Goal: Task Accomplishment & Management: Use online tool/utility

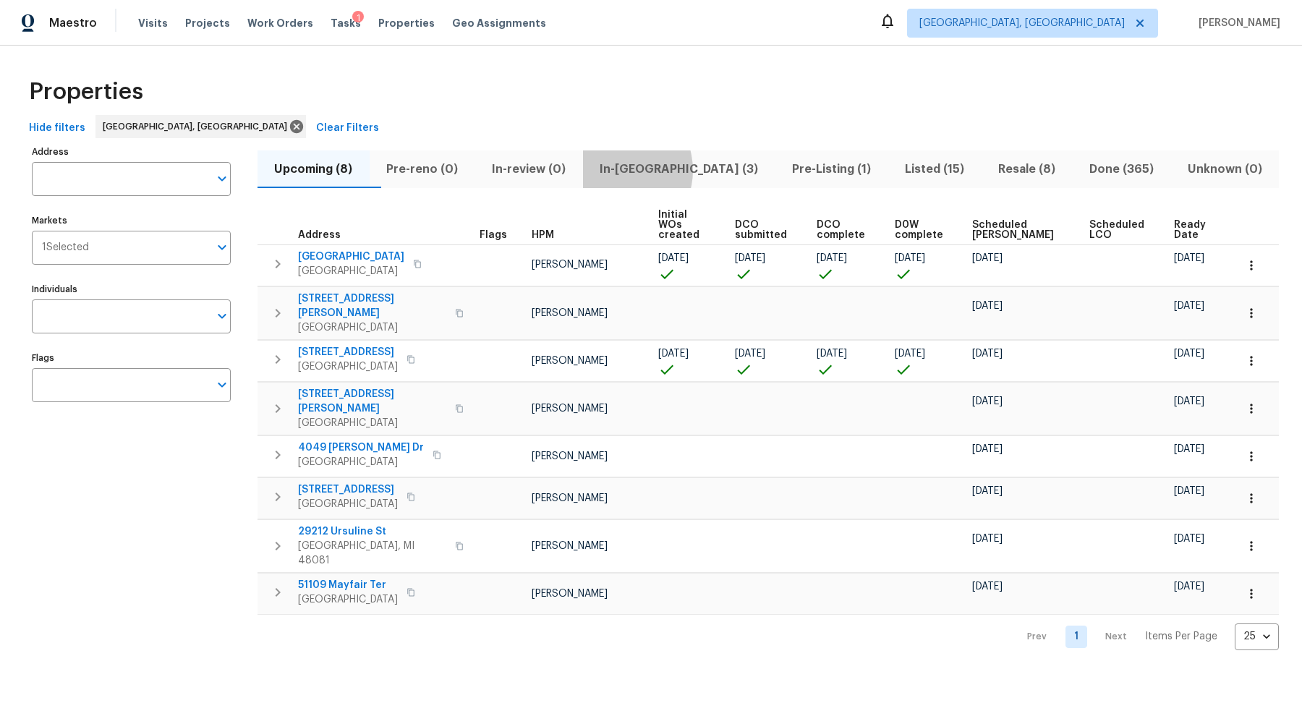
click at [644, 170] on span "In-[GEOGRAPHIC_DATA] (3)" at bounding box center [679, 169] width 175 height 20
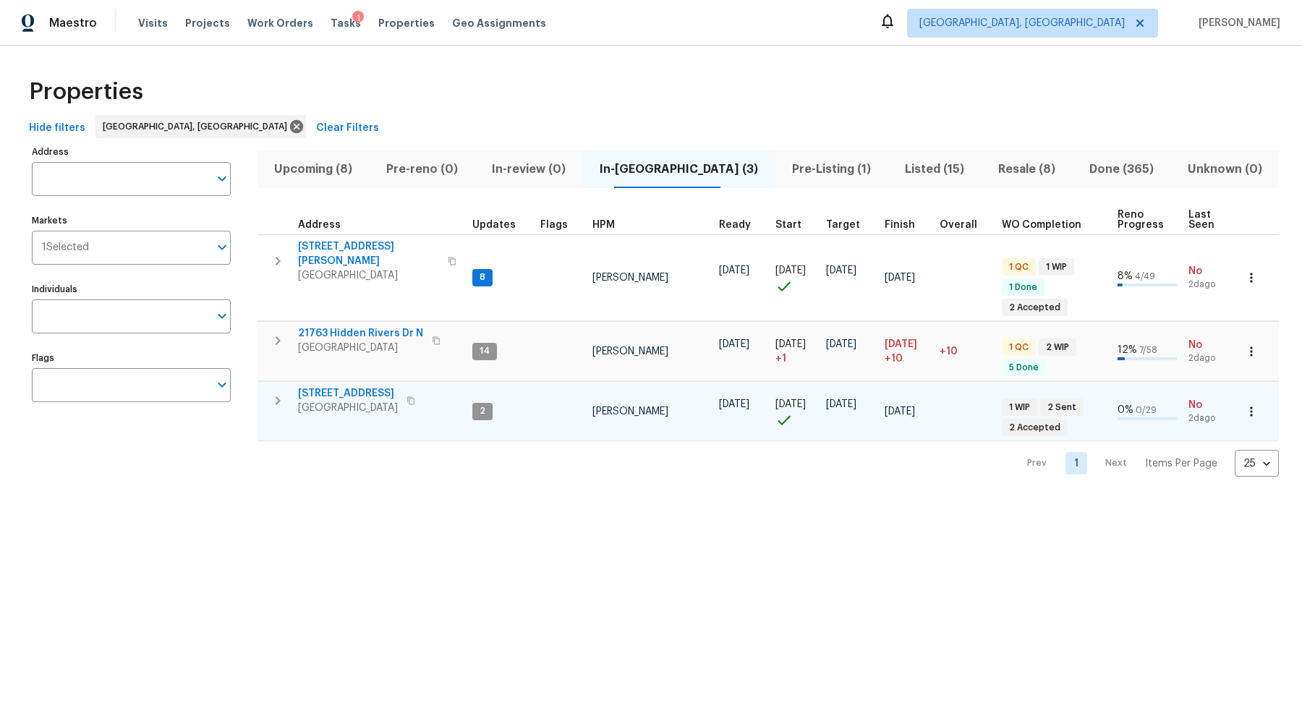
drag, startPoint x: 578, startPoint y: 113, endPoint x: 583, endPoint y: 430, distance: 316.8
click at [582, 429] on div "Properties Hide filters Detroit, MI Clear Filters Address Address Markets 1 Sel…" at bounding box center [651, 273] width 1302 height 454
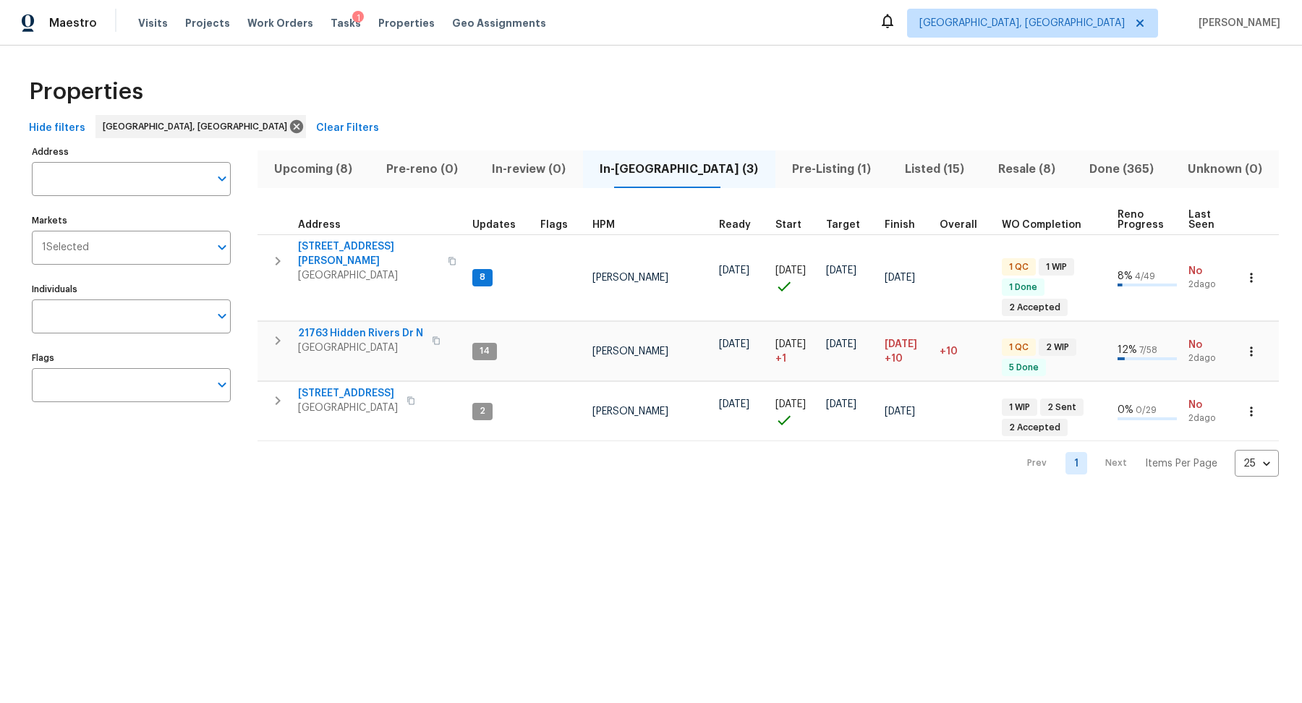
click at [576, 497] on html "Maestro Visits Projects Work Orders Tasks 1 Properties Geo Assignments Detroit,…" at bounding box center [651, 250] width 1302 height 500
click at [784, 161] on span "Pre-Listing (1)" at bounding box center [831, 169] width 95 height 20
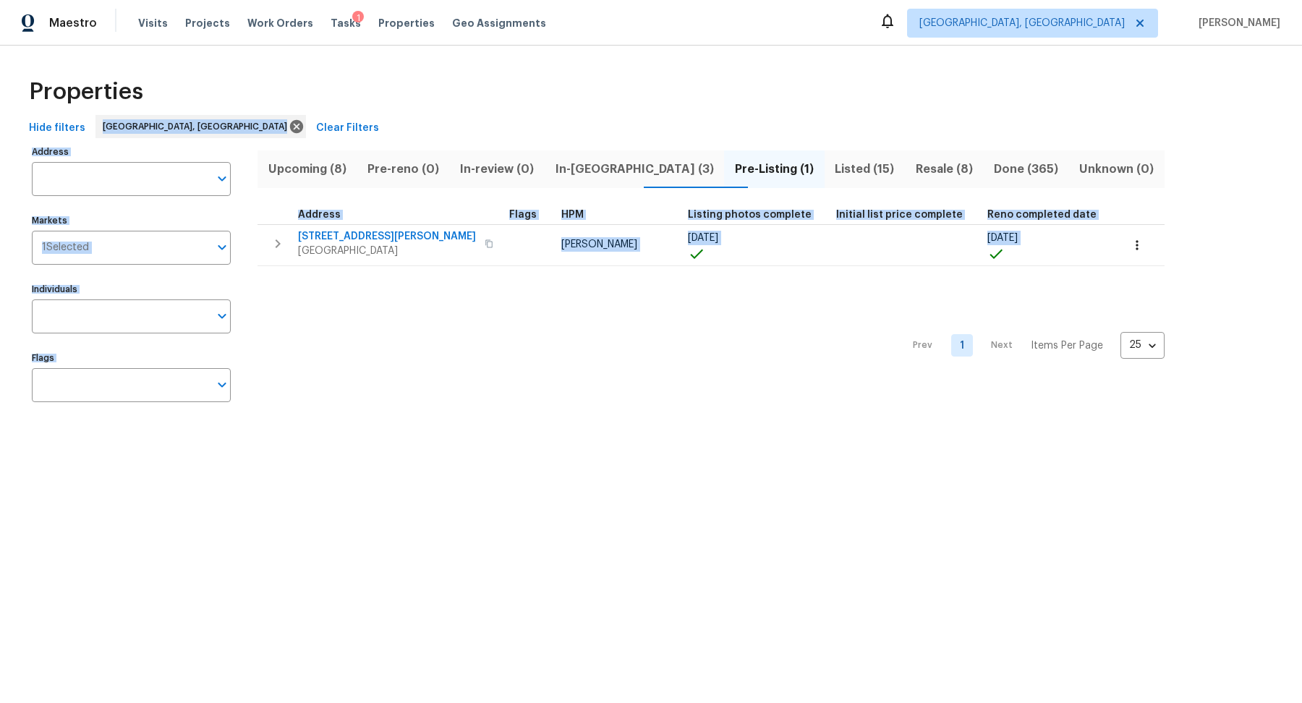
drag, startPoint x: 388, startPoint y: 107, endPoint x: 667, endPoint y: 444, distance: 437.6
click at [667, 440] on html "Maestro Visits Projects Work Orders Tasks 1 Properties Geo Assignments Detroit,…" at bounding box center [651, 220] width 1302 height 440
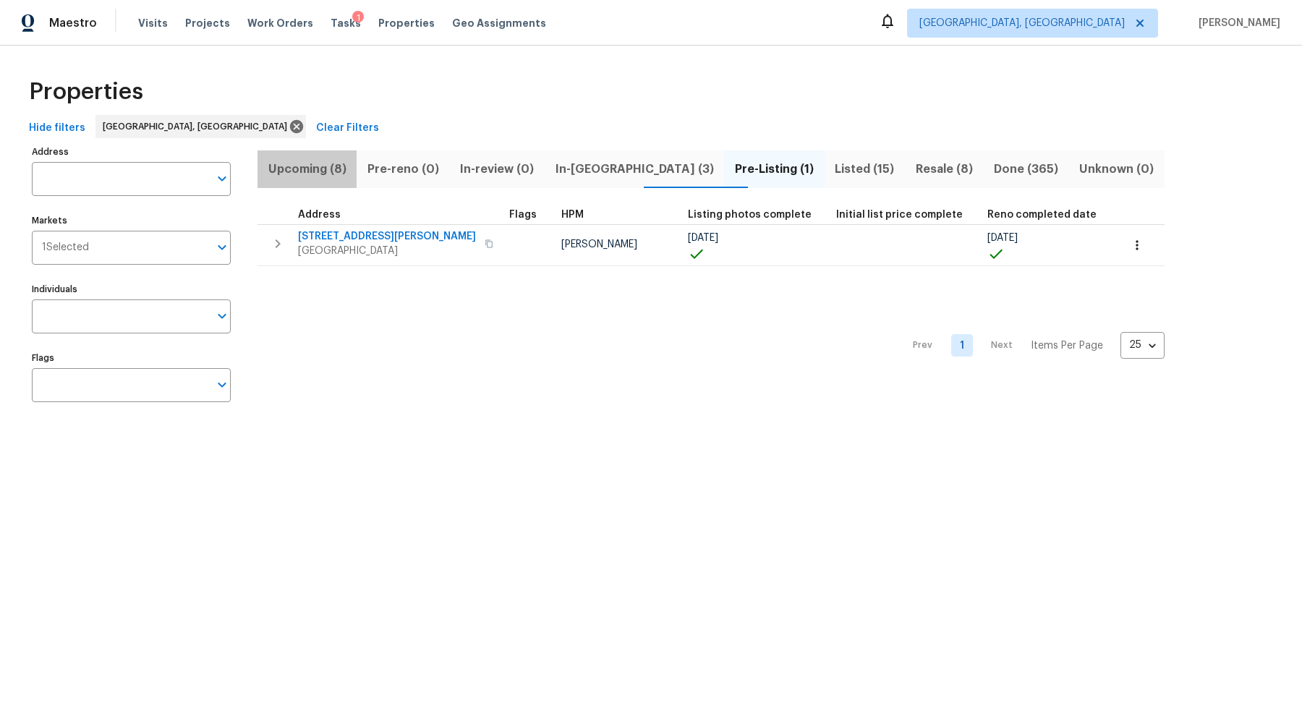
click at [333, 168] on span "Upcoming (8)" at bounding box center [307, 169] width 82 height 20
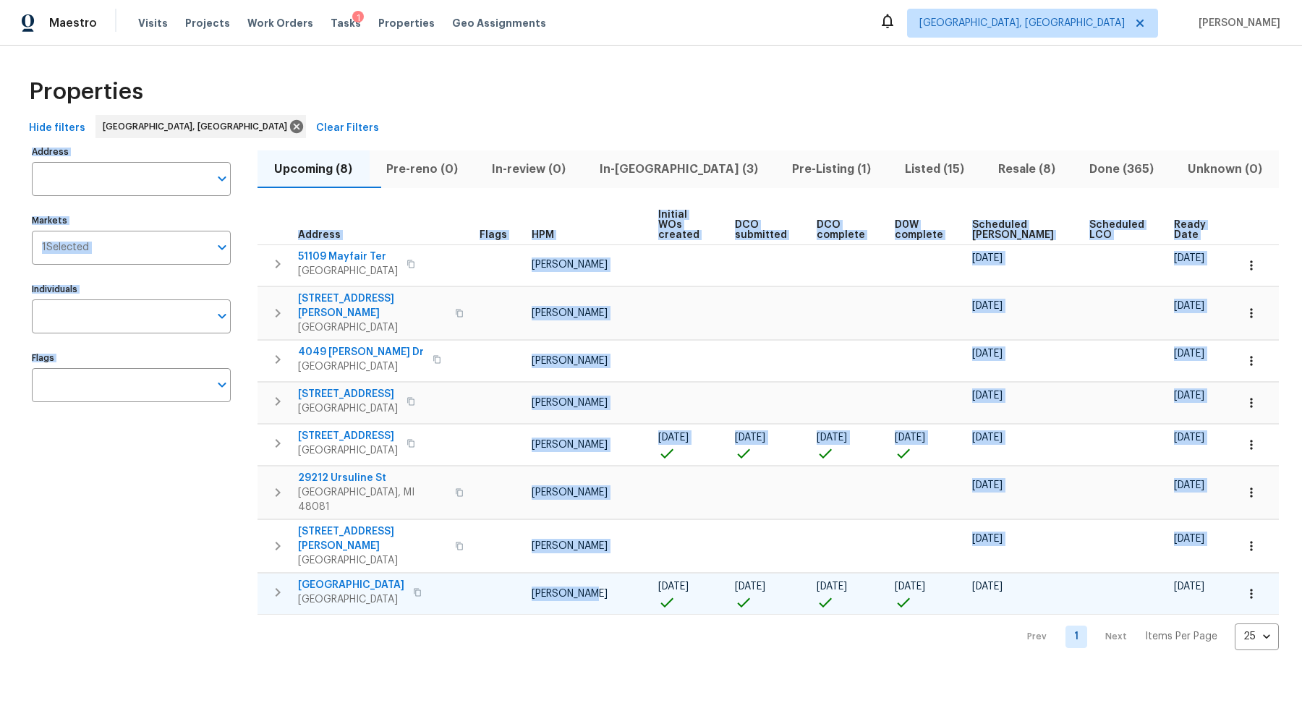
drag, startPoint x: 347, startPoint y: 142, endPoint x: 606, endPoint y: 559, distance: 490.4
click at [605, 558] on div "Properties Hide filters Detroit, MI Clear Filters Address Address Markets 1 Sel…" at bounding box center [651, 360] width 1302 height 628
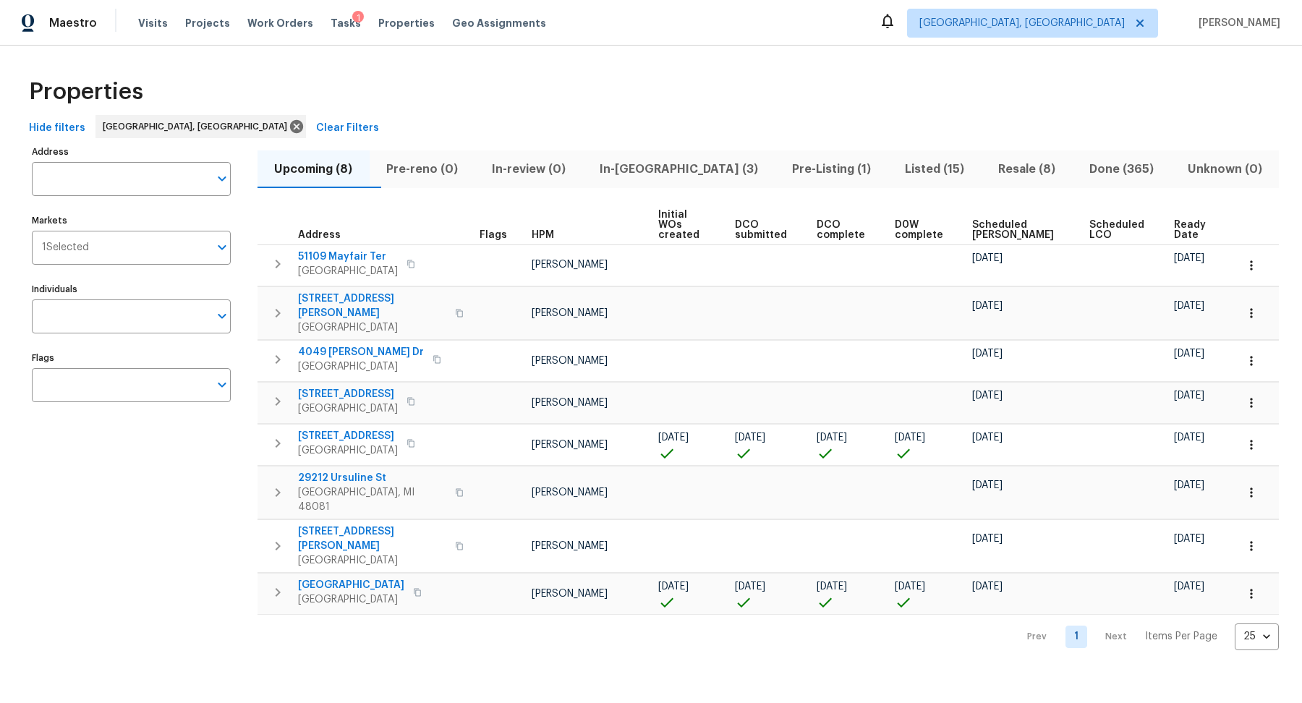
click at [651, 615] on div "Prev 1 Next Items Per Page 25 25 ​" at bounding box center [767, 632] width 1021 height 35
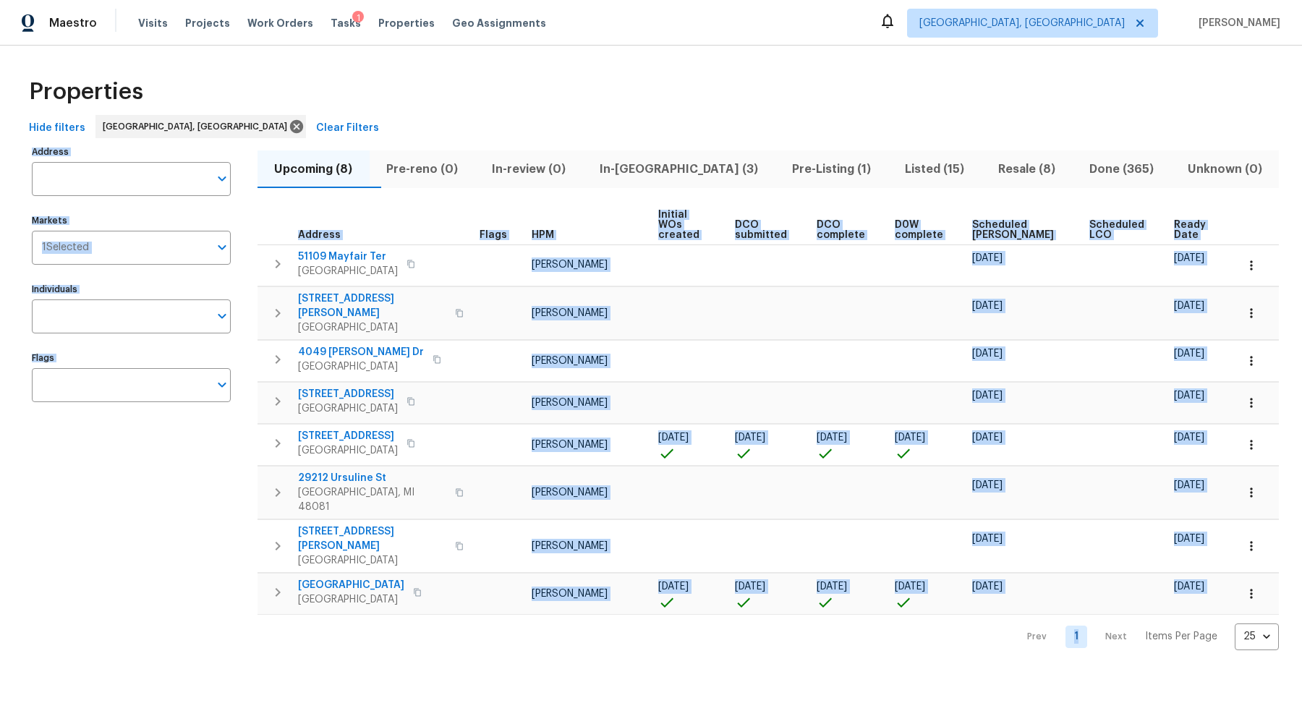
drag, startPoint x: 651, startPoint y: 597, endPoint x: 545, endPoint y: 124, distance: 485.3
click at [545, 124] on div "Properties Hide filters Detroit, MI Clear Filters Address Address Markets 1 Sel…" at bounding box center [651, 360] width 1302 height 628
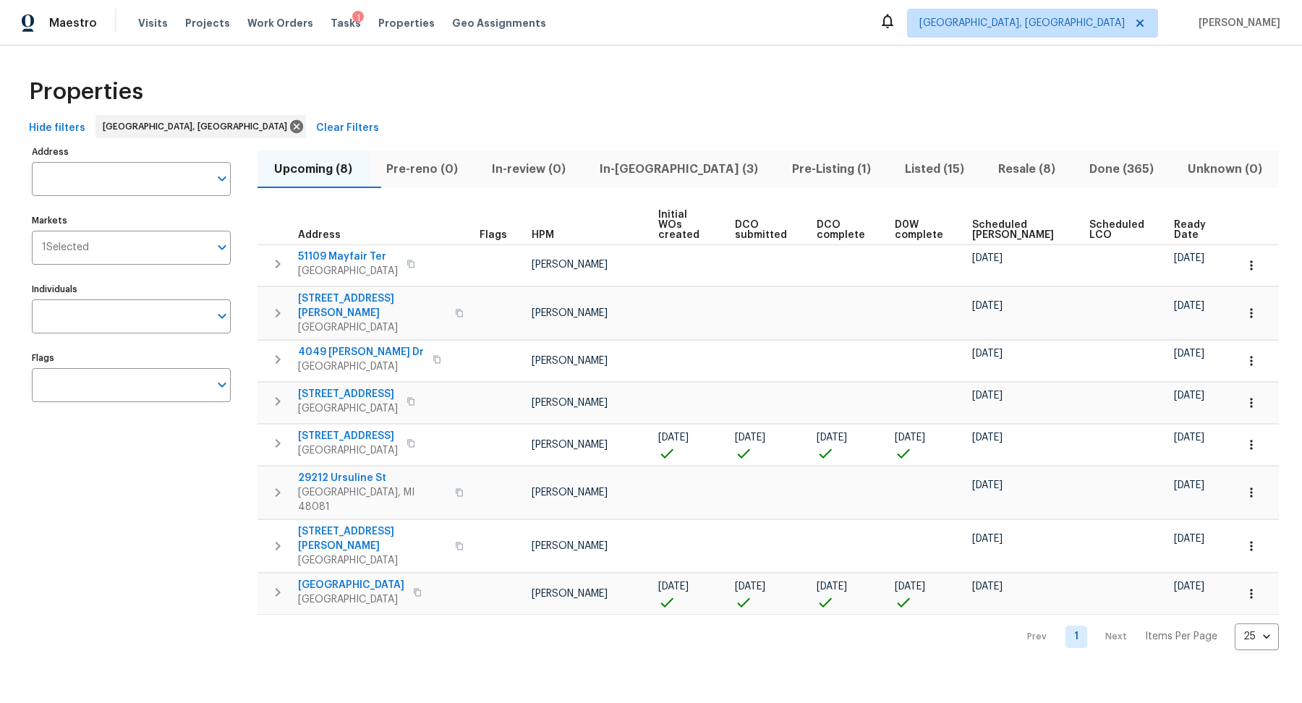
click at [545, 124] on div "Hide filters Detroit, MI Clear Filters" at bounding box center [650, 128] width 1255 height 27
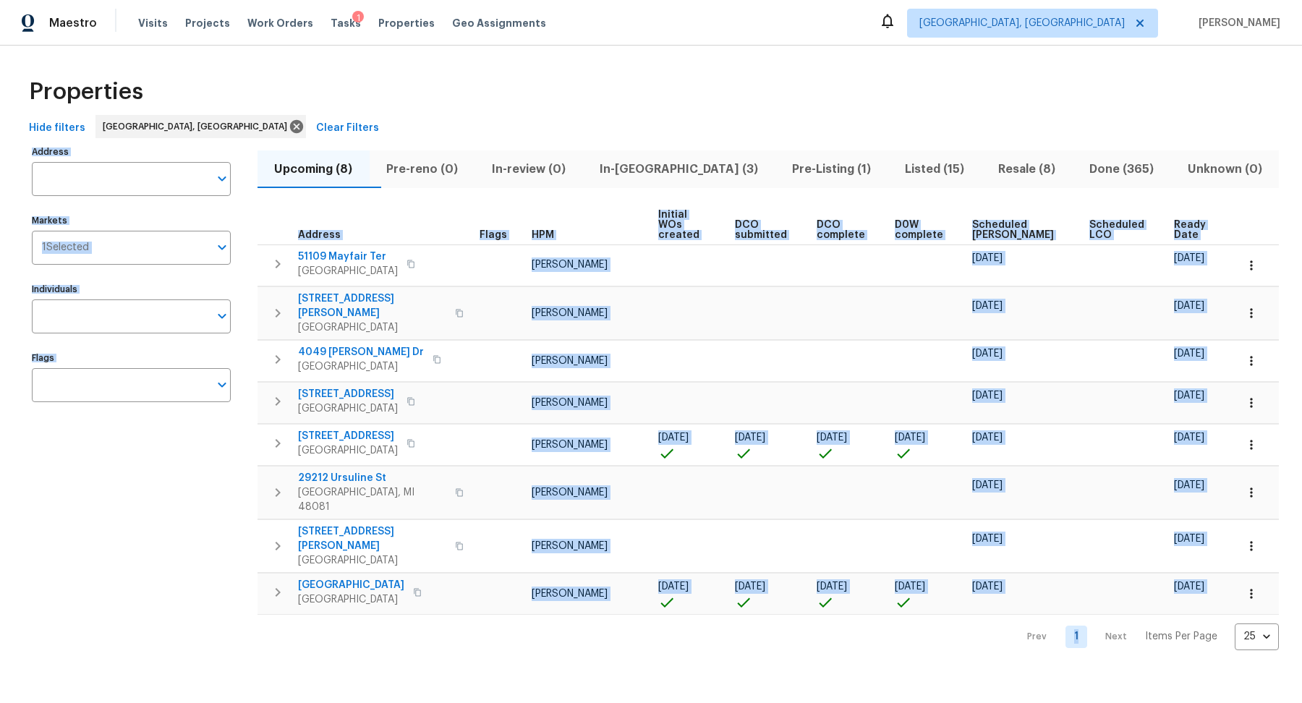
drag, startPoint x: 545, startPoint y: 124, endPoint x: 806, endPoint y: 669, distance: 604.2
click at [806, 671] on html "Maestro Visits Projects Work Orders Tasks 1 Properties Geo Assignments Detroit,…" at bounding box center [651, 336] width 1302 height 673
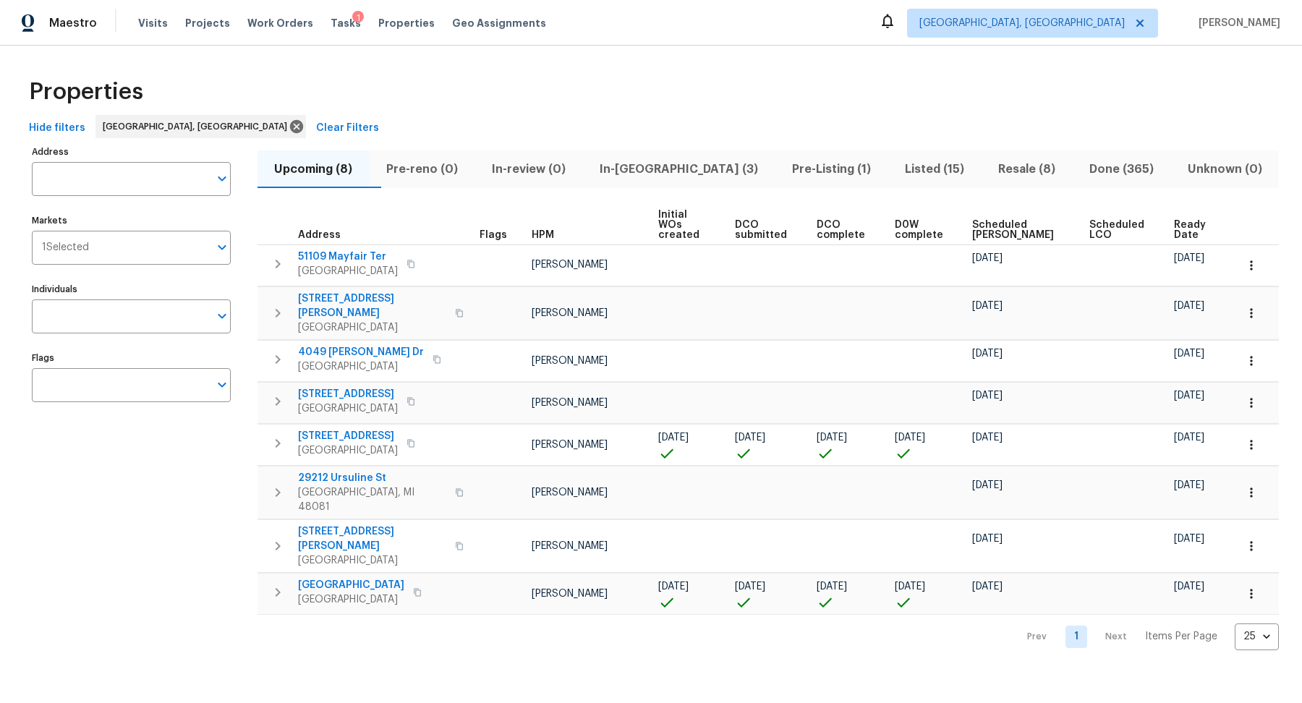
click at [806, 623] on html "Maestro Visits Projects Work Orders Tasks 1 Properties Geo Assignments Detroit,…" at bounding box center [651, 336] width 1302 height 673
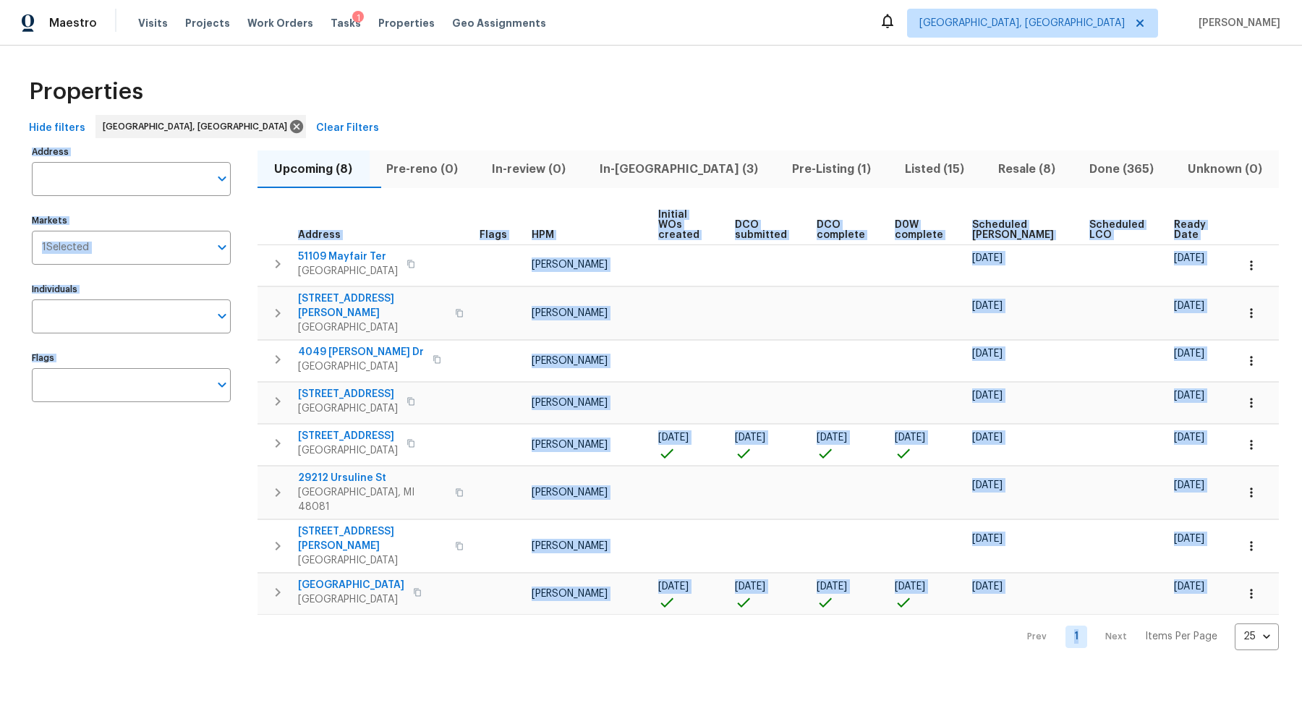
drag, startPoint x: 806, startPoint y: 623, endPoint x: 353, endPoint y: 115, distance: 680.7
click at [353, 115] on html "Maestro Visits Projects Work Orders Tasks 1 Properties Geo Assignments Detroit,…" at bounding box center [651, 336] width 1302 height 673
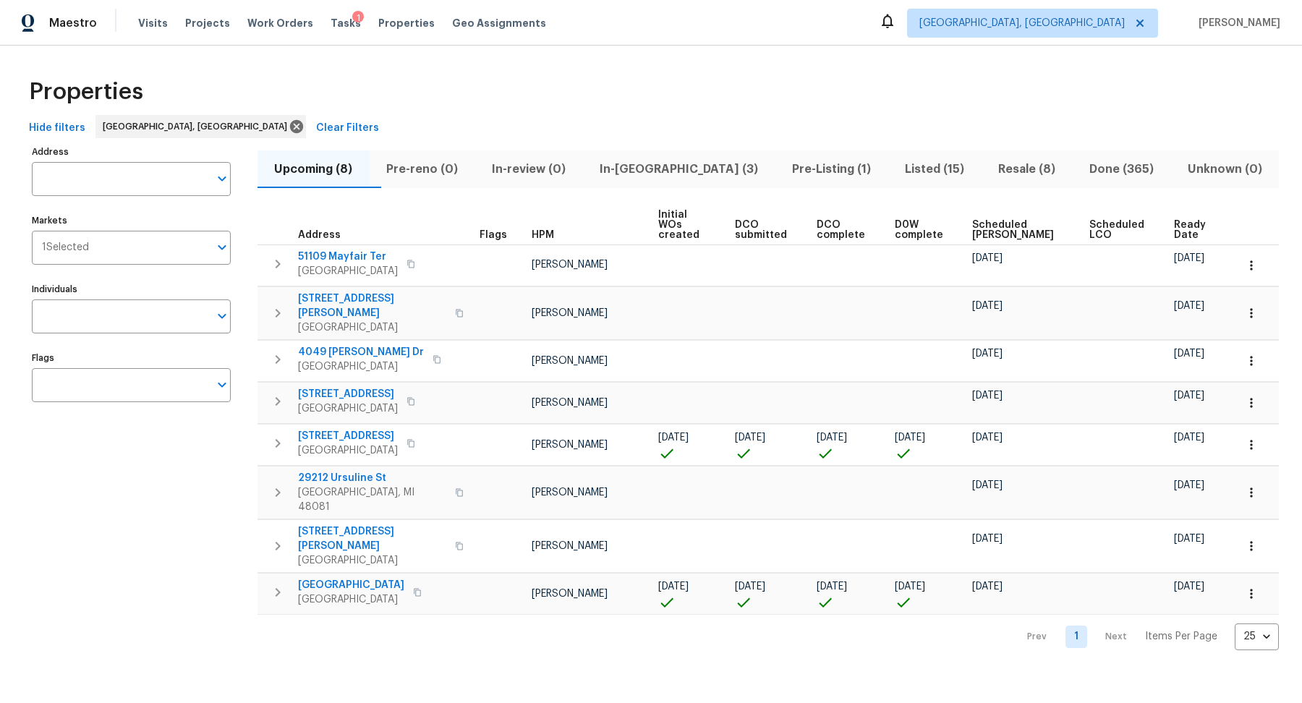
click at [383, 106] on div "Properties" at bounding box center [650, 92] width 1255 height 46
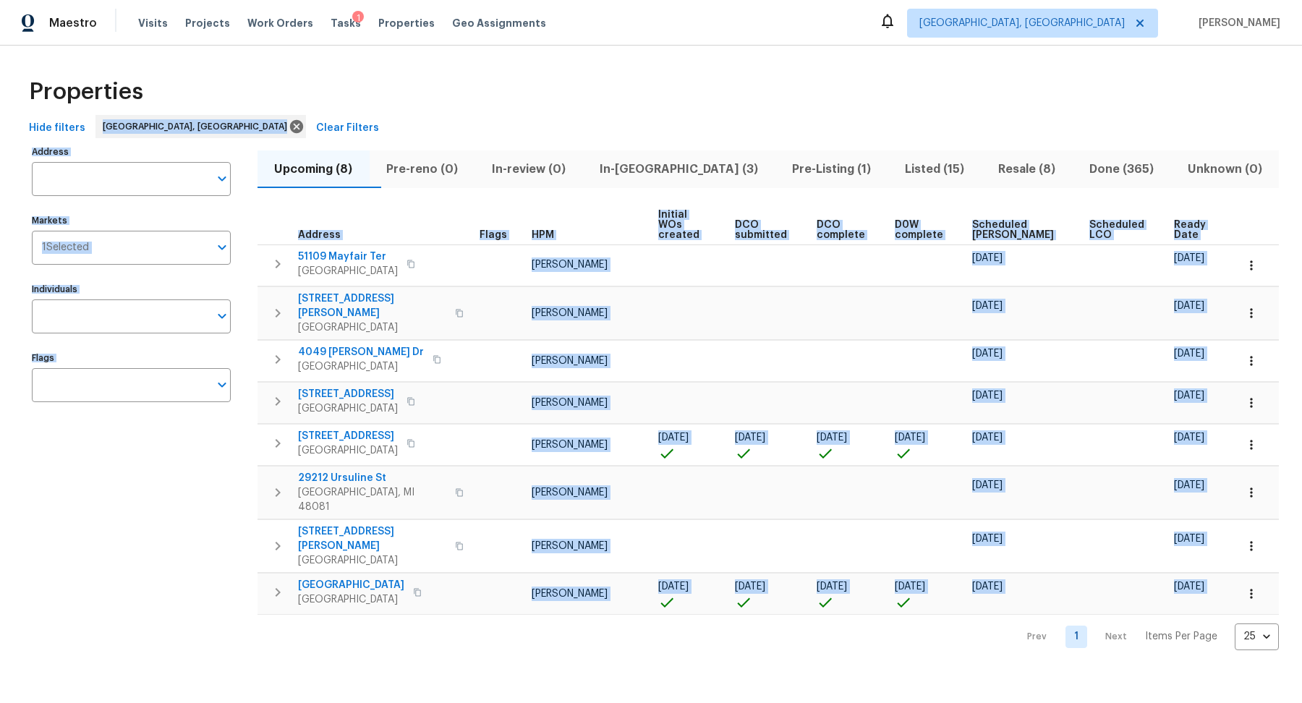
drag, startPoint x: 377, startPoint y: 108, endPoint x: 949, endPoint y: 703, distance: 825.9
click at [949, 673] on html "Maestro Visits Projects Work Orders Tasks 1 Properties Geo Assignments Detroit,…" at bounding box center [651, 336] width 1302 height 673
click at [949, 638] on html "Maestro Visits Projects Work Orders Tasks 1 Properties Geo Assignments Detroit,…" at bounding box center [651, 336] width 1302 height 673
drag, startPoint x: 949, startPoint y: 638, endPoint x: 451, endPoint y: 131, distance: 710.8
click at [451, 131] on html "Maestro Visits Projects Work Orders Tasks 1 Properties Geo Assignments Detroit,…" at bounding box center [651, 336] width 1302 height 673
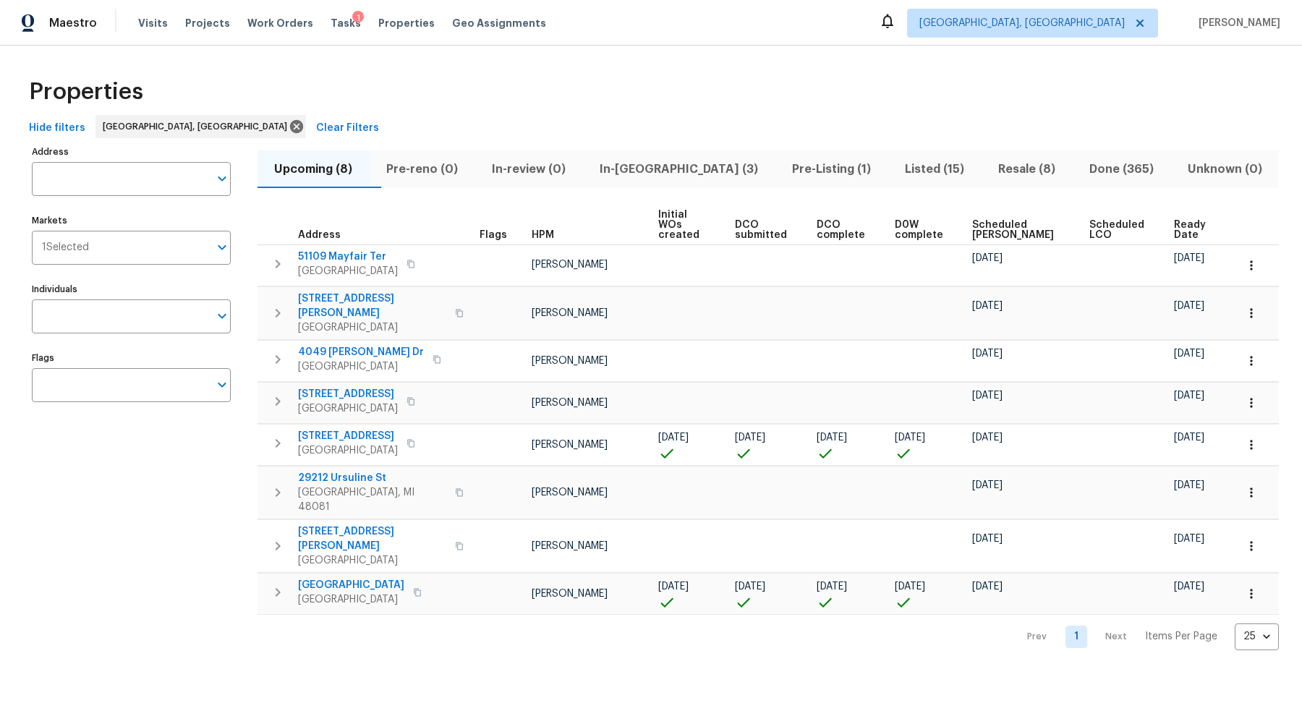
click at [451, 131] on div "Hide filters Detroit, MI Clear Filters" at bounding box center [650, 128] width 1255 height 27
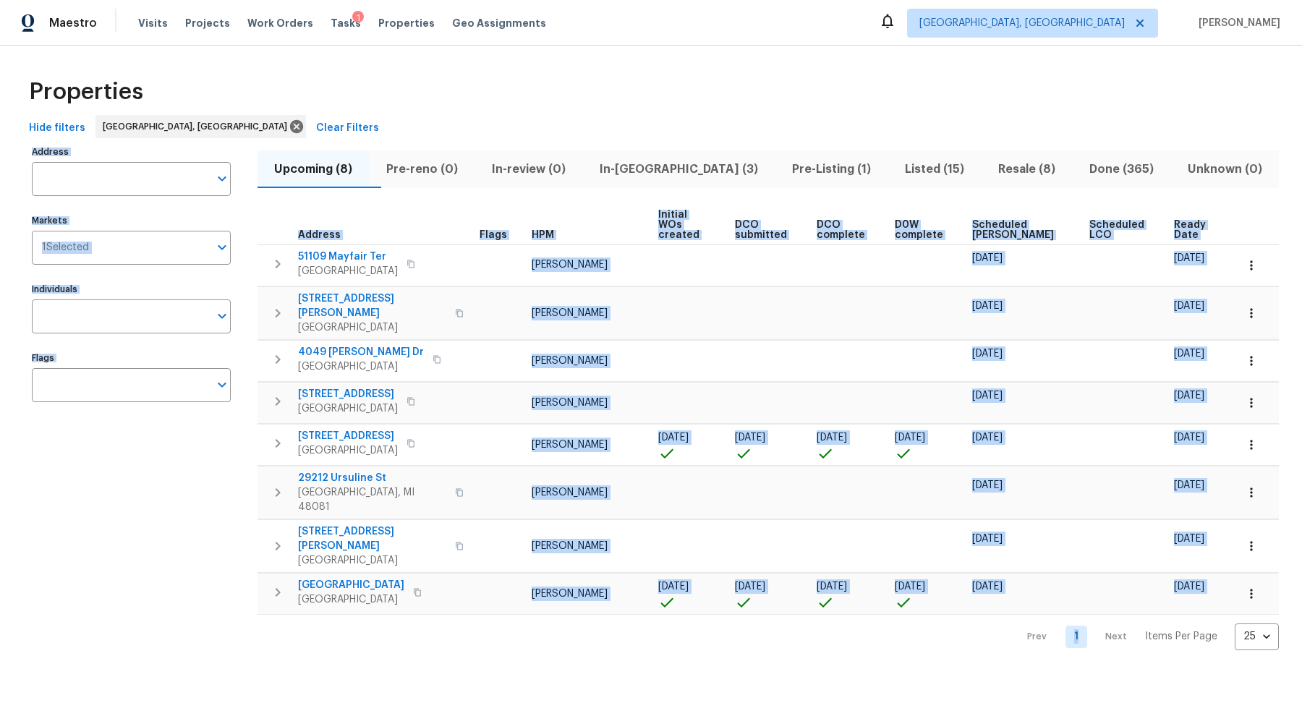
drag, startPoint x: 451, startPoint y: 131, endPoint x: 952, endPoint y: 659, distance: 727.3
click at [953, 658] on html "Maestro Visits Projects Work Orders Tasks 1 Properties Geo Assignments Detroit,…" at bounding box center [651, 336] width 1302 height 673
click at [952, 659] on html "Maestro Visits Projects Work Orders Tasks 1 Properties Geo Assignments Detroit,…" at bounding box center [651, 336] width 1302 height 673
drag, startPoint x: 952, startPoint y: 659, endPoint x: 372, endPoint y: 106, distance: 801.0
click at [372, 106] on html "Maestro Visits Projects Work Orders Tasks 1 Properties Geo Assignments Detroit,…" at bounding box center [651, 336] width 1302 height 673
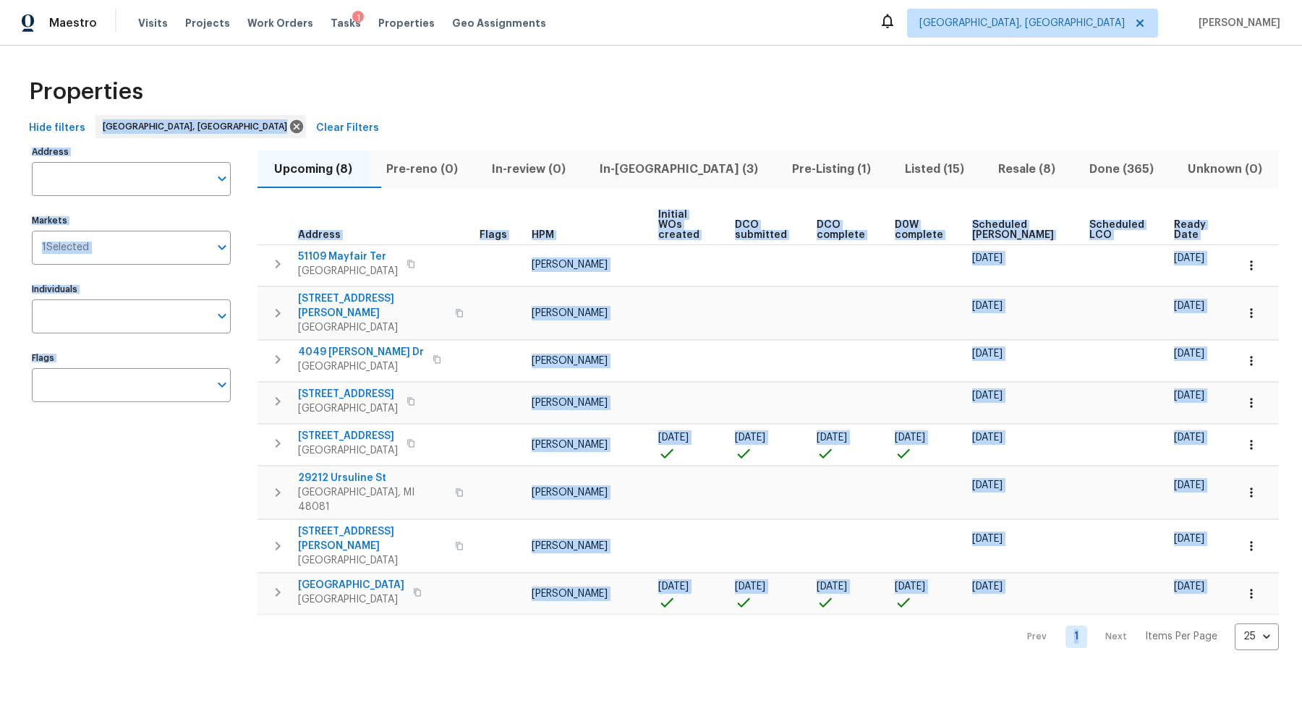
click at [372, 106] on div "Properties" at bounding box center [650, 92] width 1255 height 46
drag, startPoint x: 325, startPoint y: 170, endPoint x: 631, endPoint y: 703, distance: 614.8
click at [627, 673] on html "Maestro Visits Projects Work Orders Tasks 1 Properties Geo Assignments Detroit,…" at bounding box center [651, 336] width 1302 height 673
click at [568, 615] on div "Prev 1 Next Items Per Page 25 25 ​" at bounding box center [767, 632] width 1021 height 35
drag, startPoint x: 568, startPoint y: 568, endPoint x: 351, endPoint y: 87, distance: 527.8
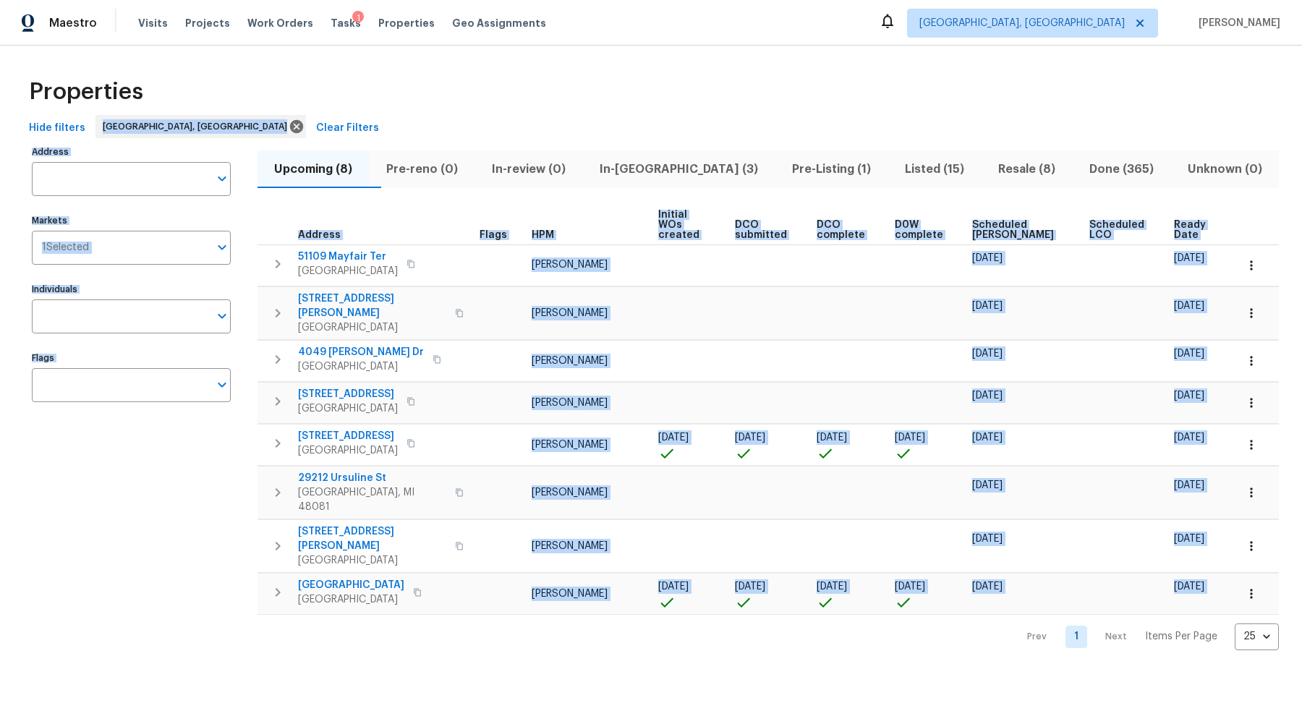
click at [351, 87] on div "Properties Hide filters Detroit, MI Clear Filters Address Address Markets 1 Sel…" at bounding box center [651, 360] width 1302 height 628
click at [351, 121] on div "Hide filters Detroit, MI Clear Filters" at bounding box center [650, 128] width 1255 height 27
drag, startPoint x: 521, startPoint y: 202, endPoint x: 844, endPoint y: 644, distance: 547.0
click at [844, 648] on html "Maestro Visits Projects Work Orders Tasks 1 Properties Geo Assignments Detroit,…" at bounding box center [651, 336] width 1302 height 673
click at [844, 644] on html "Maestro Visits Projects Work Orders Tasks 1 Properties Geo Assignments Detroit,…" at bounding box center [651, 336] width 1302 height 673
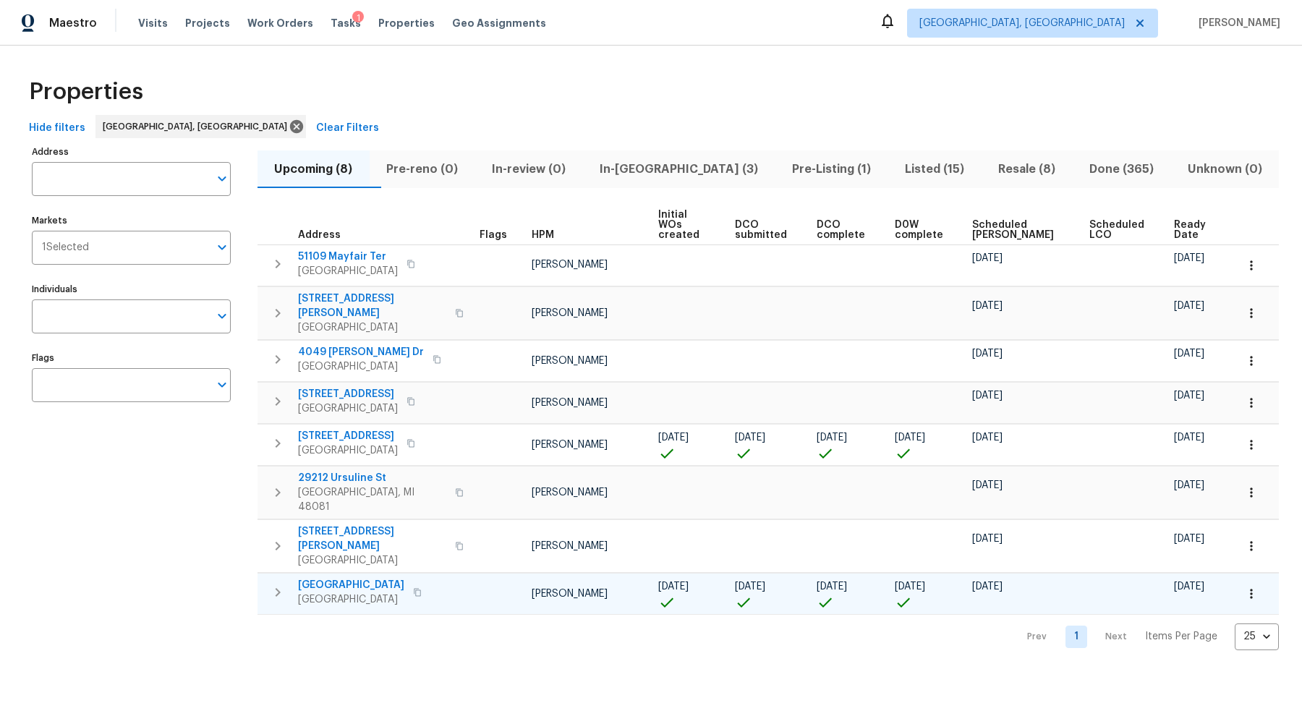
click at [351, 578] on span "[GEOGRAPHIC_DATA]" at bounding box center [351, 585] width 106 height 14
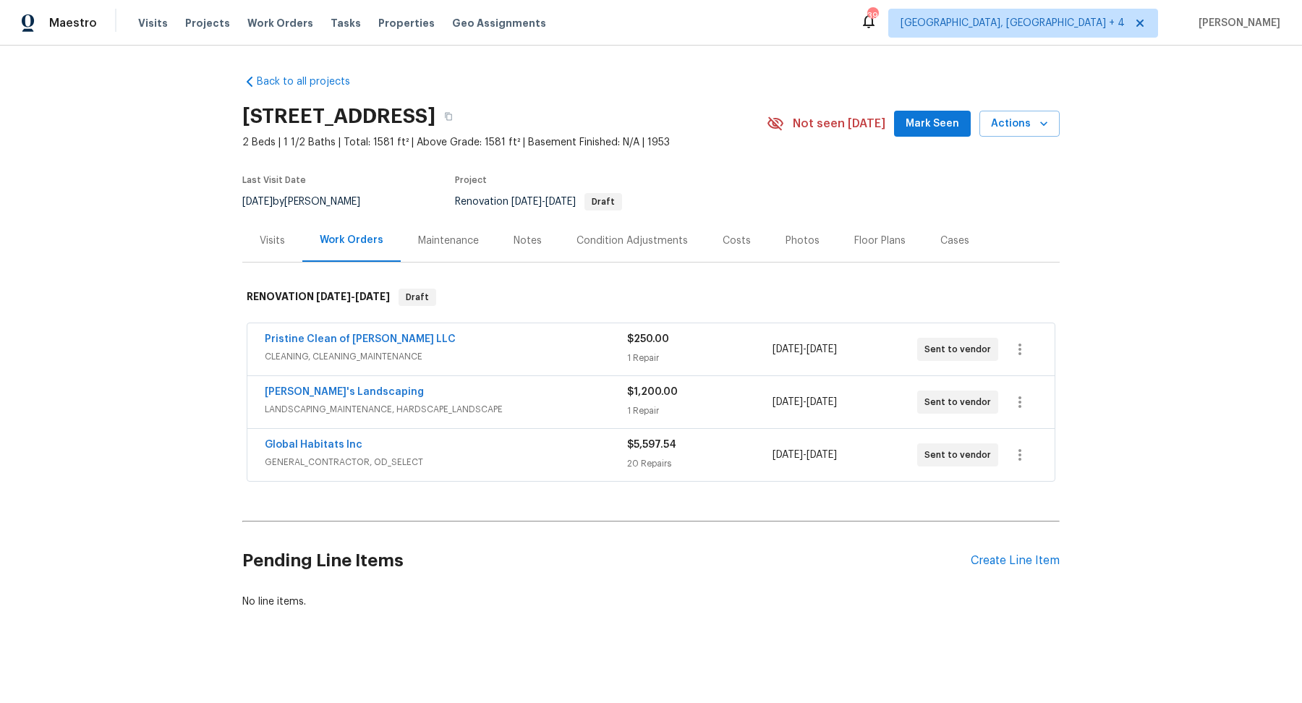
click at [727, 239] on div "Costs" at bounding box center [736, 241] width 28 height 14
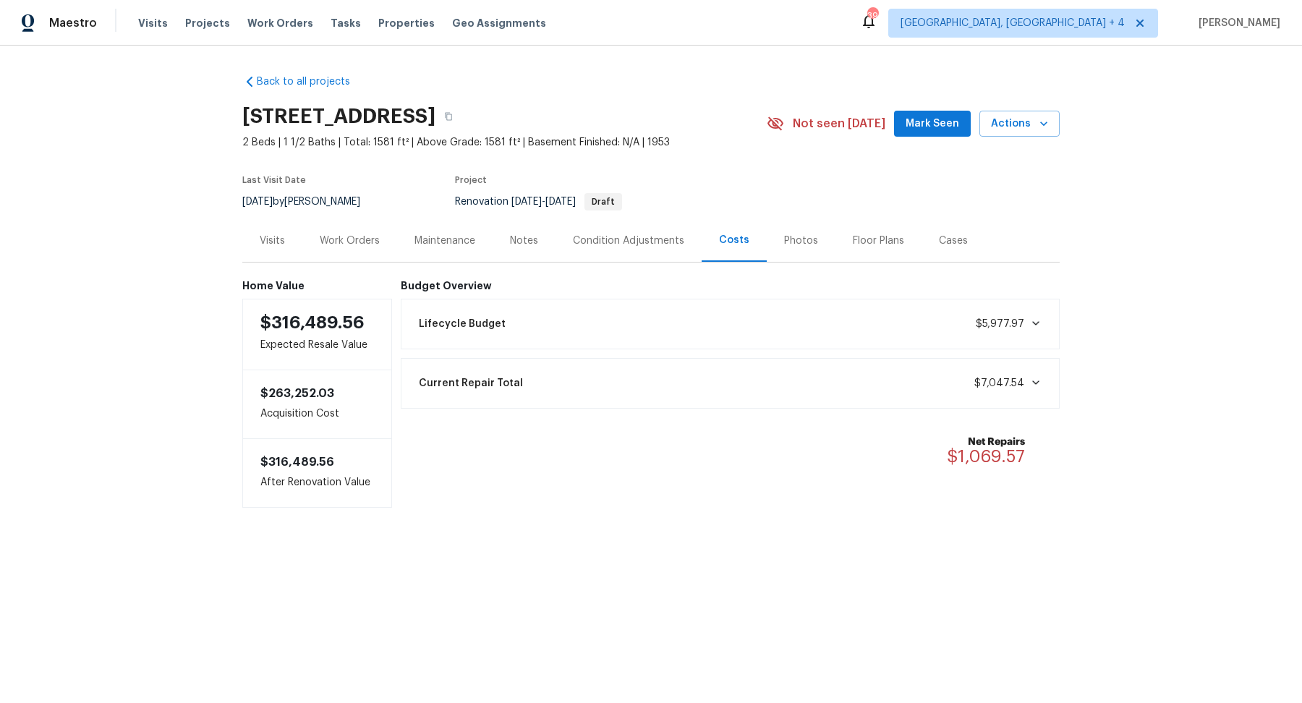
click at [732, 325] on div "Lifecycle Budget $5,977.97" at bounding box center [730, 324] width 641 height 32
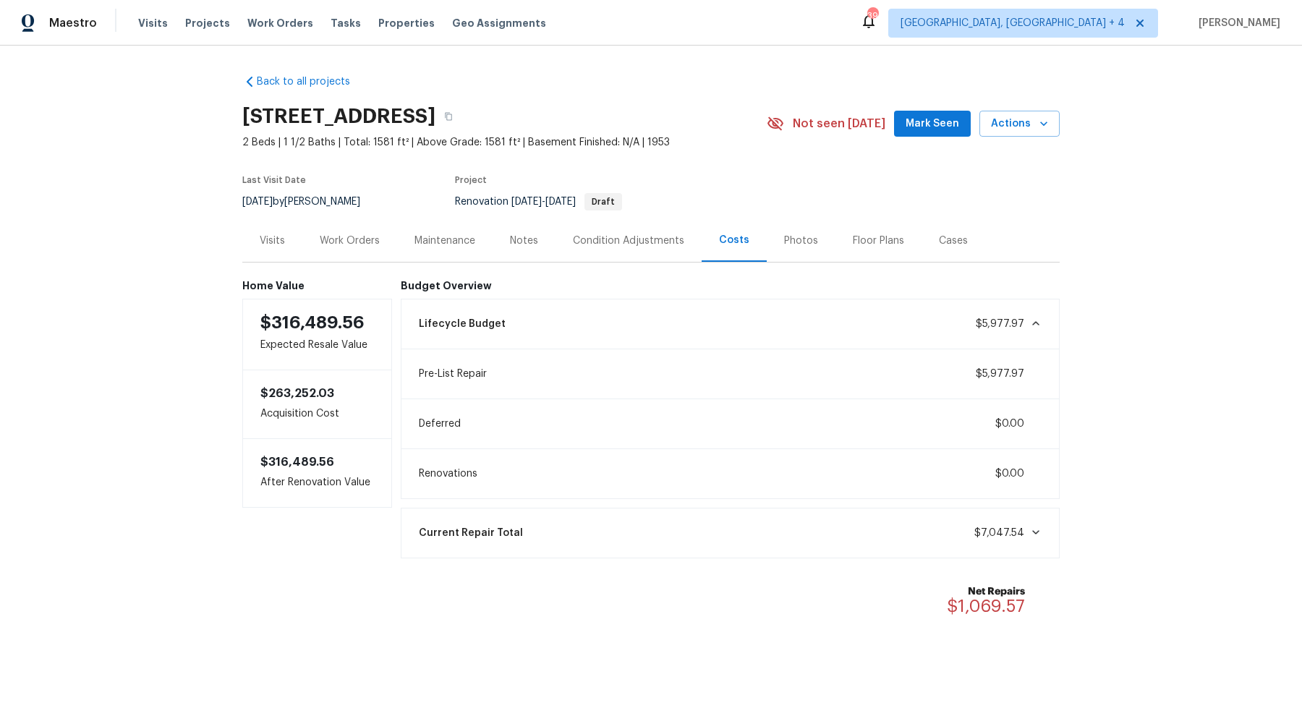
click at [354, 236] on div "Work Orders" at bounding box center [350, 241] width 60 height 14
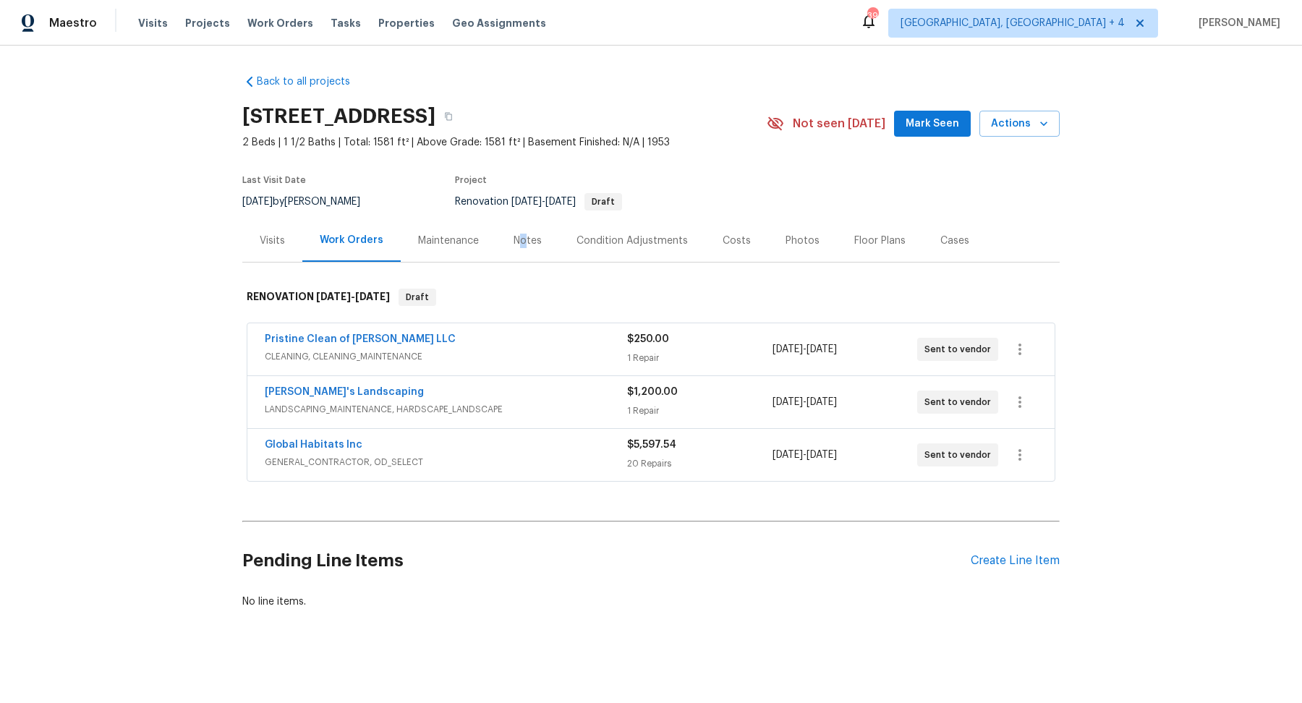
click at [519, 244] on div "Notes" at bounding box center [527, 241] width 28 height 14
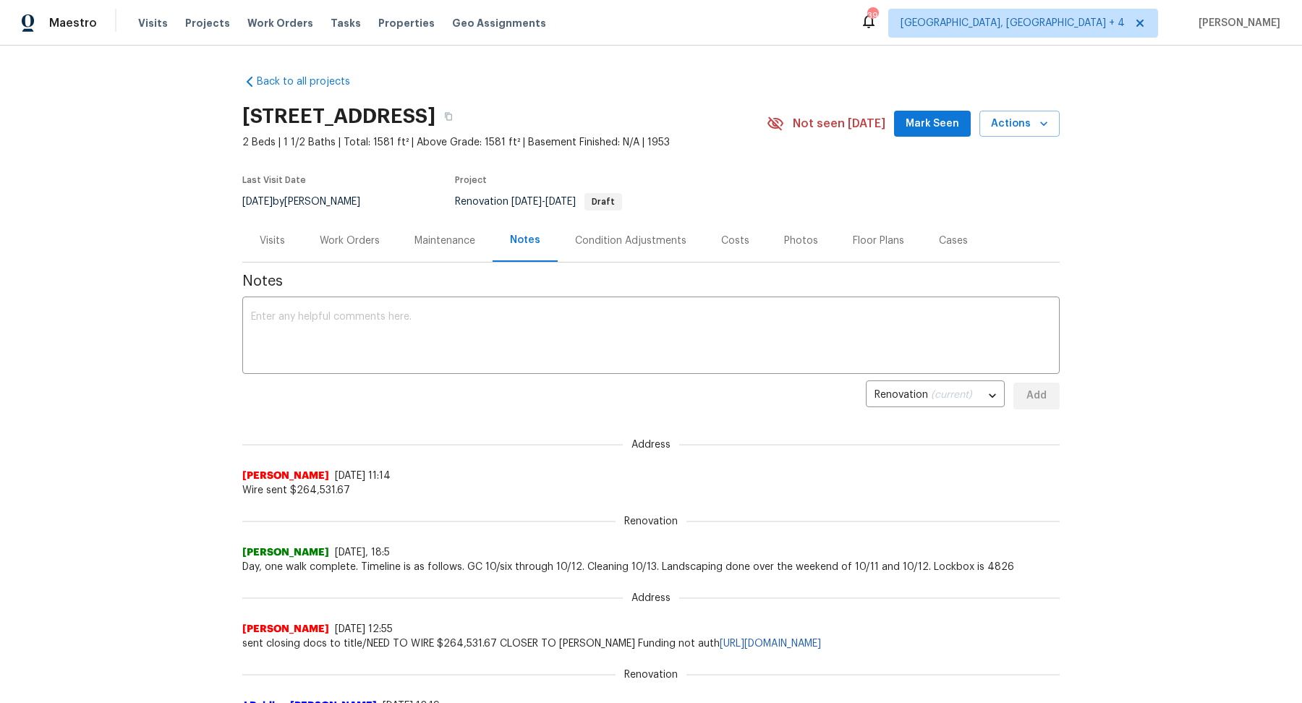
click at [354, 235] on div "Work Orders" at bounding box center [350, 241] width 60 height 14
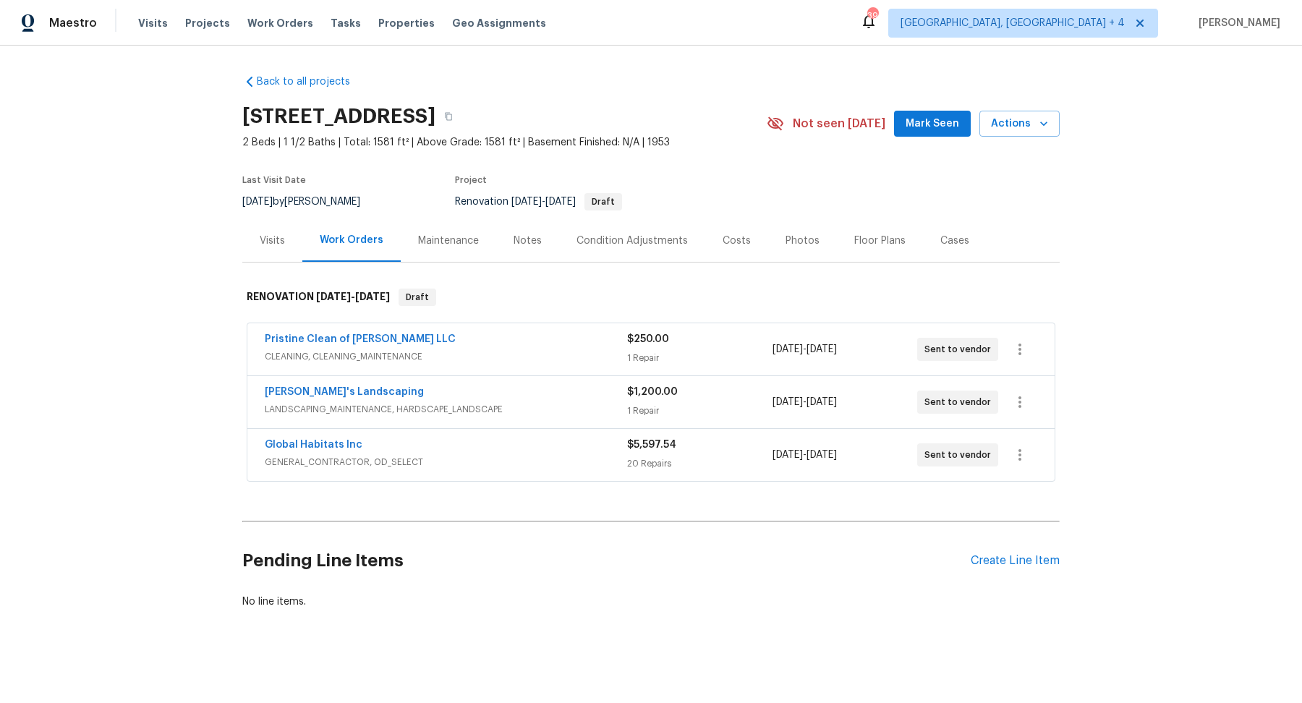
click at [569, 448] on div "Global Habitats Inc" at bounding box center [446, 445] width 362 height 17
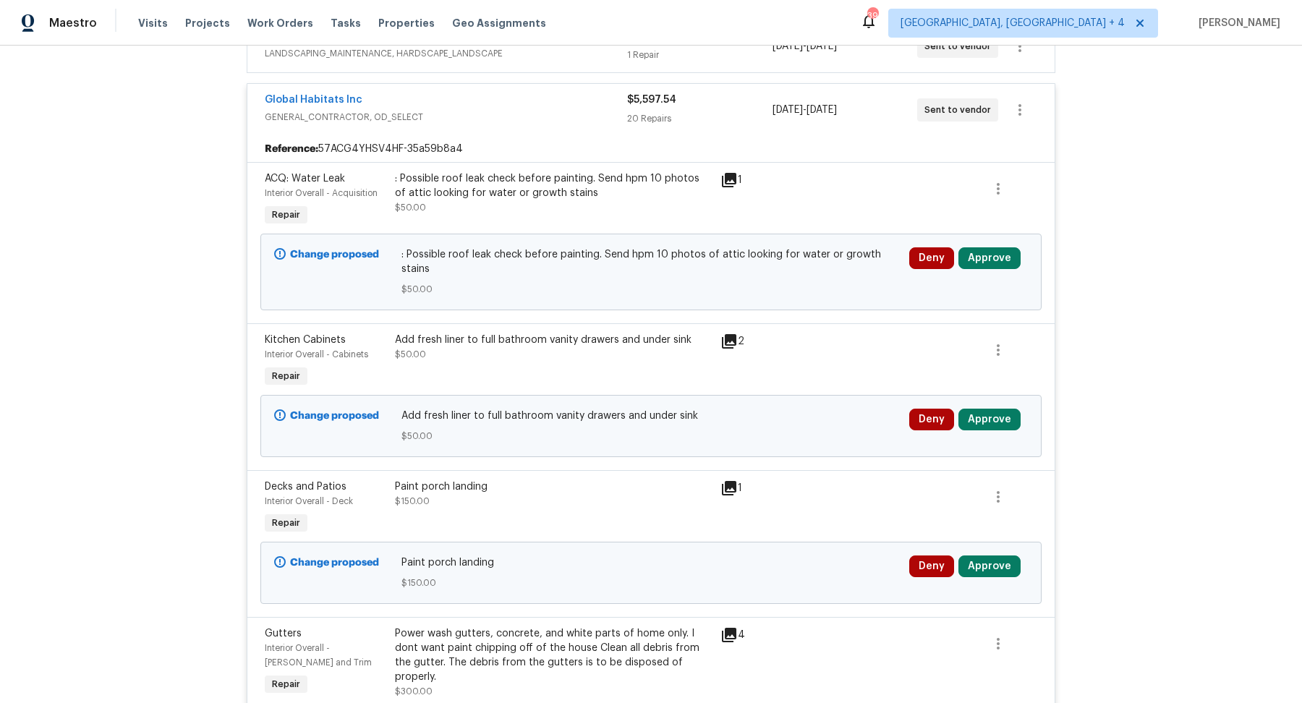
scroll to position [497, 0]
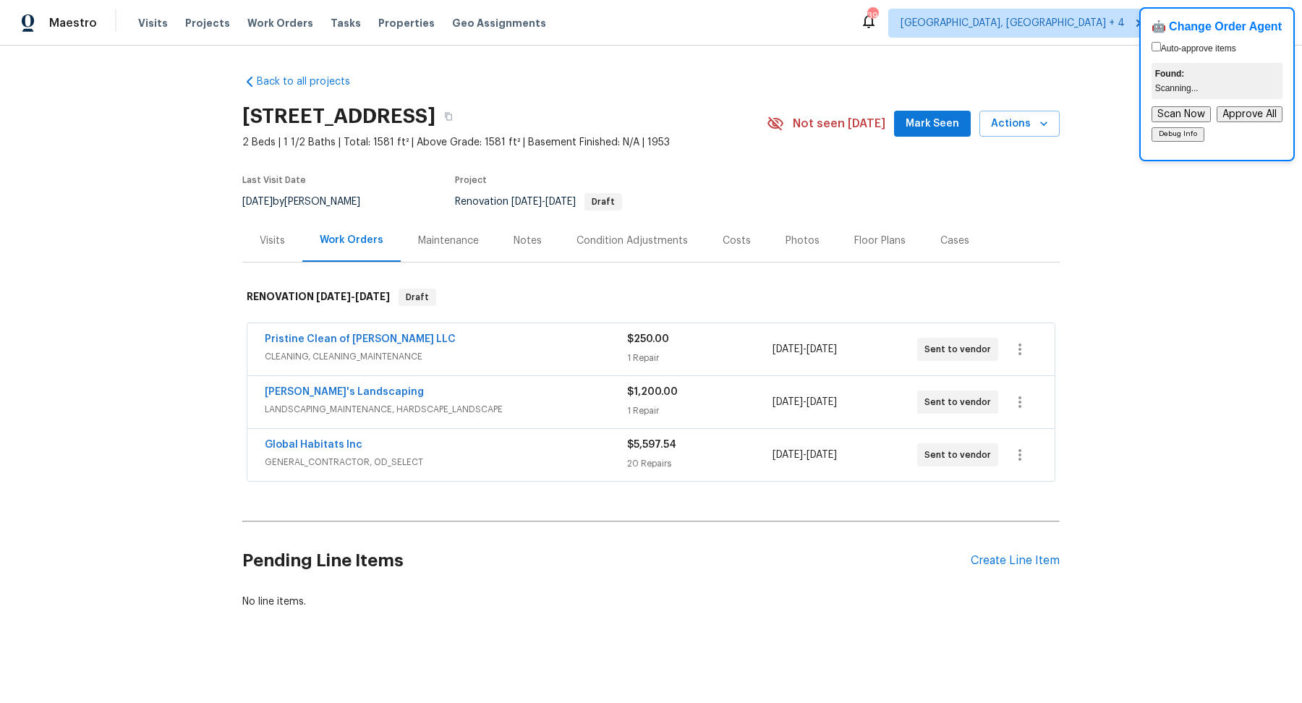
scroll to position [1, 0]
click at [570, 455] on span "GENERAL_CONTRACTOR, OD_SELECT" at bounding box center [446, 461] width 362 height 14
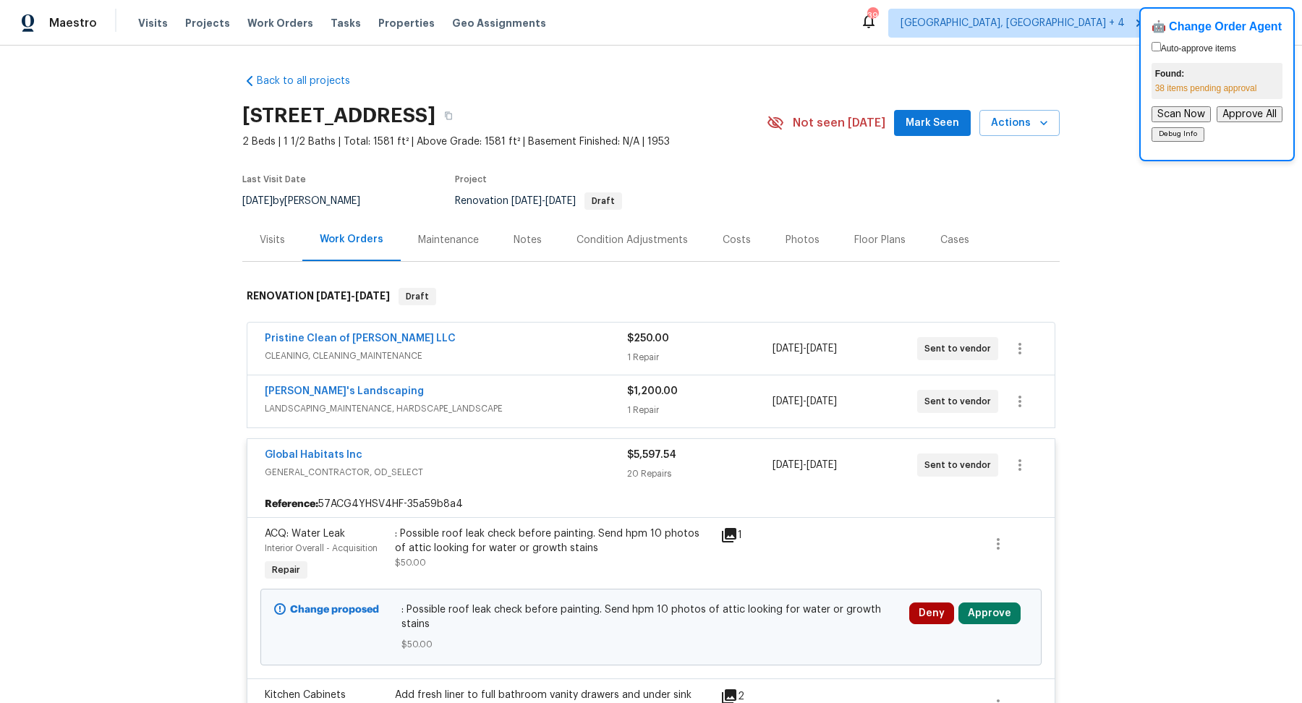
click at [568, 362] on div "Pristine Clean of Troy LLC CLEANING, CLEANING_MAINTENANCE" at bounding box center [446, 348] width 362 height 35
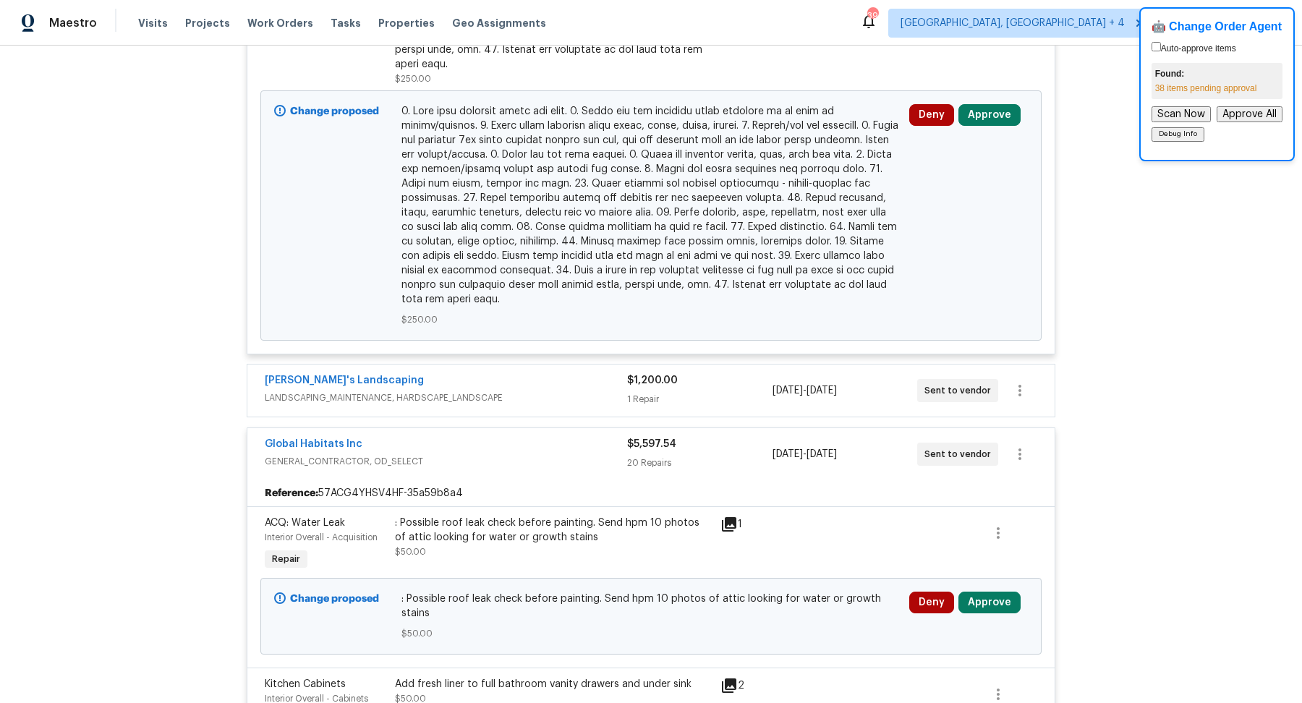
scroll to position [676, 0]
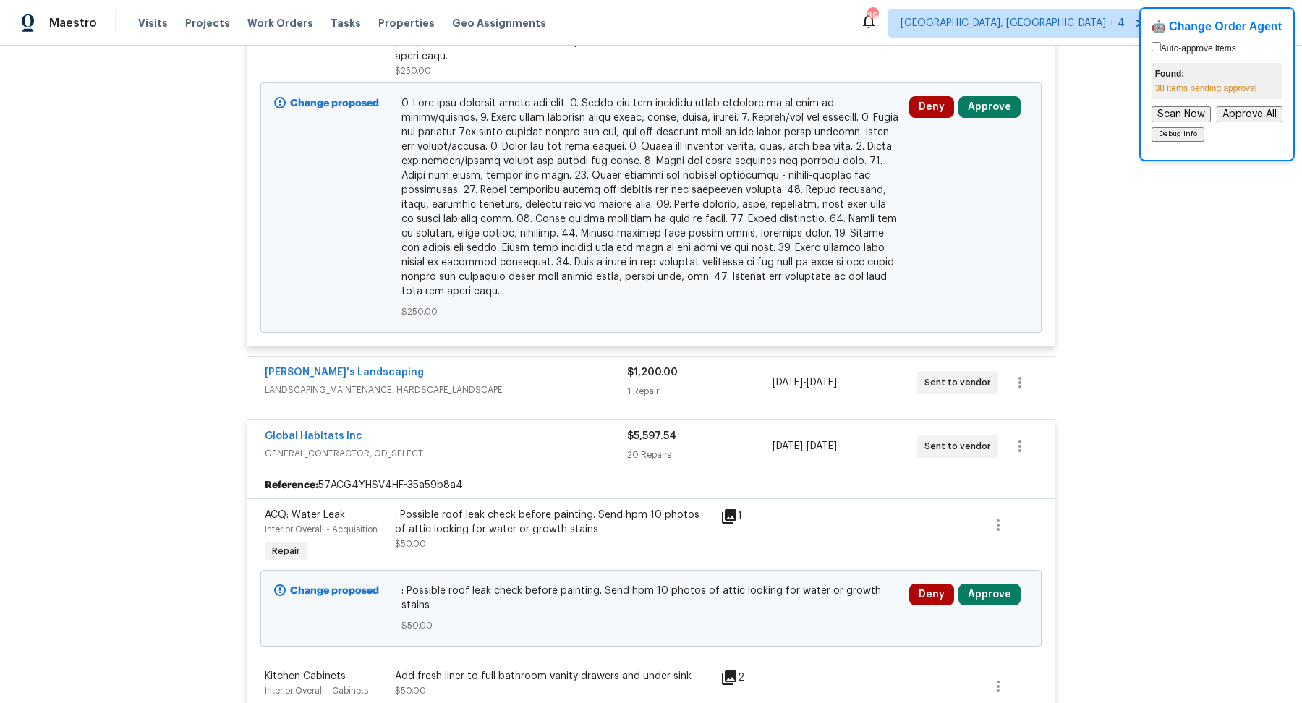
click at [574, 383] on span "LANDSCAPING_MAINTENANCE, HARDSCAPE_LANDSCAPE" at bounding box center [446, 390] width 362 height 14
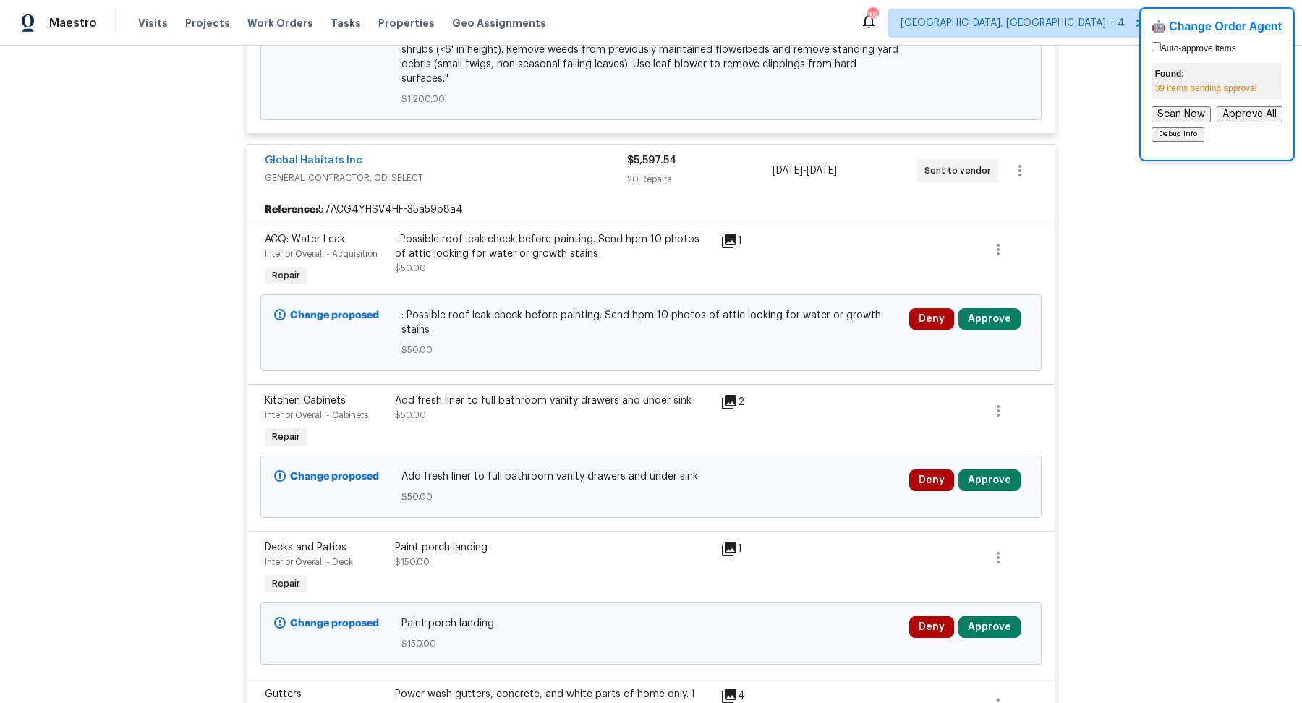
scroll to position [1295, 0]
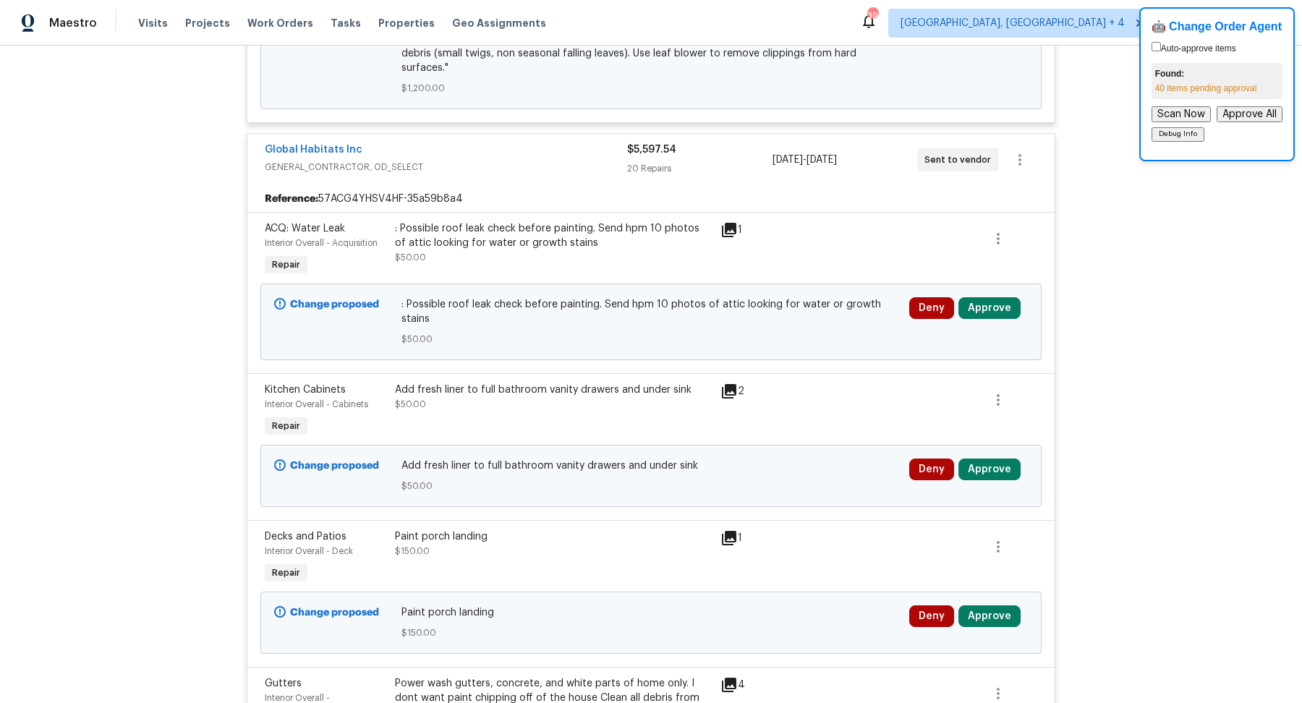
click at [733, 221] on icon at bounding box center [728, 229] width 17 height 17
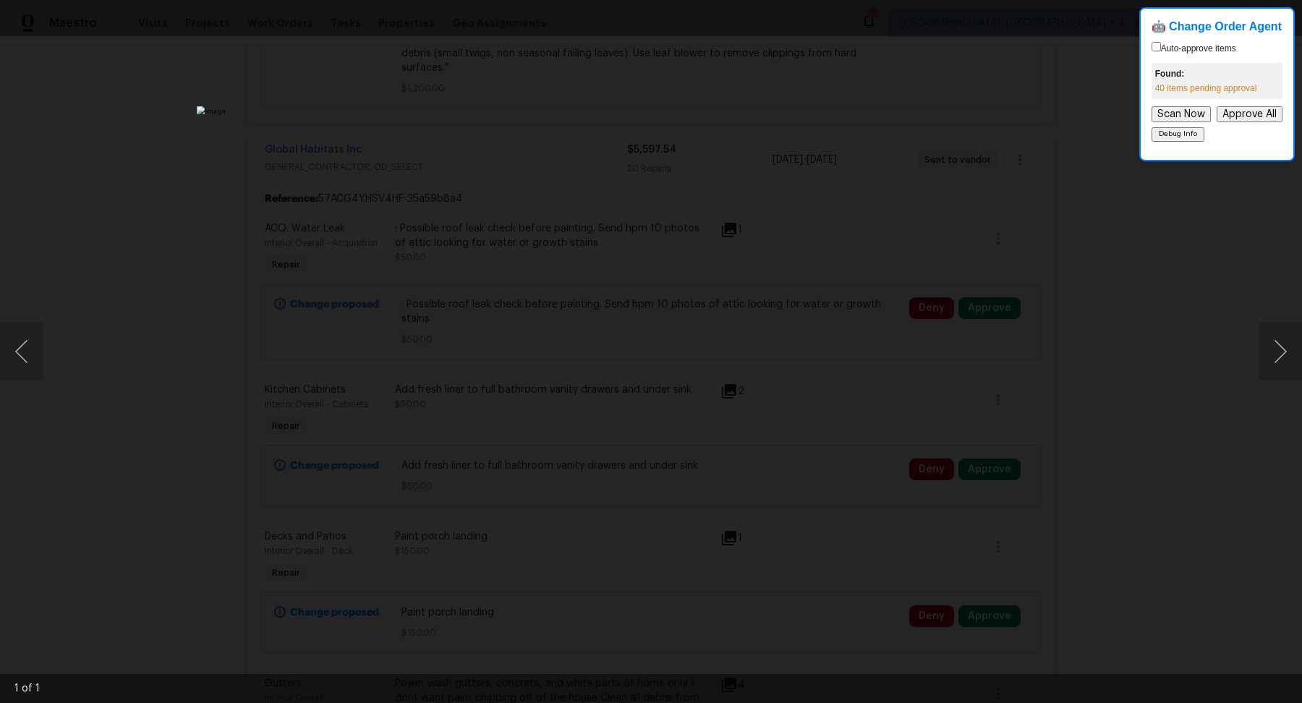
click at [1135, 351] on div "Lightbox" at bounding box center [651, 351] width 1302 height 703
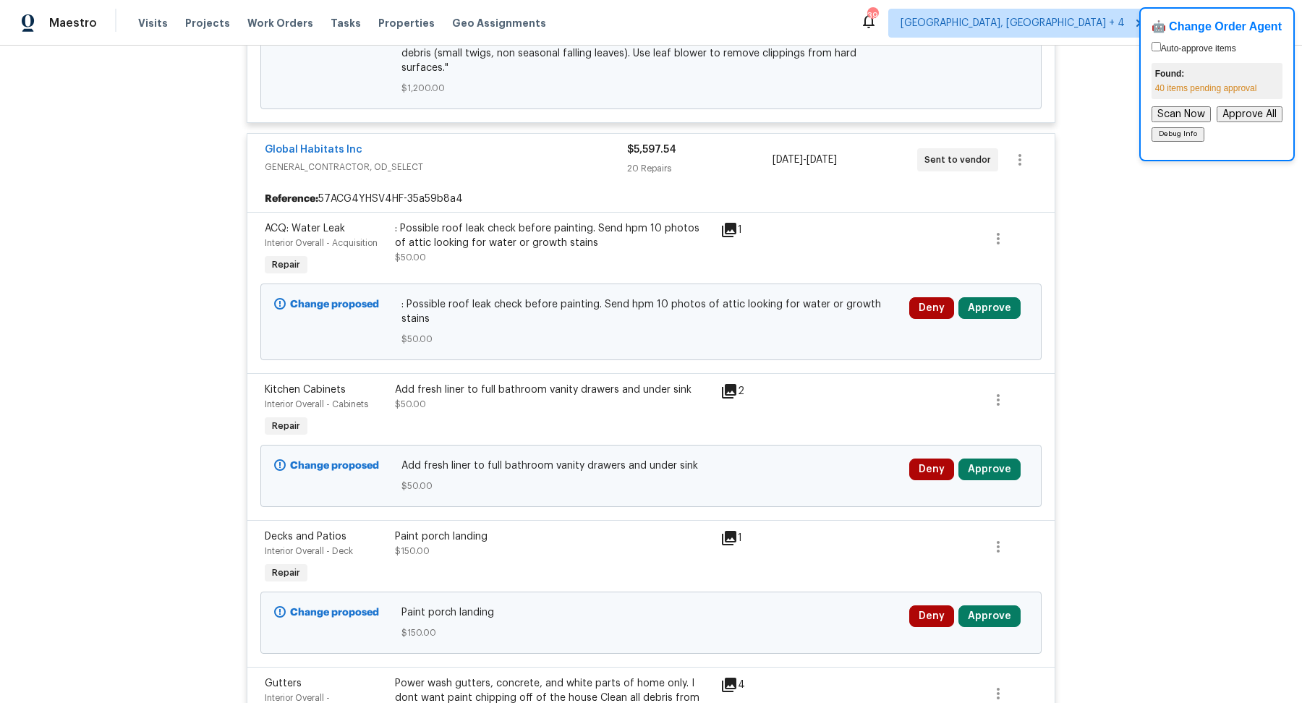
click at [733, 384] on icon at bounding box center [729, 391] width 14 height 14
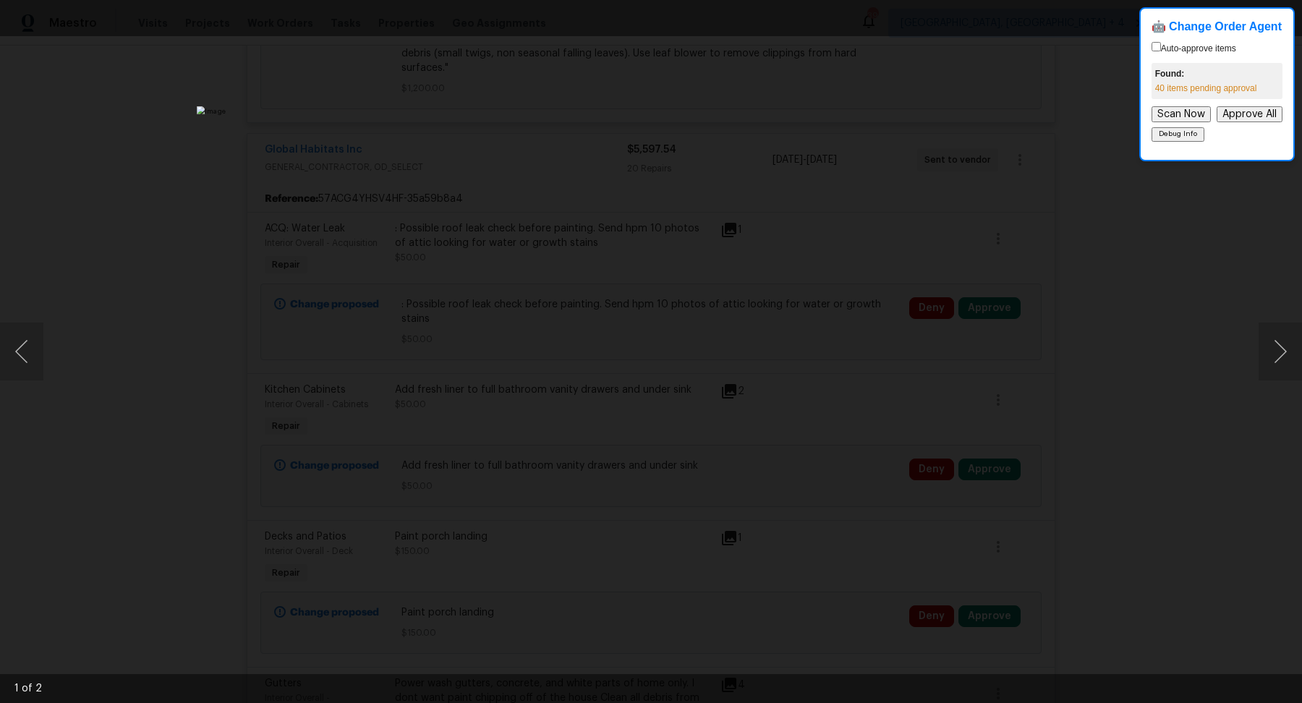
click at [1141, 363] on div "Lightbox" at bounding box center [651, 351] width 1302 height 703
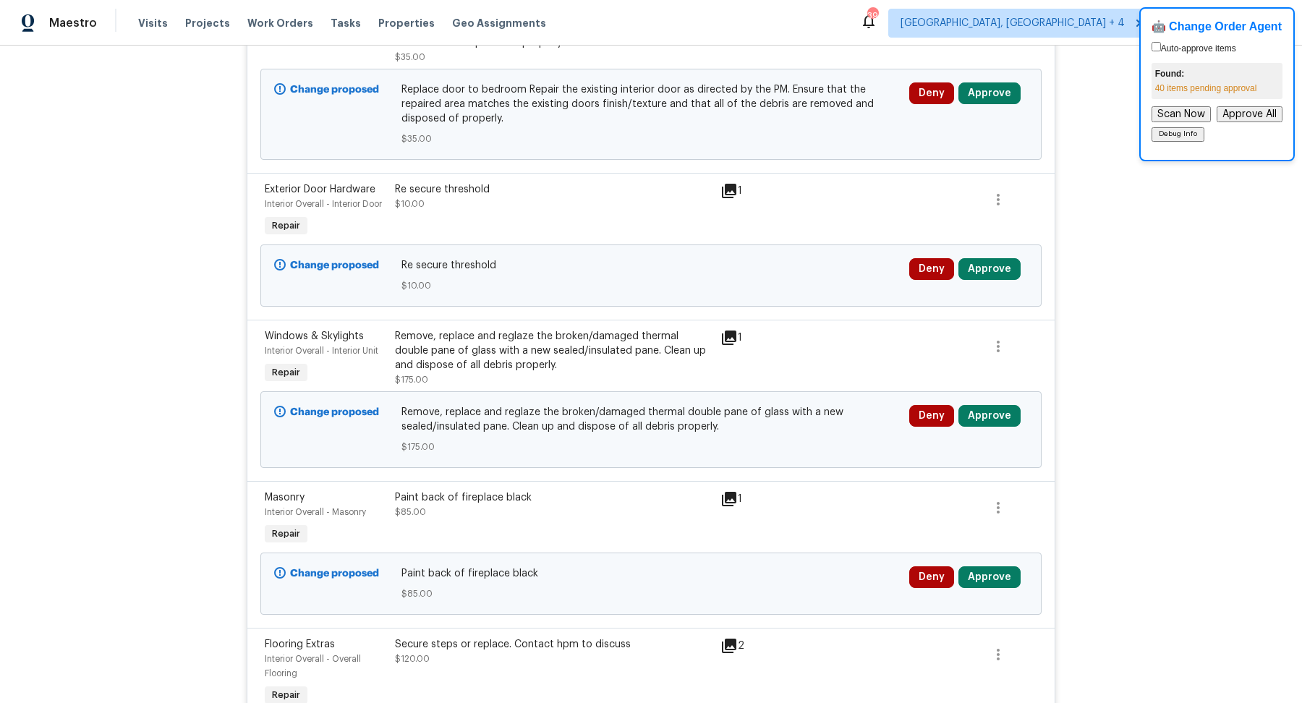
scroll to position [2787, 0]
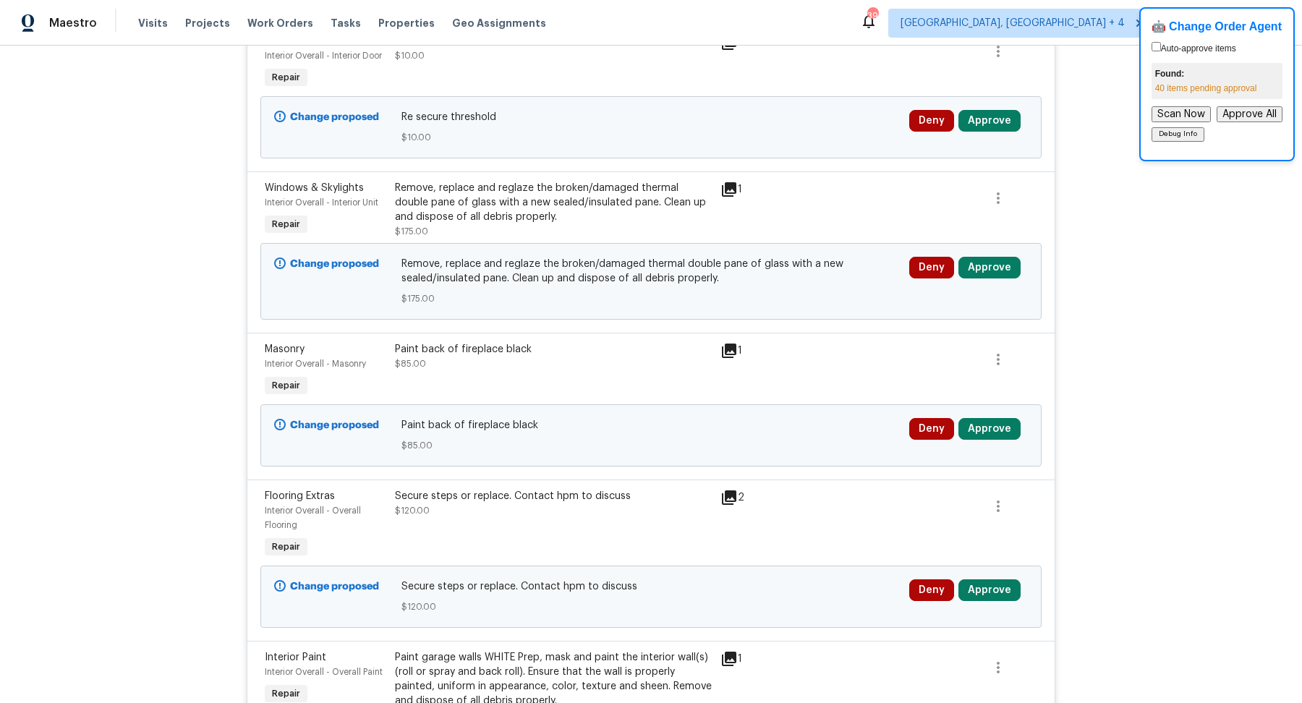
click at [734, 182] on icon at bounding box center [729, 189] width 14 height 14
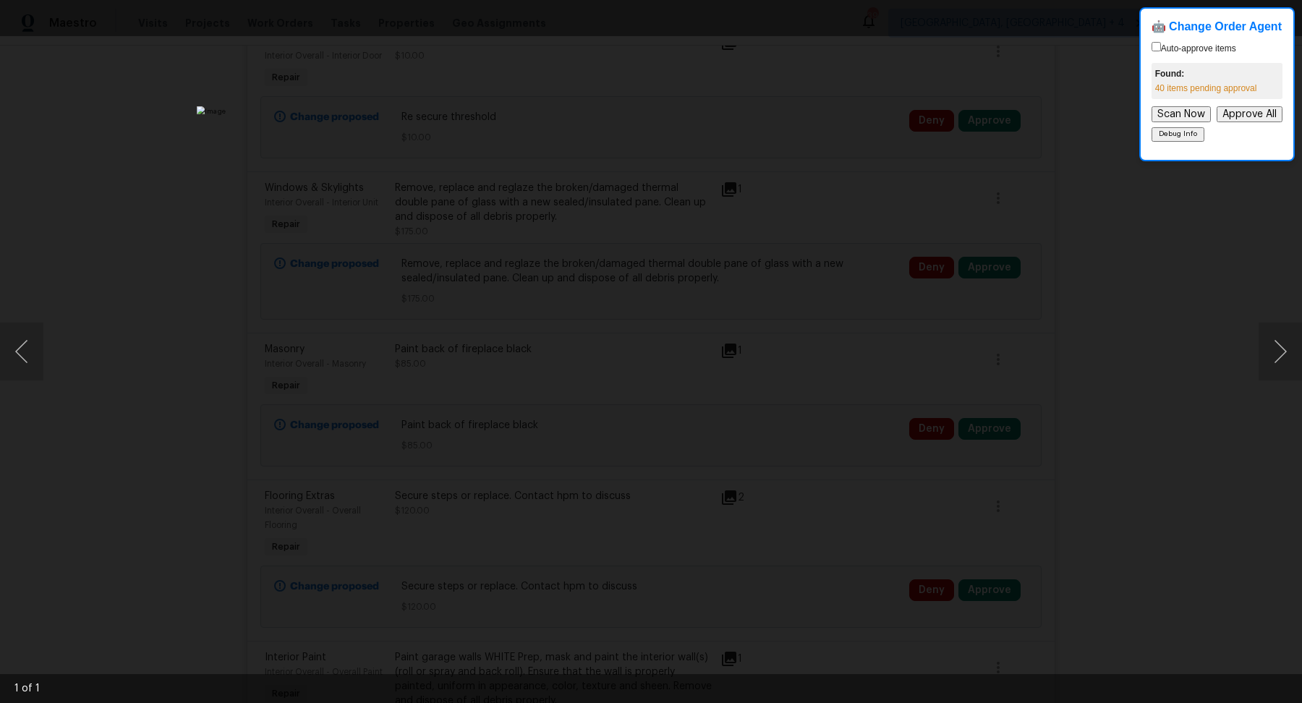
click at [1077, 429] on div "Lightbox" at bounding box center [651, 351] width 1302 height 703
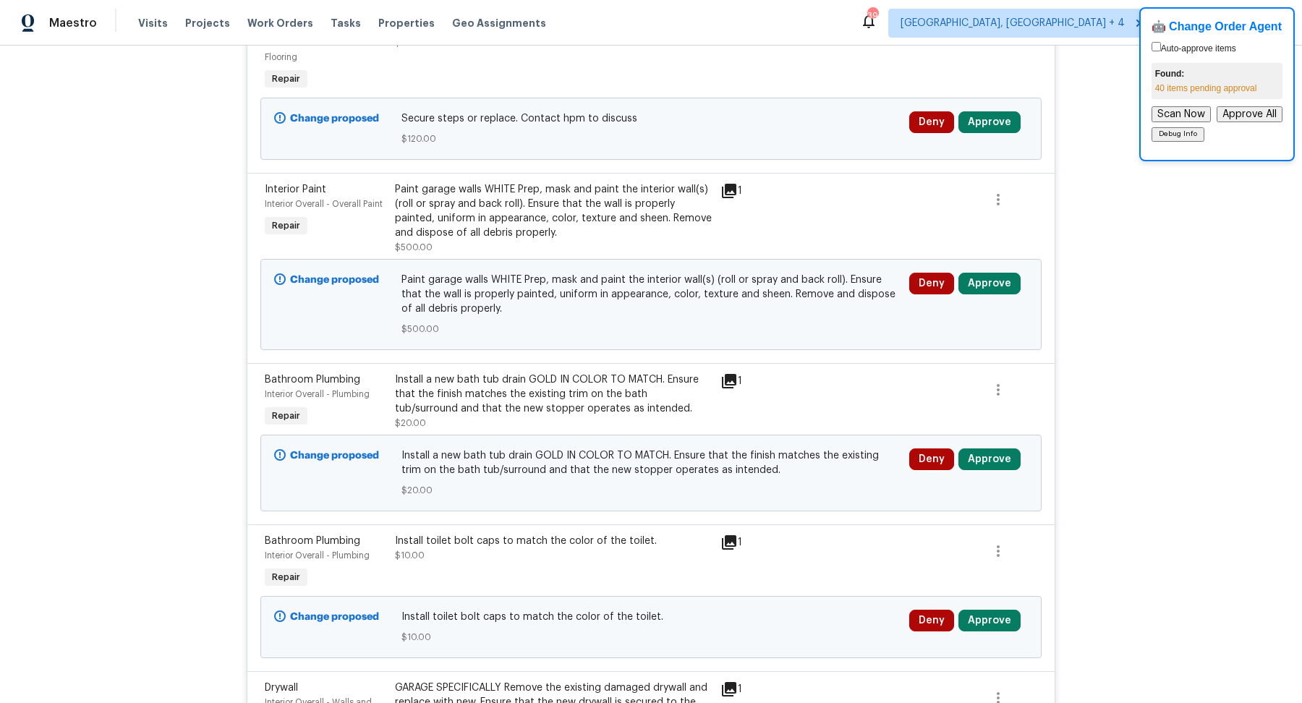
scroll to position [3302, 0]
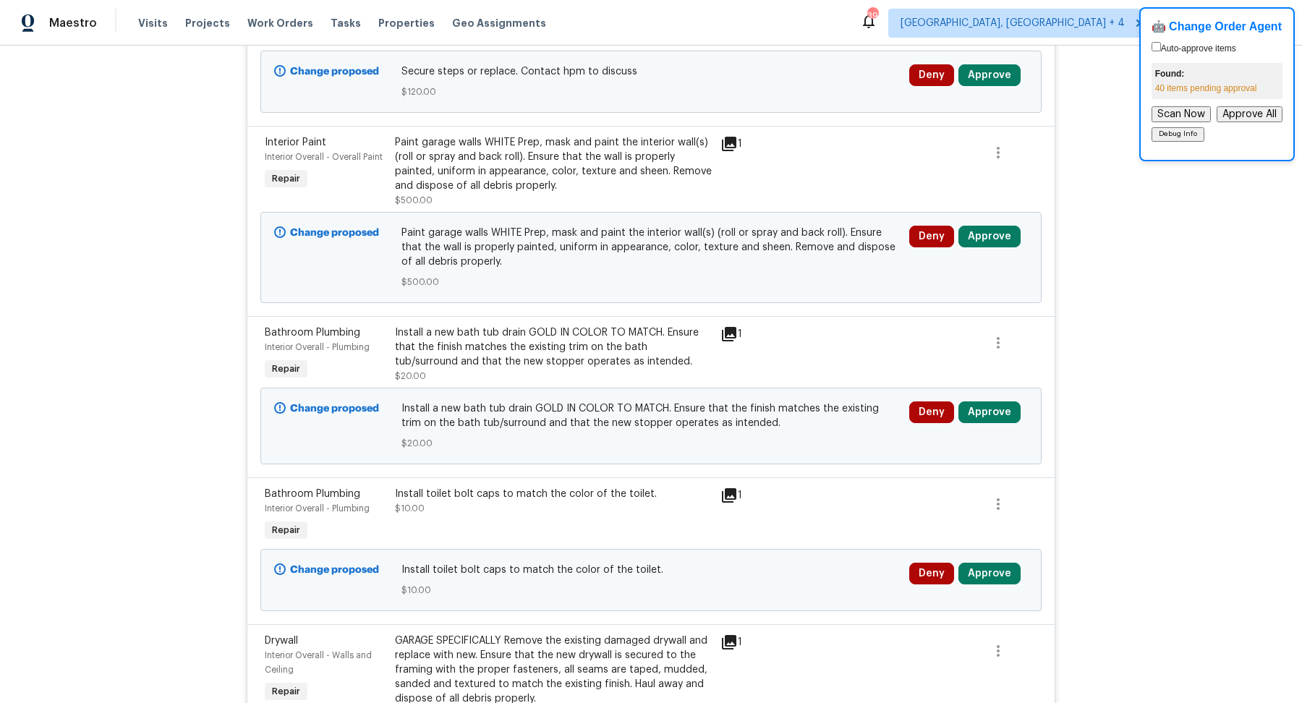
click at [730, 137] on icon at bounding box center [729, 144] width 14 height 14
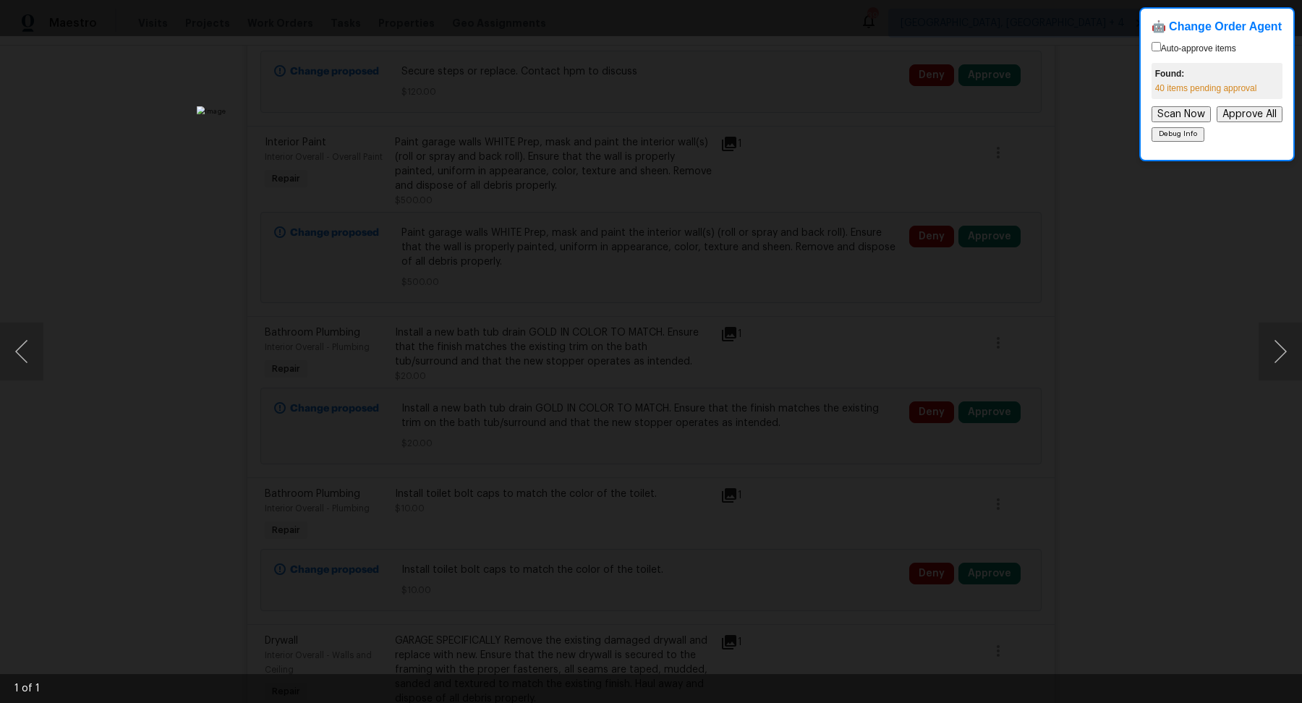
click at [1062, 398] on div "Lightbox" at bounding box center [651, 351] width 1302 height 703
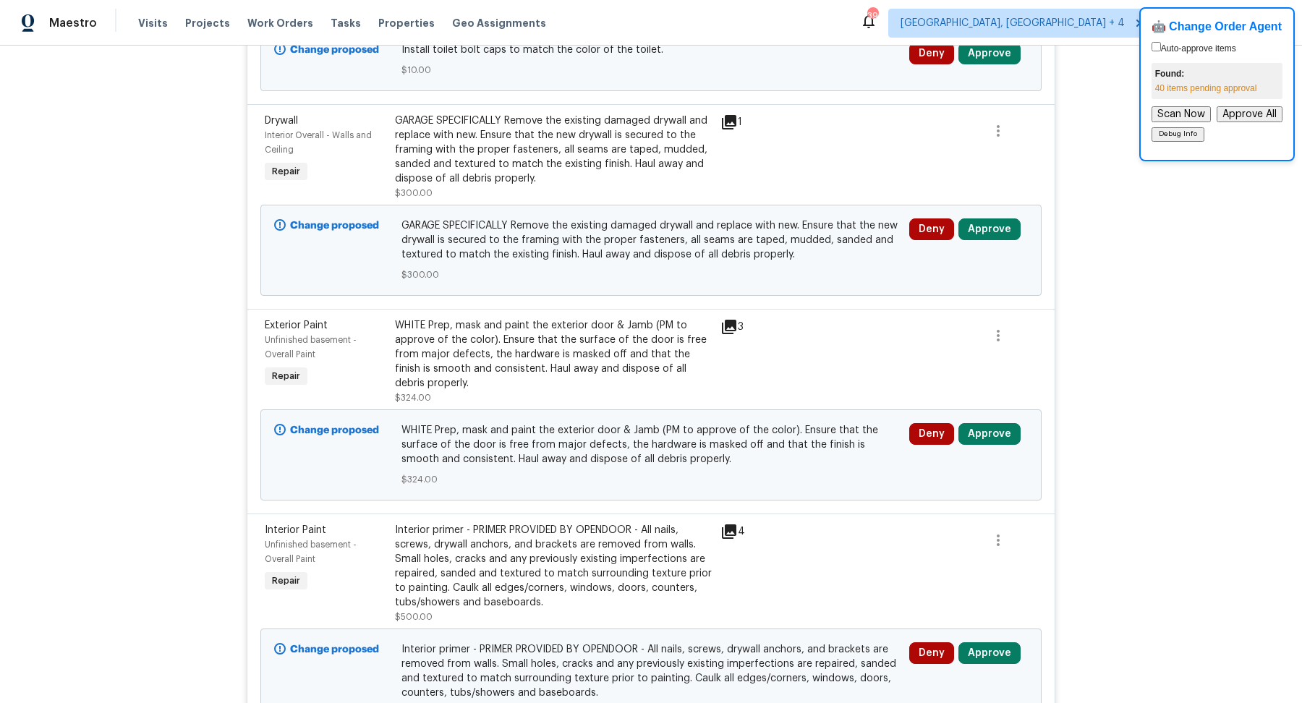
scroll to position [3838, 0]
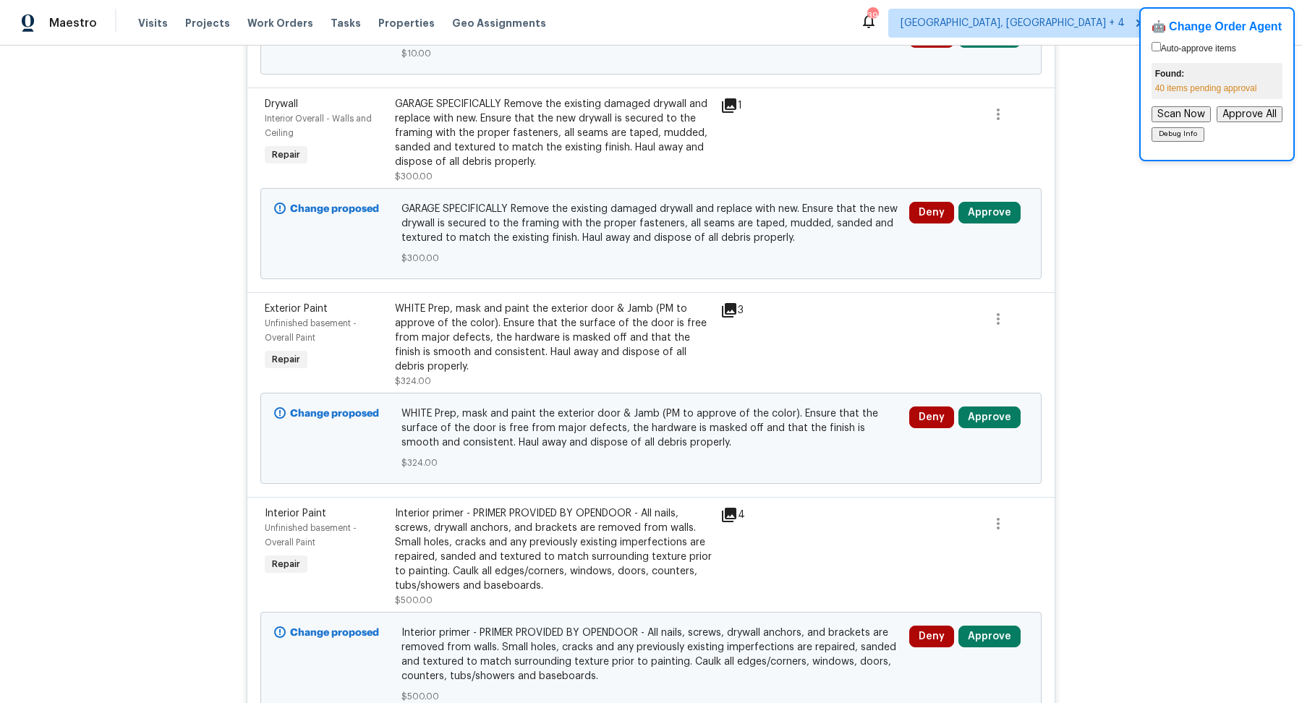
click at [728, 303] on icon at bounding box center [729, 310] width 14 height 14
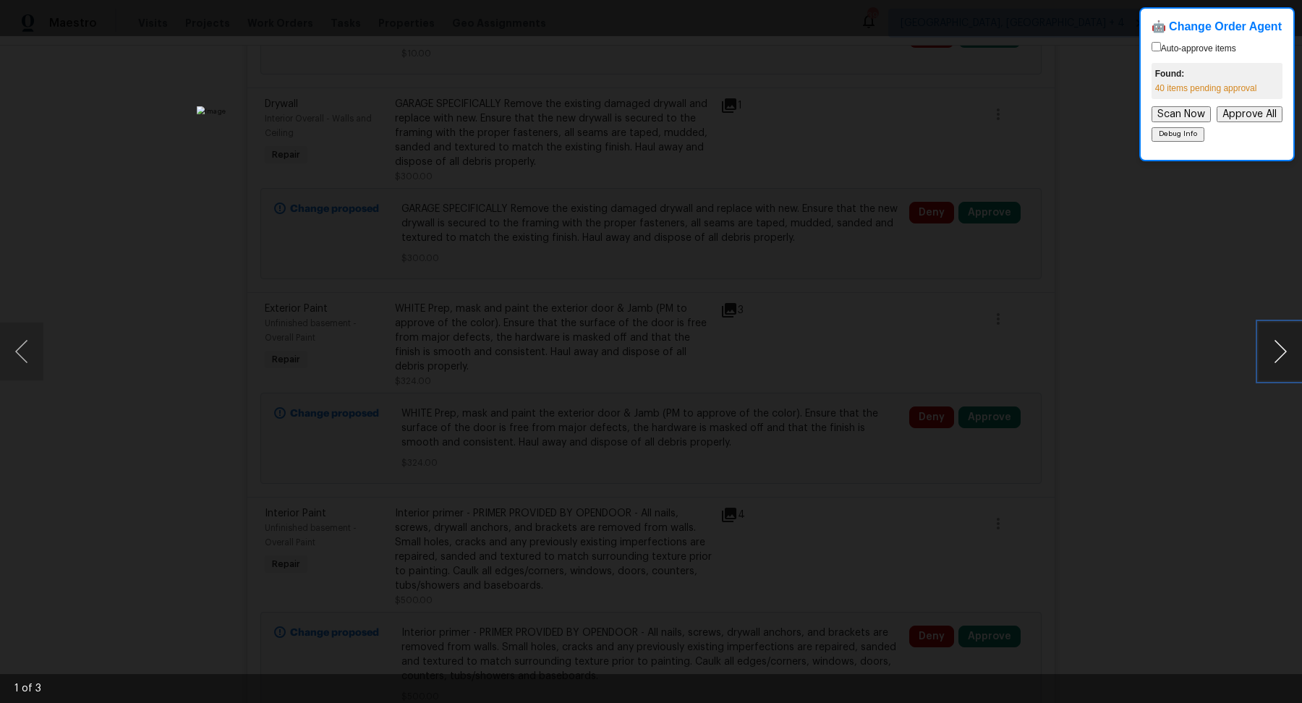
click at [1282, 354] on button "Next image" at bounding box center [1279, 352] width 43 height 58
click at [1239, 364] on div "Lightbox" at bounding box center [651, 351] width 1302 height 703
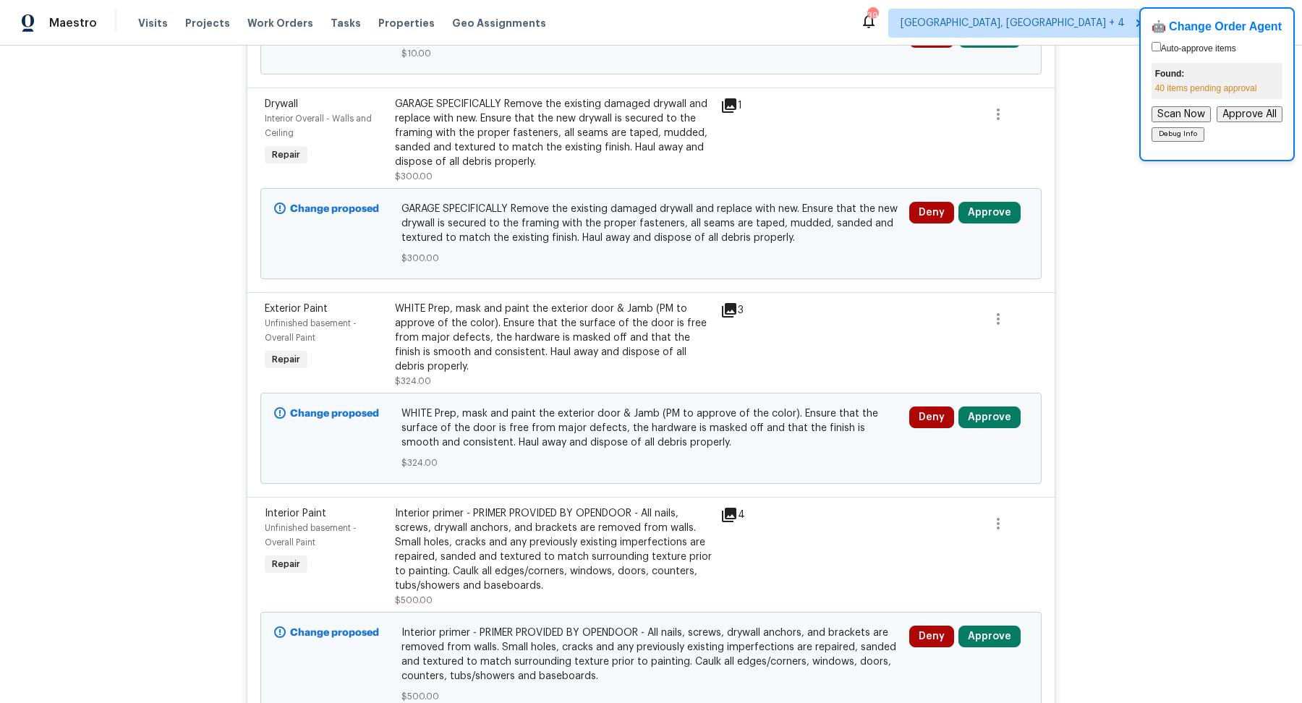
scroll to position [4328, 0]
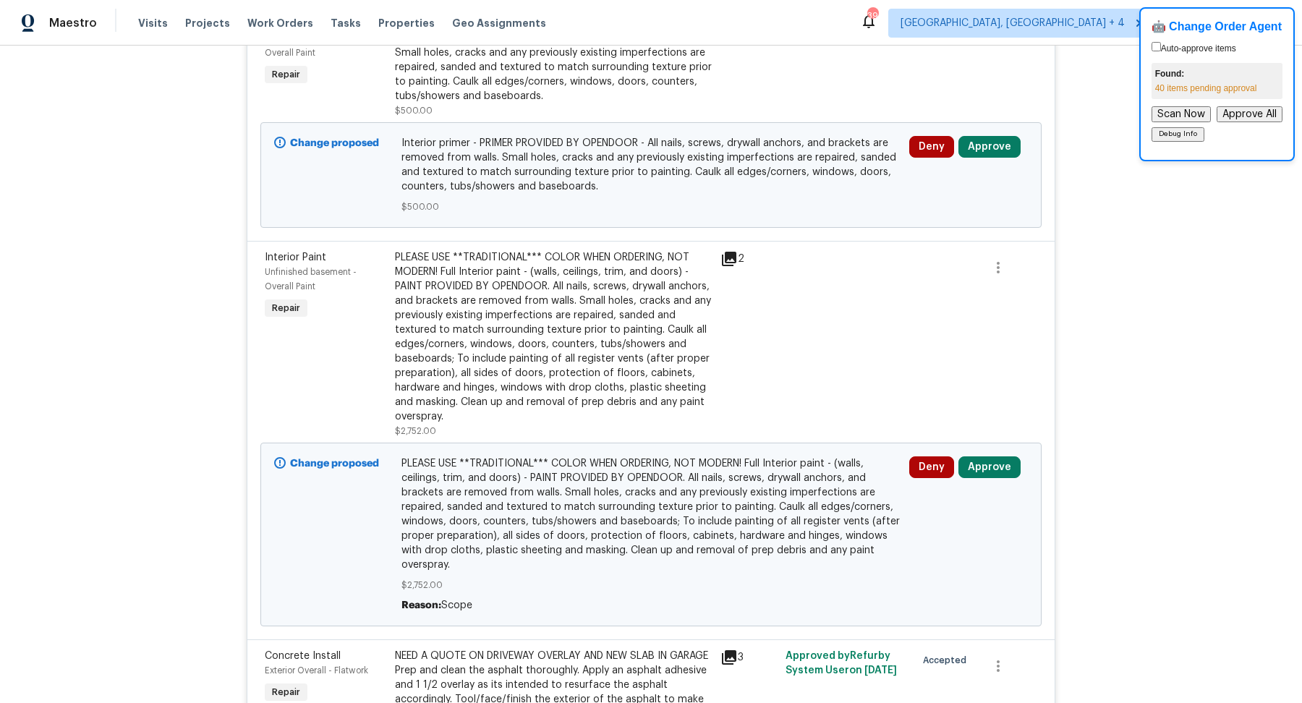
click at [733, 252] on icon at bounding box center [729, 259] width 14 height 14
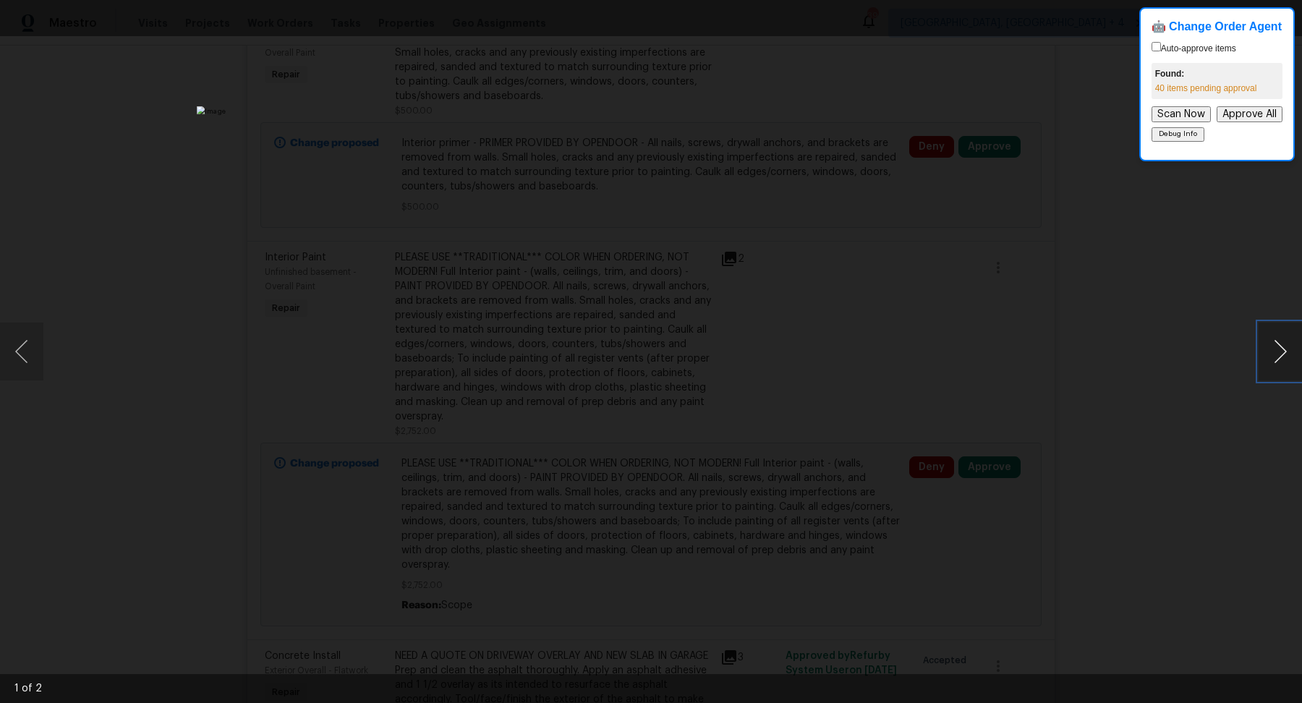
click at [1275, 364] on button "Next image" at bounding box center [1279, 352] width 43 height 58
click at [978, 297] on div "Lightbox" at bounding box center [651, 351] width 1302 height 703
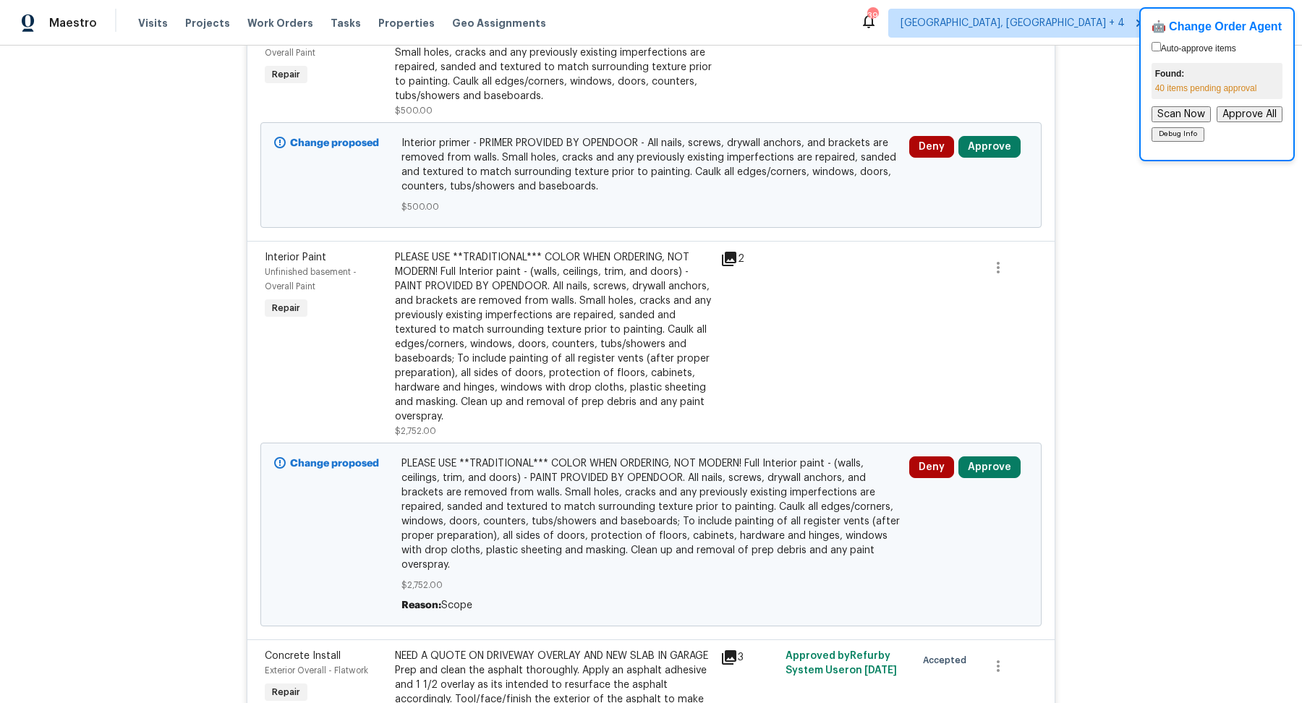
click at [430, 316] on div "PLEASE USE **TRADITIONAL*** COLOR WHEN ORDERING, NOT MODERN! Full Interior pain…" at bounding box center [553, 337] width 317 height 174
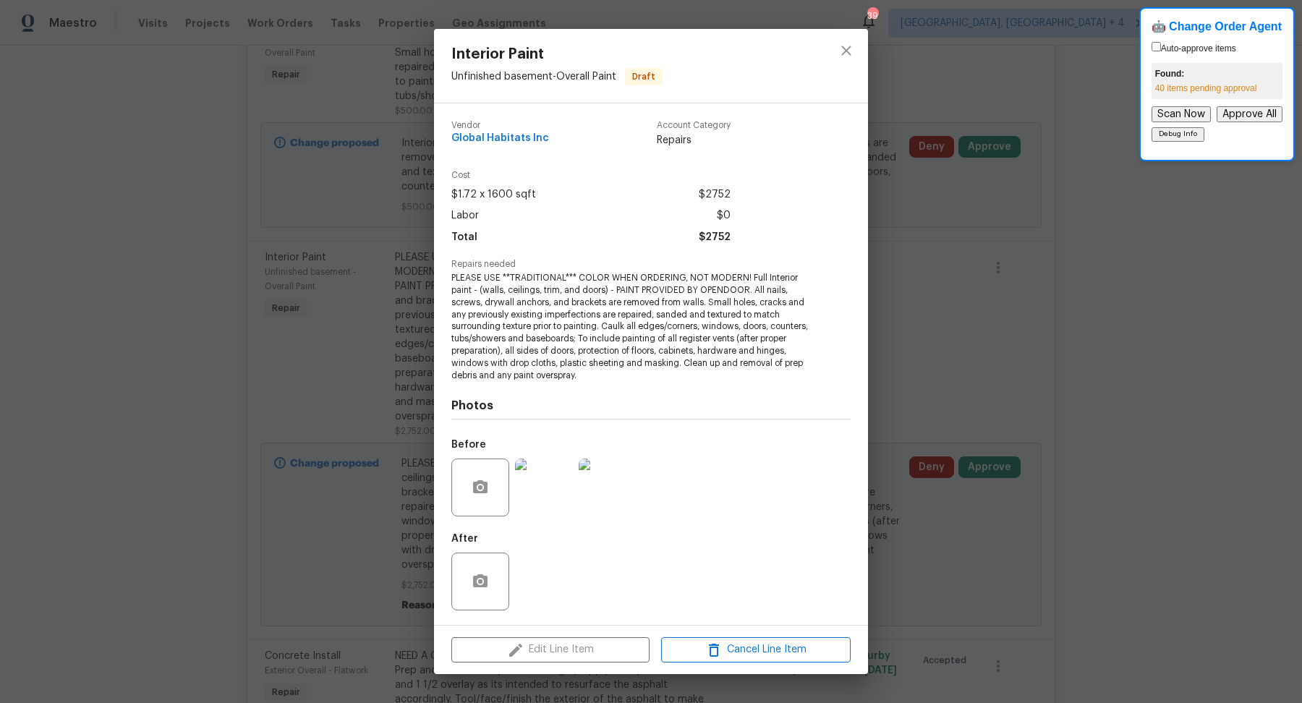
click at [956, 278] on div "Interior Paint Unfinished basement - Overall Paint Draft Vendor Global Habitats…" at bounding box center [651, 351] width 1302 height 703
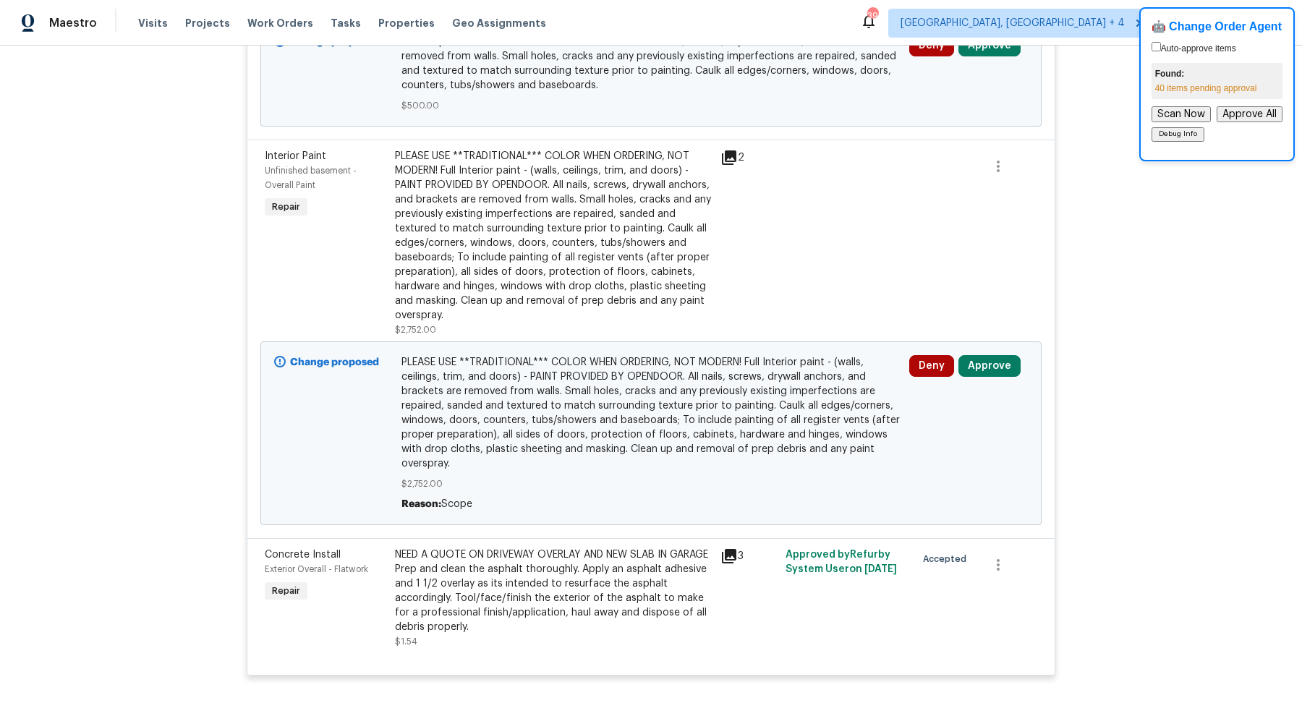
scroll to position [4370, 0]
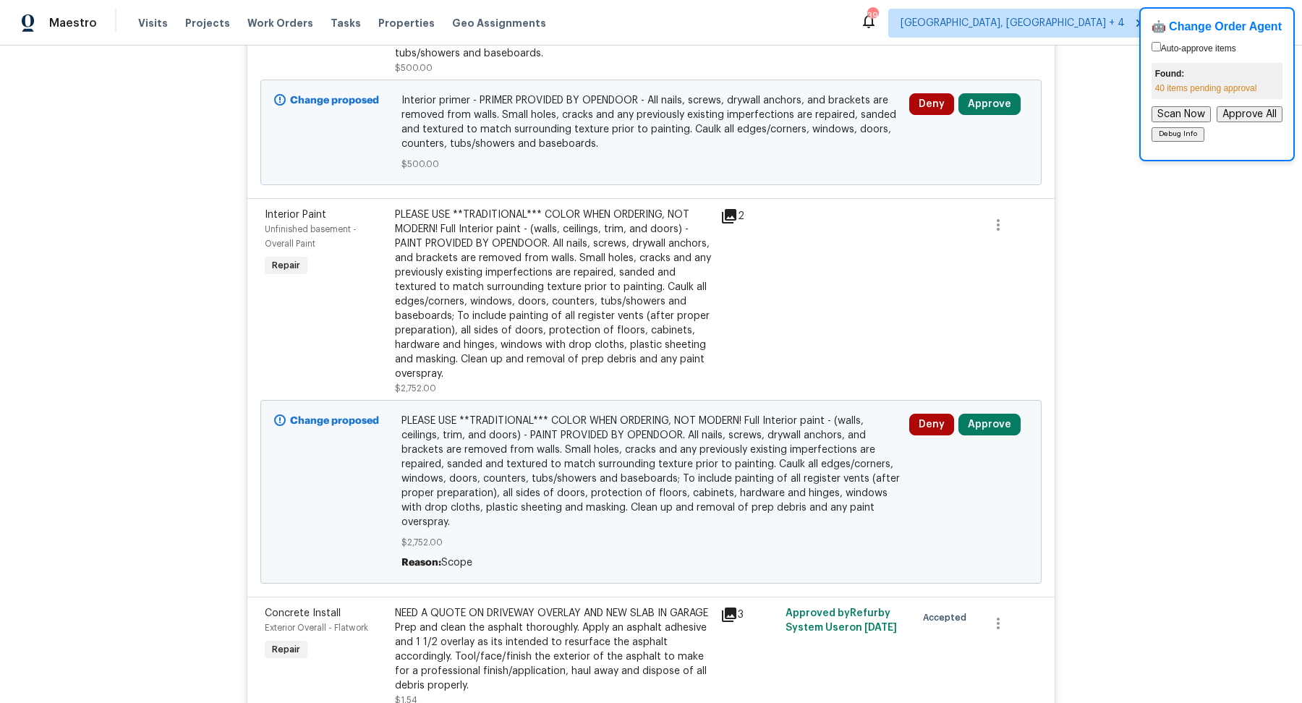
click at [730, 208] on icon at bounding box center [728, 216] width 17 height 17
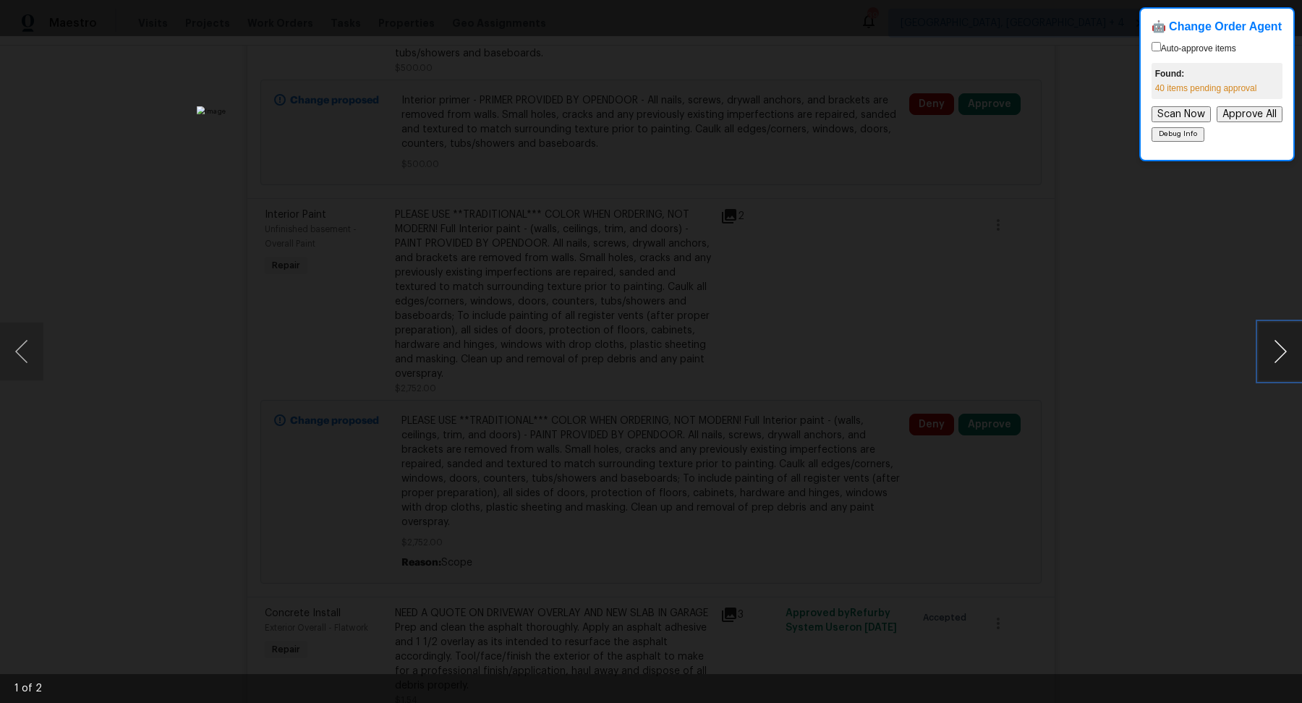
click at [1273, 347] on button "Next image" at bounding box center [1279, 352] width 43 height 58
click at [1146, 349] on div "Lightbox" at bounding box center [651, 351] width 1302 height 703
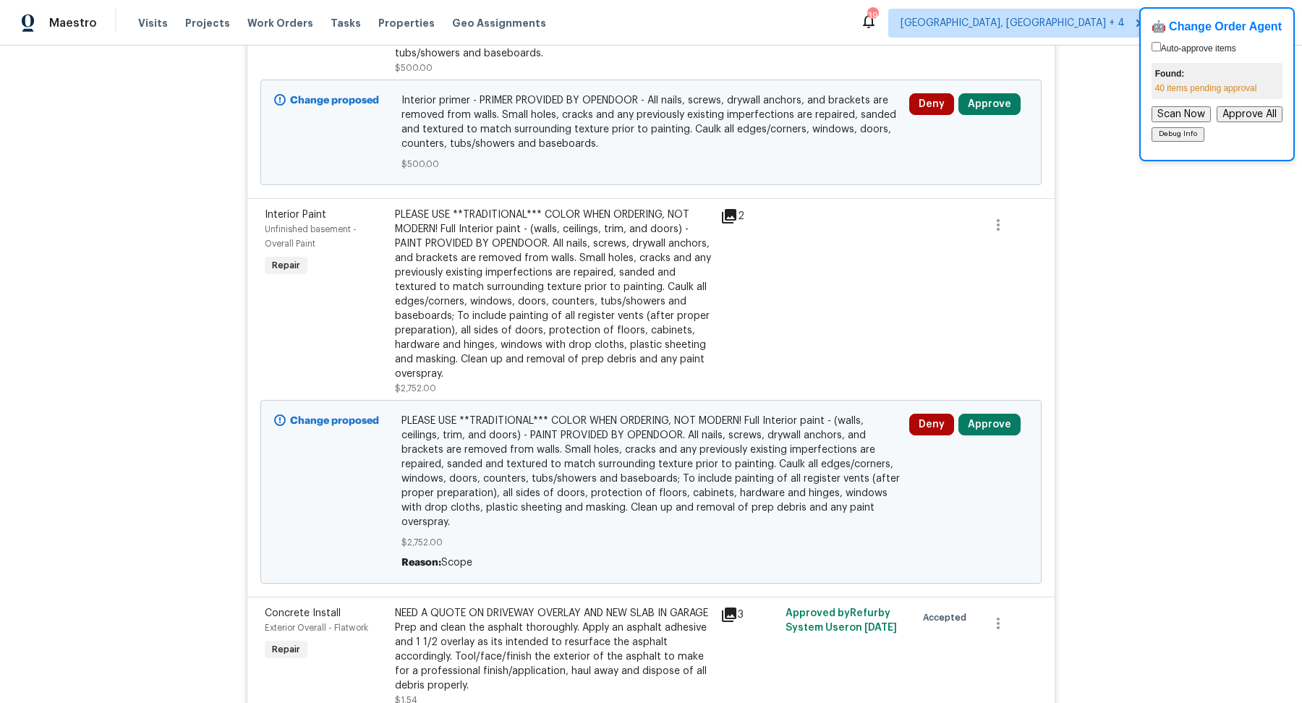
click at [732, 607] on icon at bounding box center [729, 614] width 14 height 14
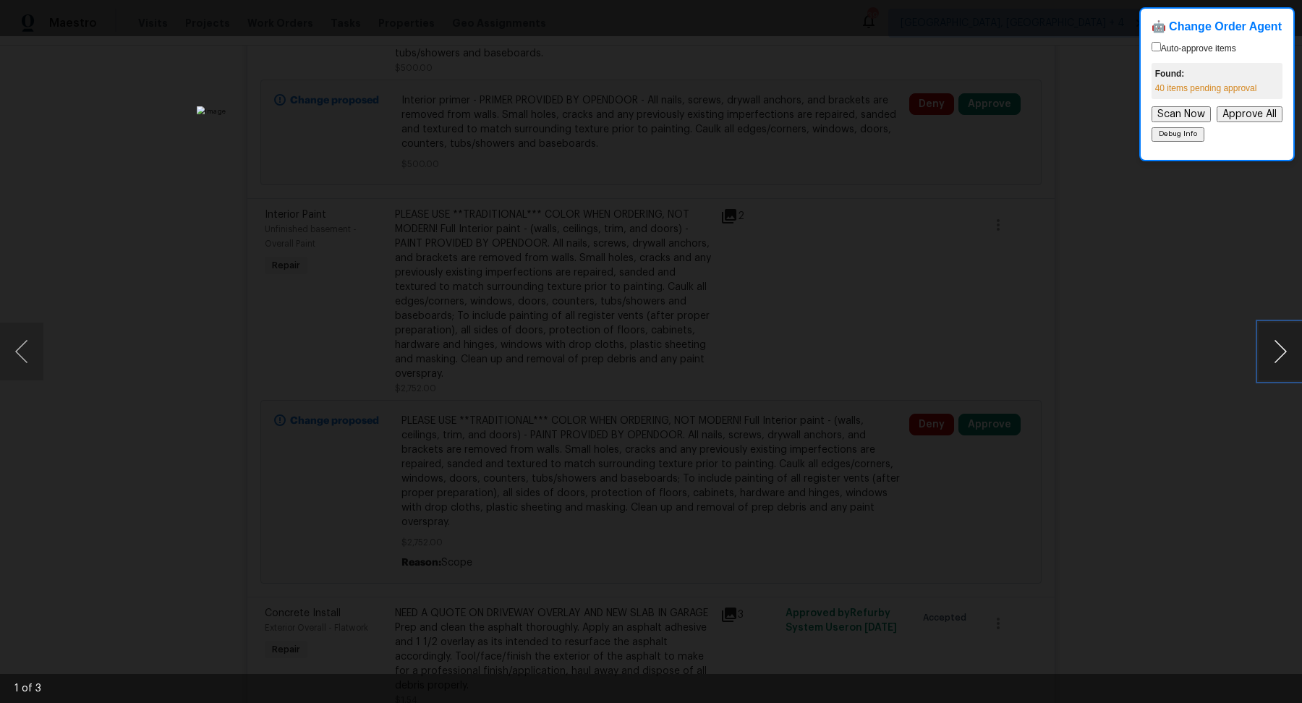
click at [1283, 342] on button "Next image" at bounding box center [1279, 352] width 43 height 58
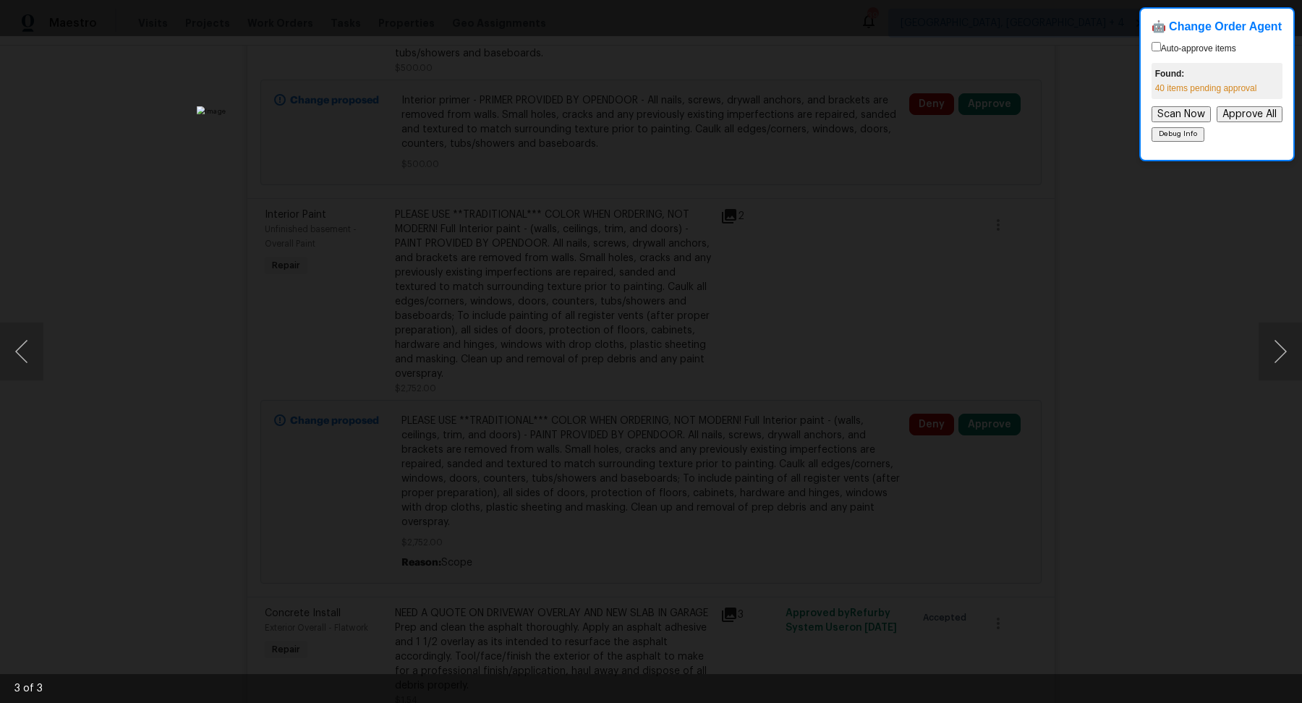
click at [1166, 334] on div "Lightbox" at bounding box center [651, 351] width 1302 height 703
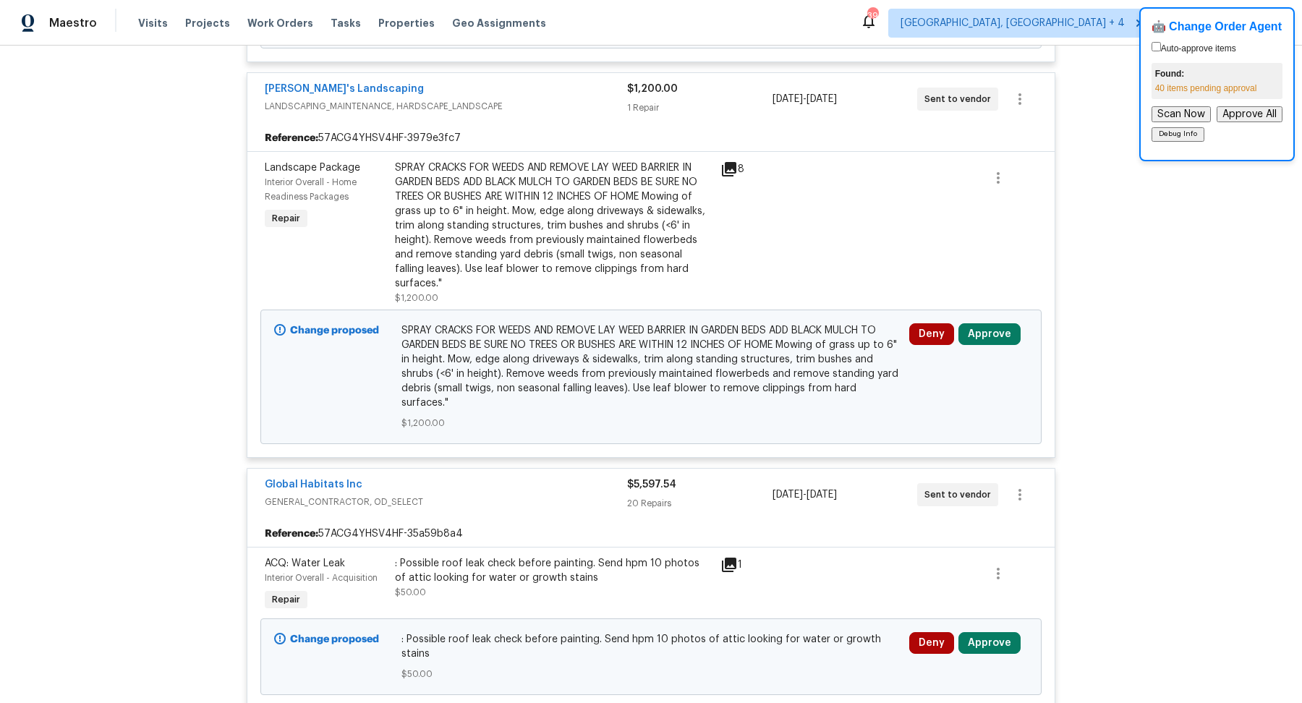
scroll to position [925, 0]
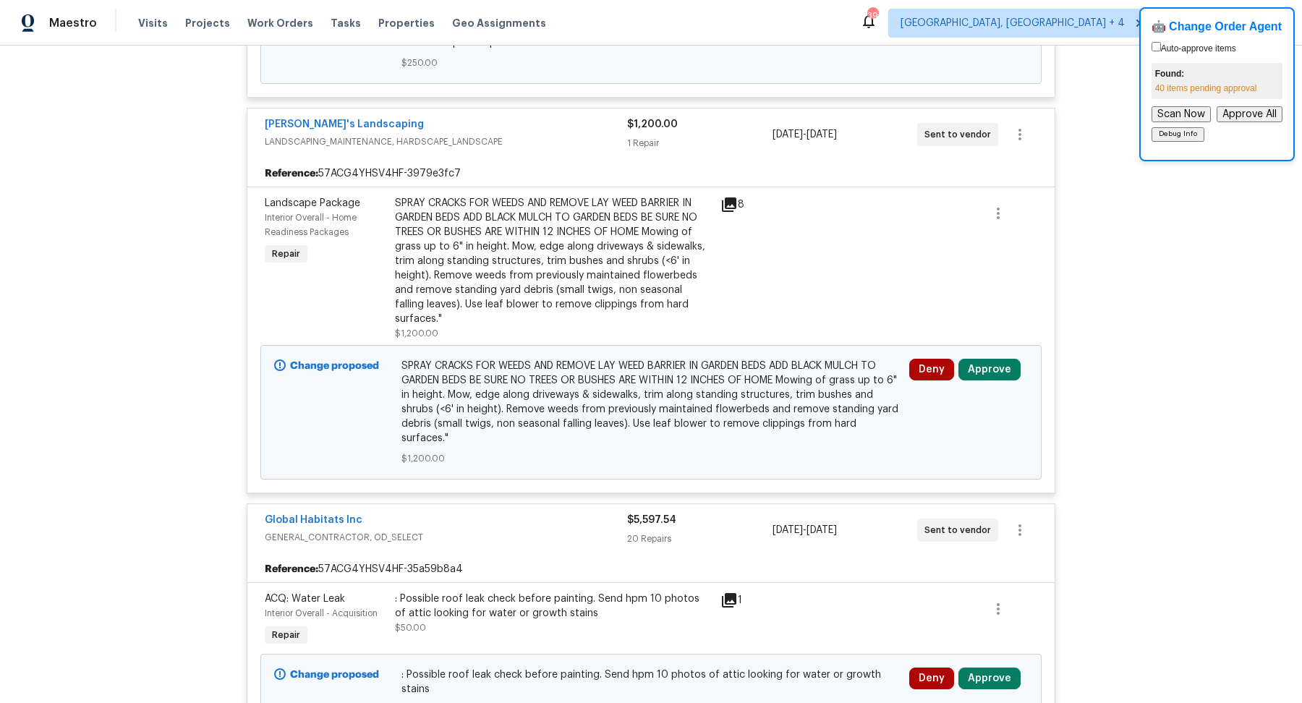
click at [526, 250] on div "SPRAY CRACKS FOR WEEDS AND REMOVE LAY WEED BARRIER IN GARDEN BEDS ADD BLACK MUL…" at bounding box center [553, 261] width 317 height 130
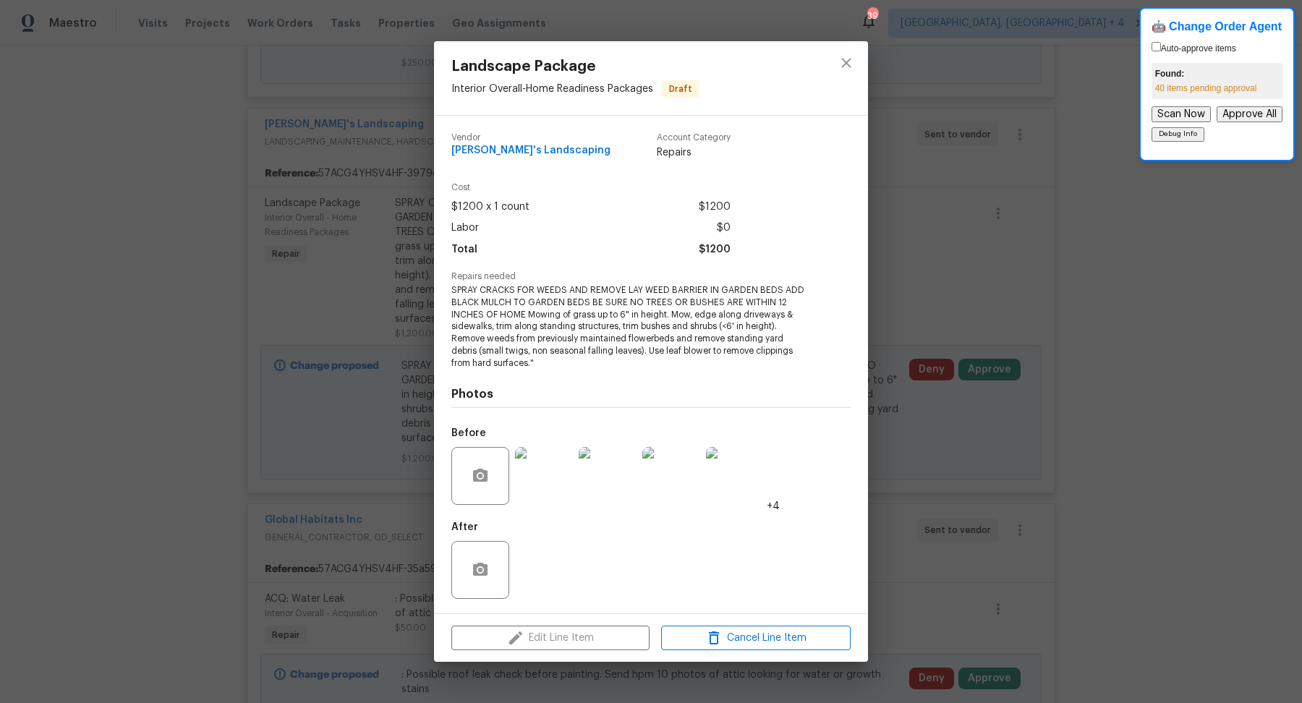
click at [541, 479] on img at bounding box center [544, 476] width 58 height 58
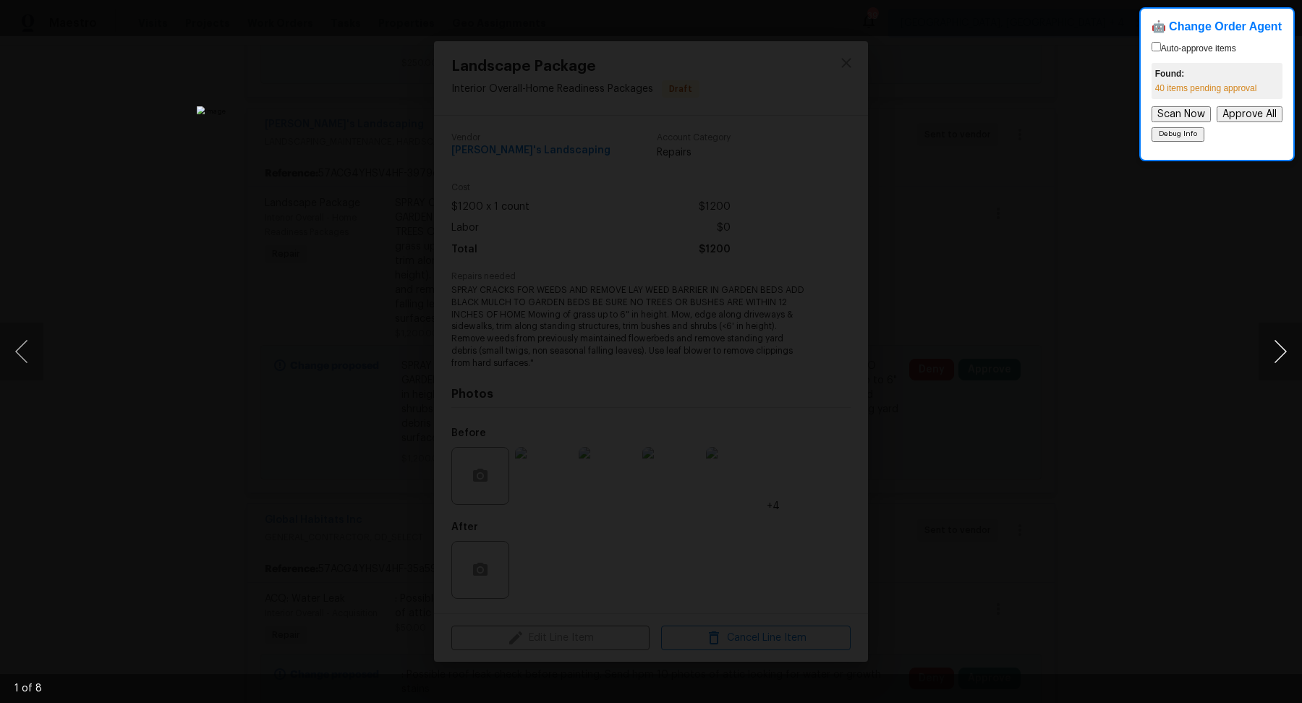
click at [1282, 350] on button "Next image" at bounding box center [1279, 352] width 43 height 58
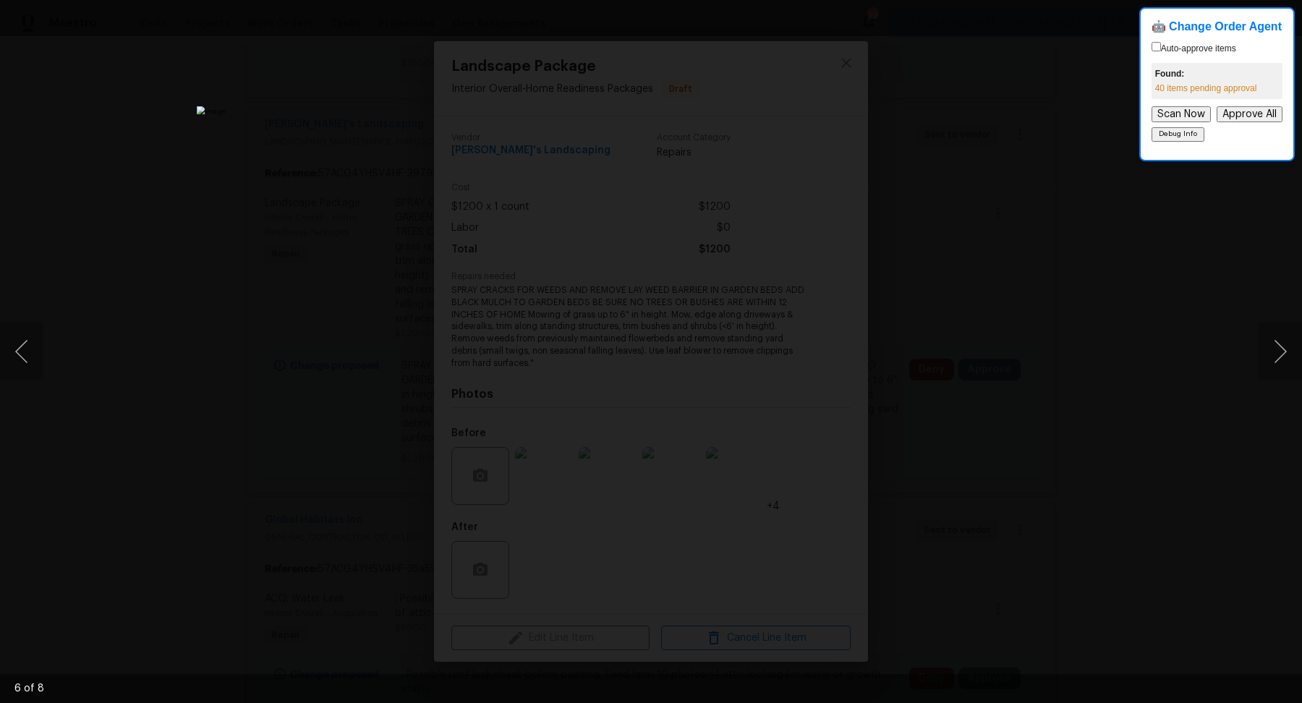
click at [1200, 368] on div "Lightbox" at bounding box center [651, 351] width 1302 height 703
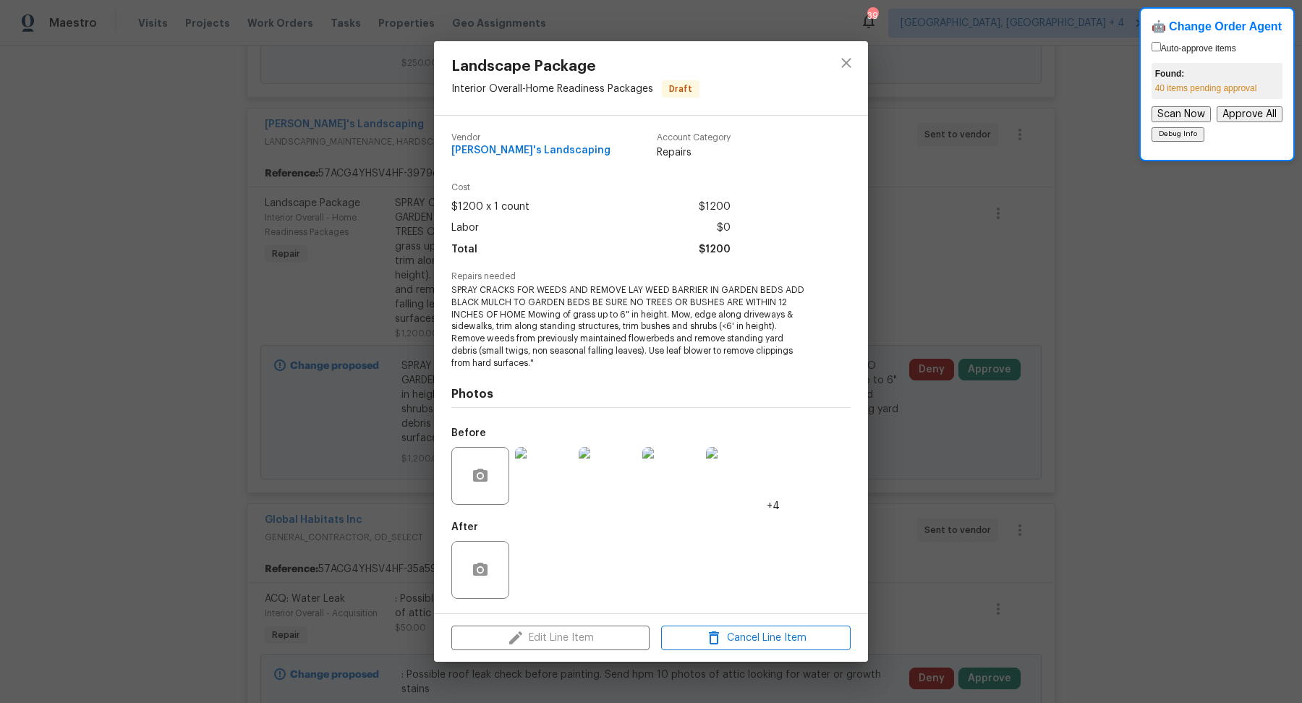
click at [1200, 368] on div "Landscape Package Interior Overall - Home Readiness Packages Draft Vendor Barai…" at bounding box center [651, 351] width 1302 height 703
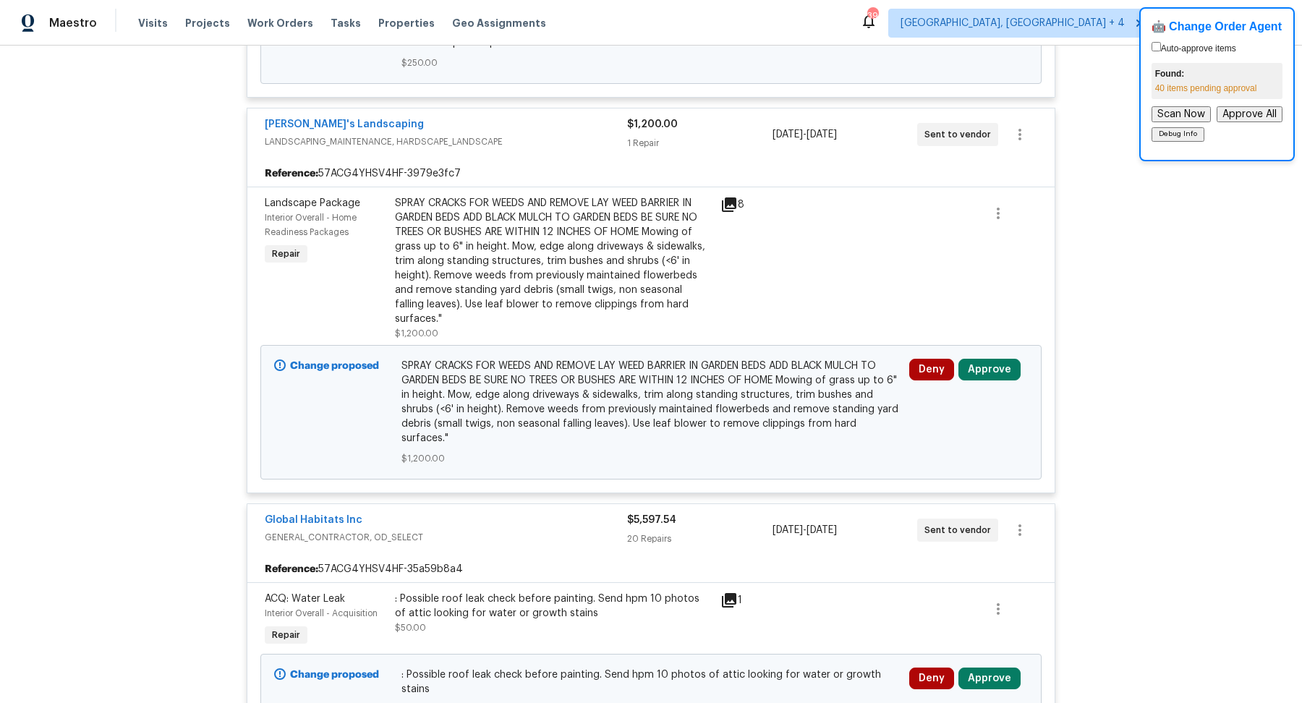
click at [735, 197] on icon at bounding box center [729, 204] width 14 height 14
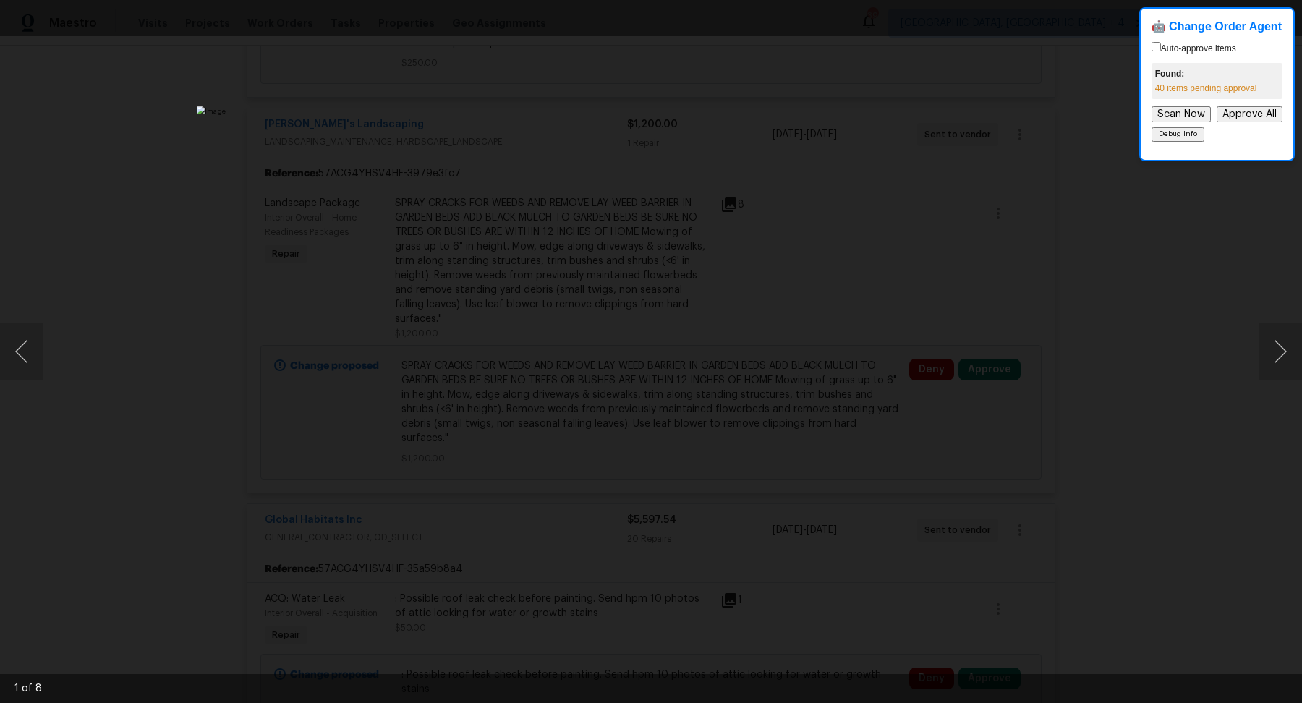
click at [958, 270] on div "Lightbox" at bounding box center [651, 351] width 1302 height 703
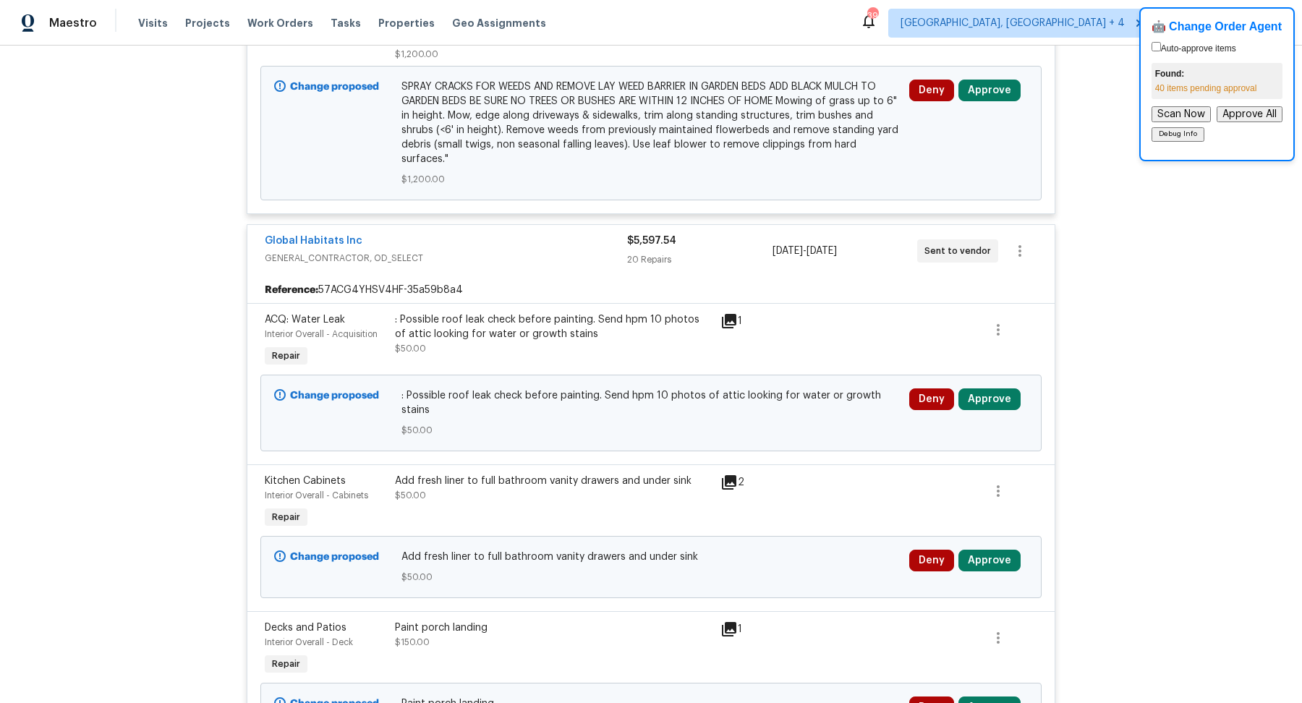
scroll to position [1266, 0]
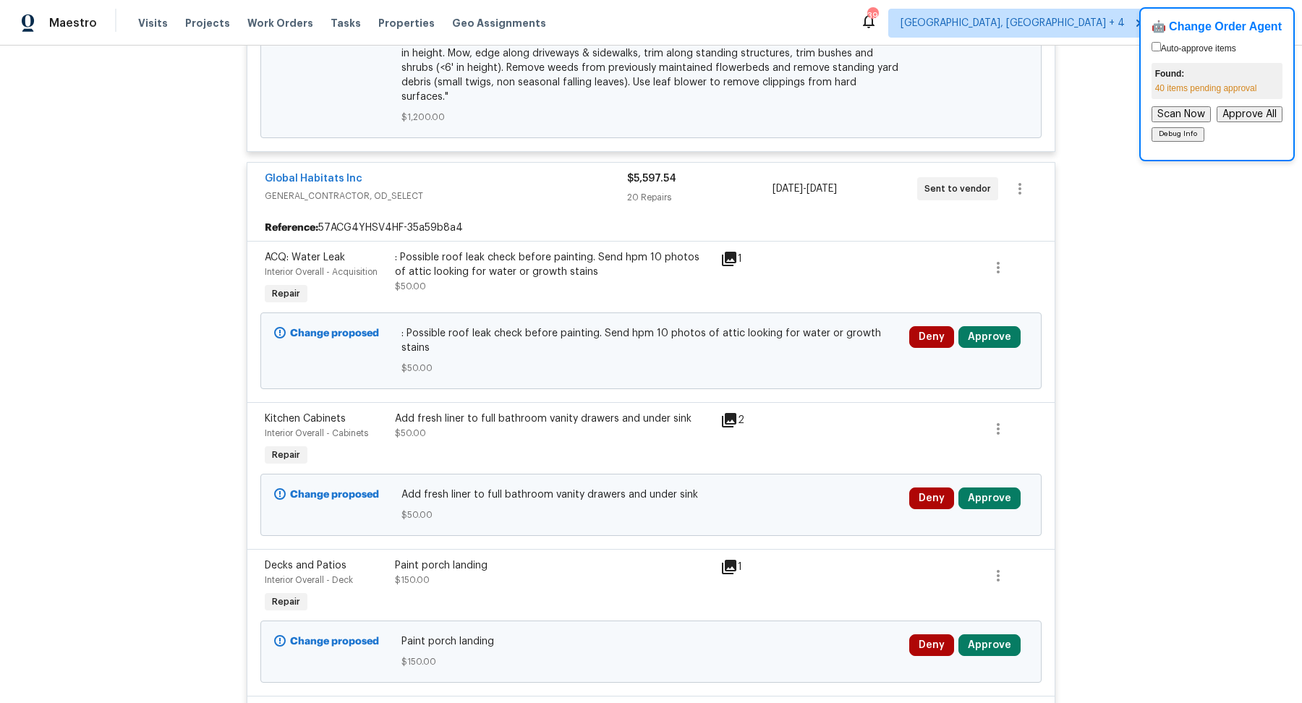
click at [730, 411] on icon at bounding box center [728, 419] width 17 height 17
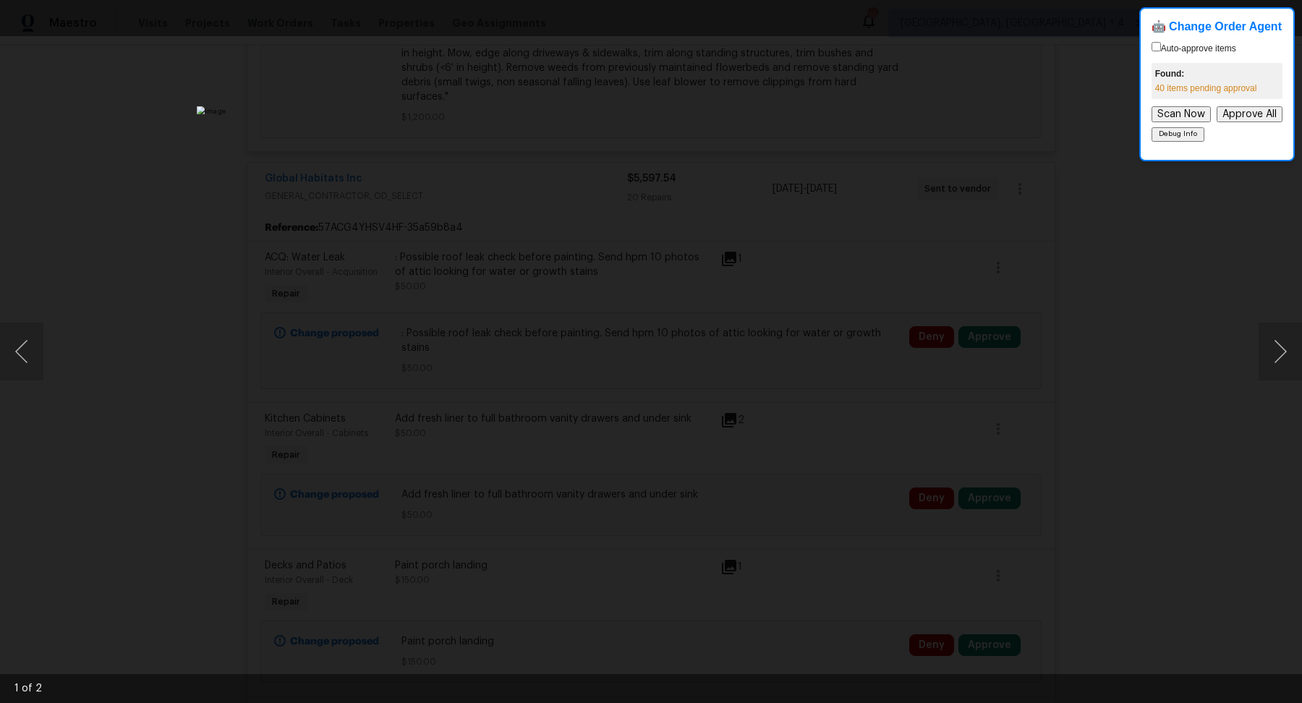
click at [1120, 326] on div "Lightbox" at bounding box center [651, 351] width 1302 height 703
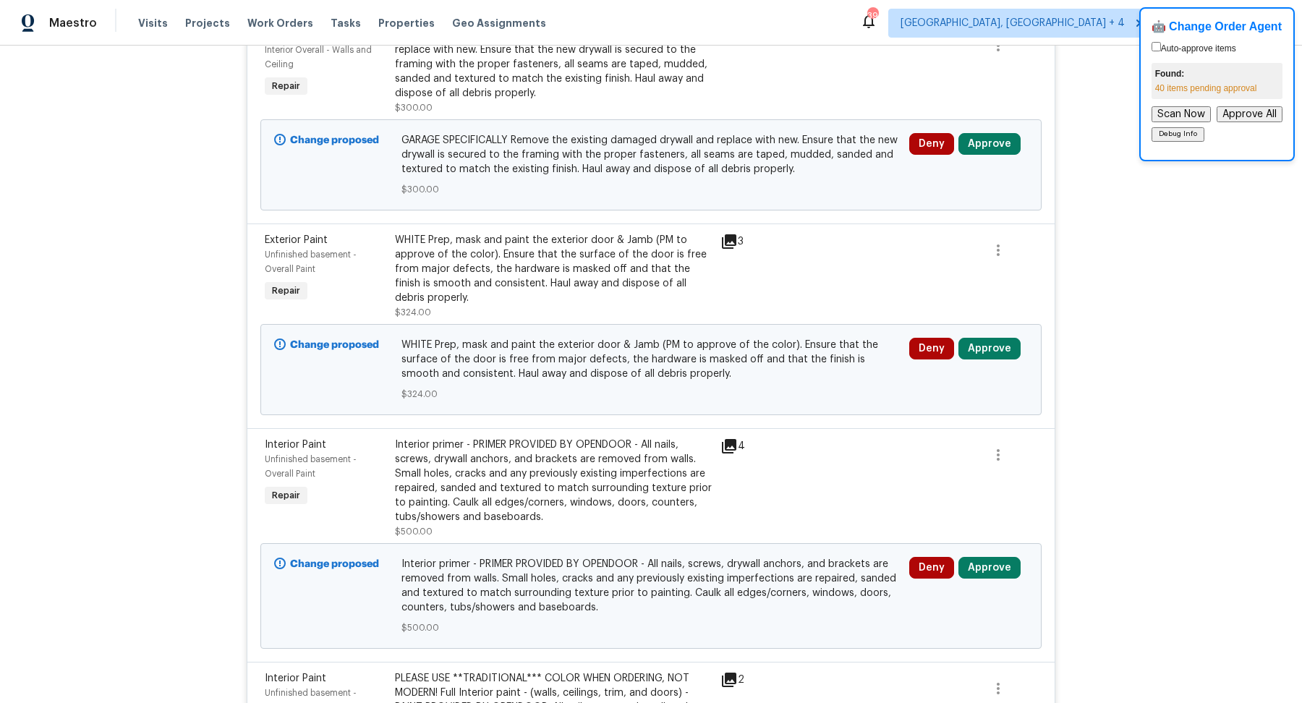
scroll to position [3868, 0]
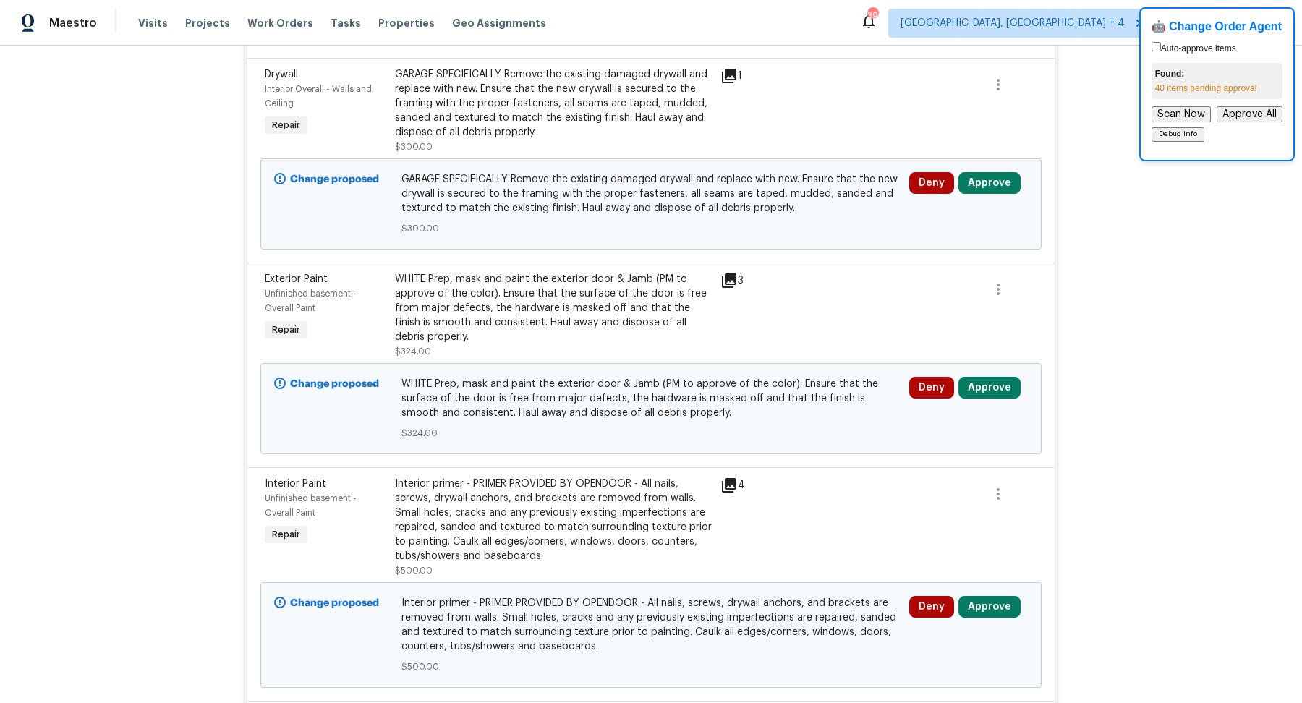
click at [732, 478] on icon at bounding box center [729, 485] width 14 height 14
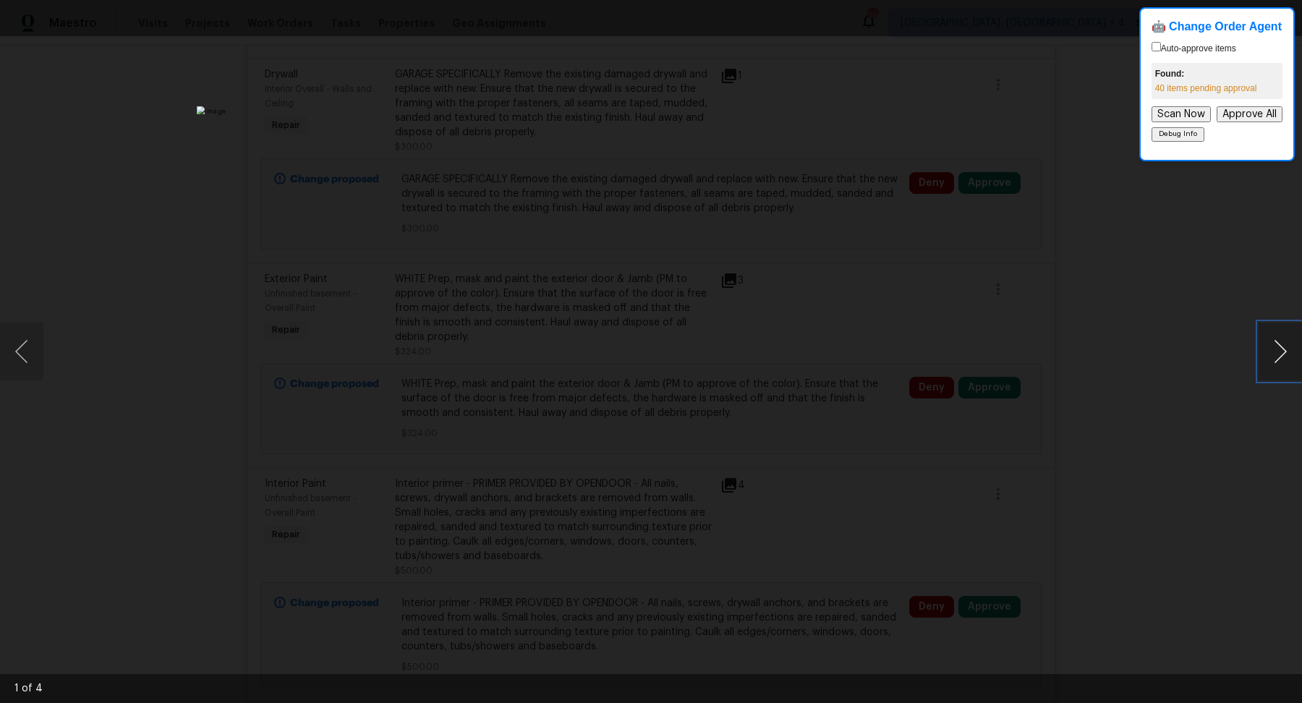
click at [1284, 358] on button "Next image" at bounding box center [1279, 352] width 43 height 58
click at [1186, 367] on div "Lightbox" at bounding box center [651, 351] width 1302 height 703
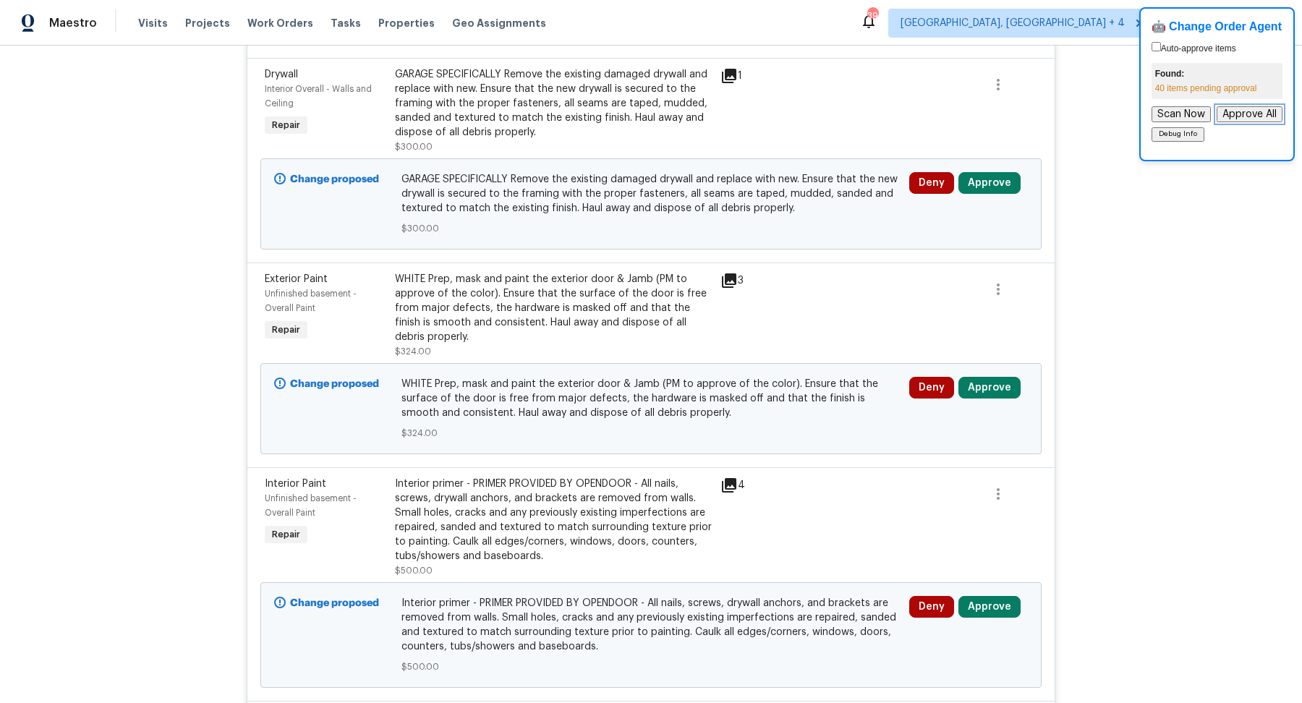
click at [1246, 116] on button "Approve All" at bounding box center [1249, 114] width 66 height 16
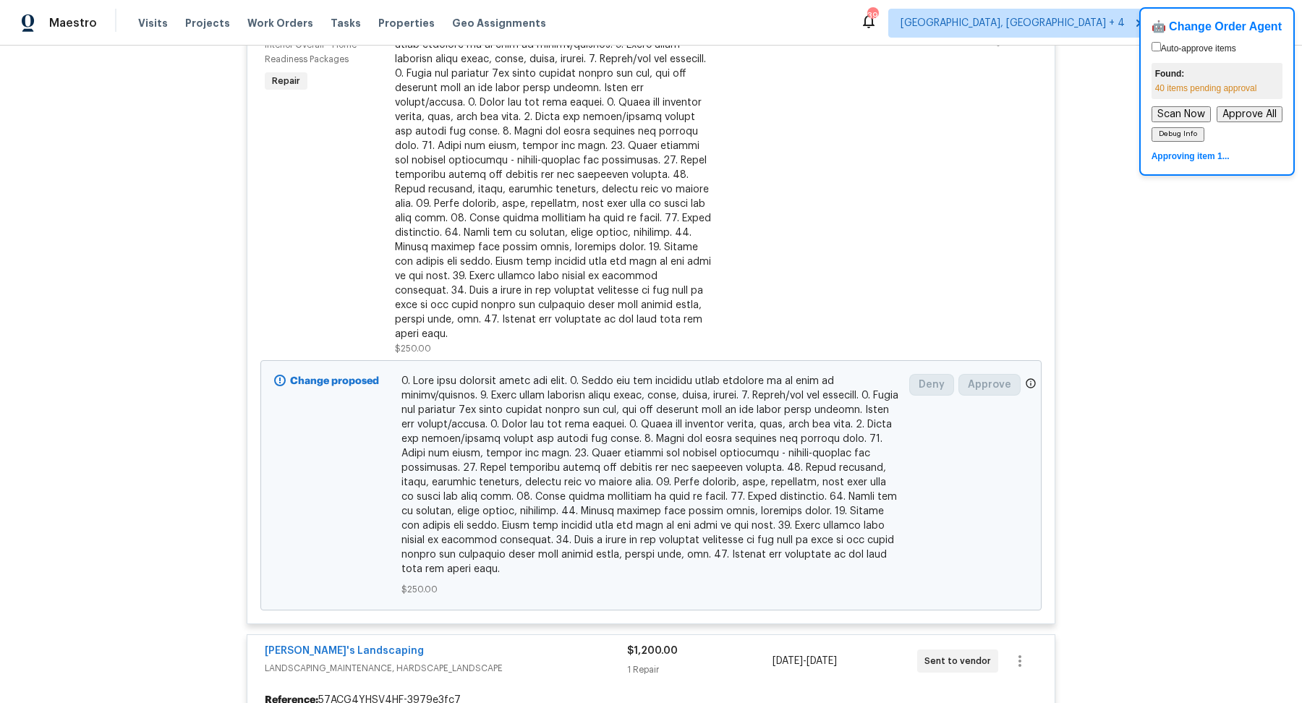
scroll to position [393, 0]
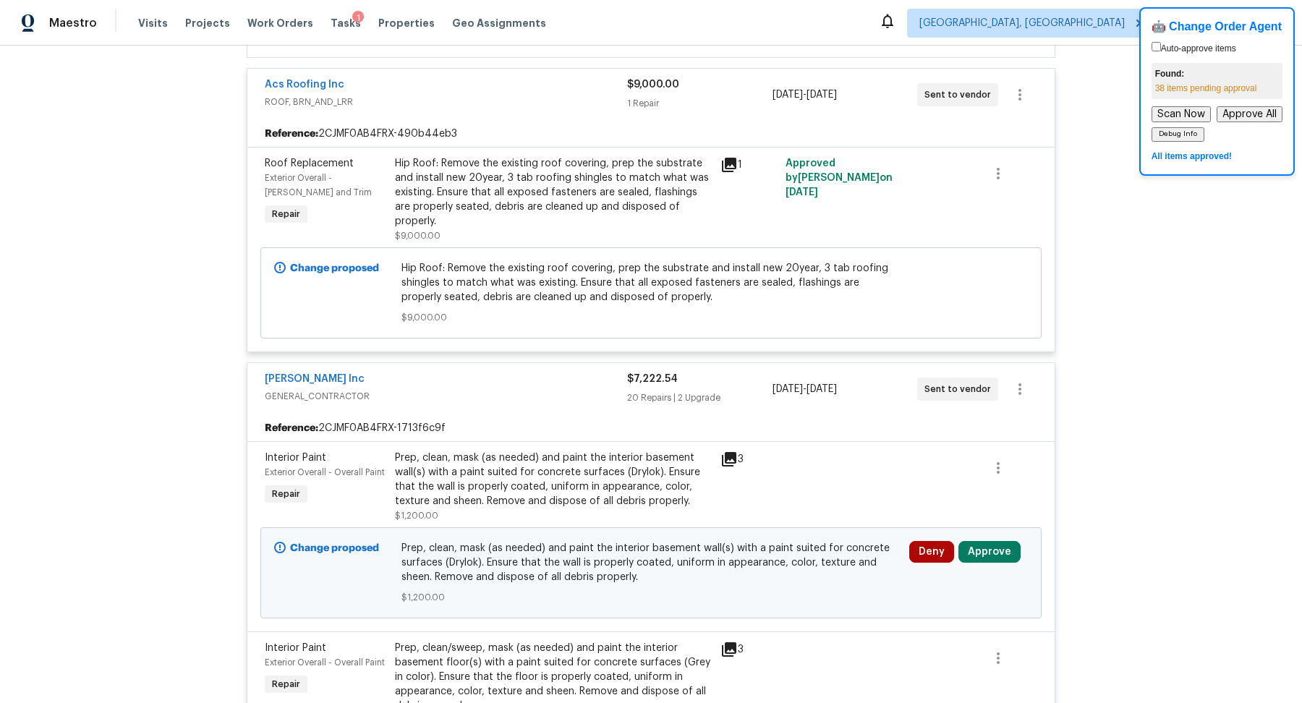
scroll to position [347, 0]
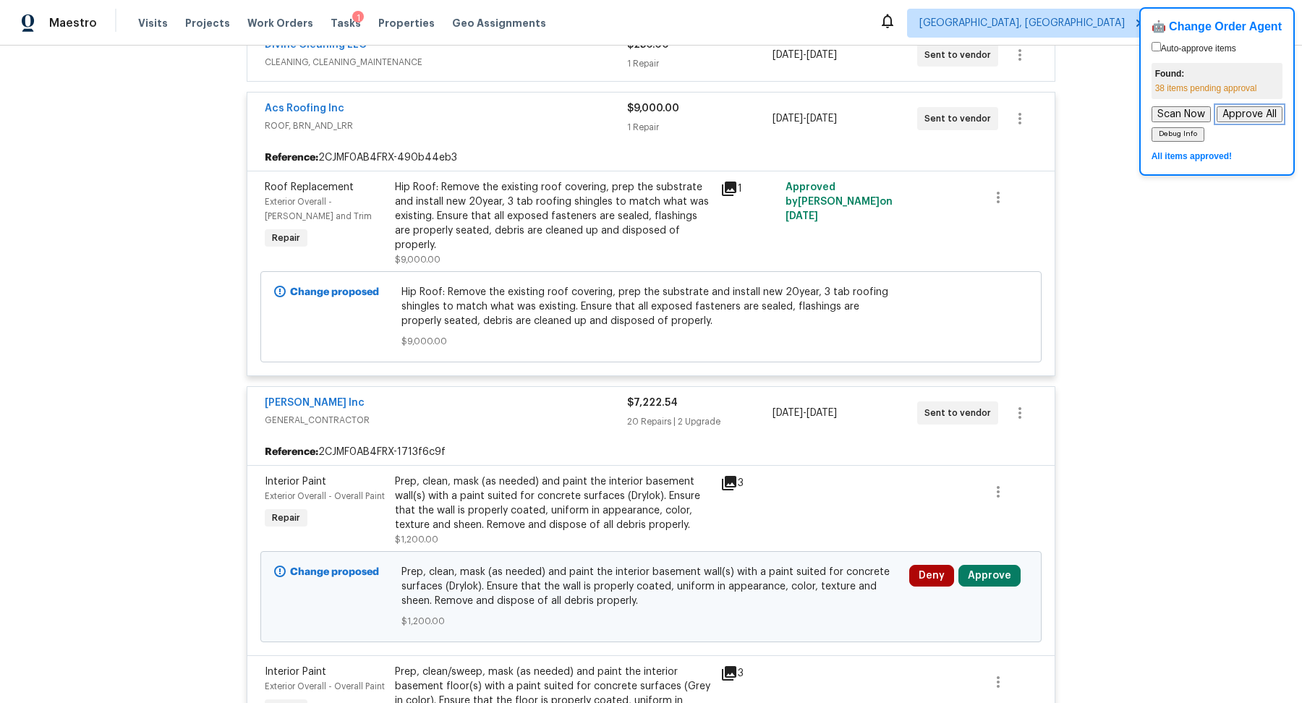
click at [1255, 116] on button "Approve All" at bounding box center [1249, 114] width 66 height 16
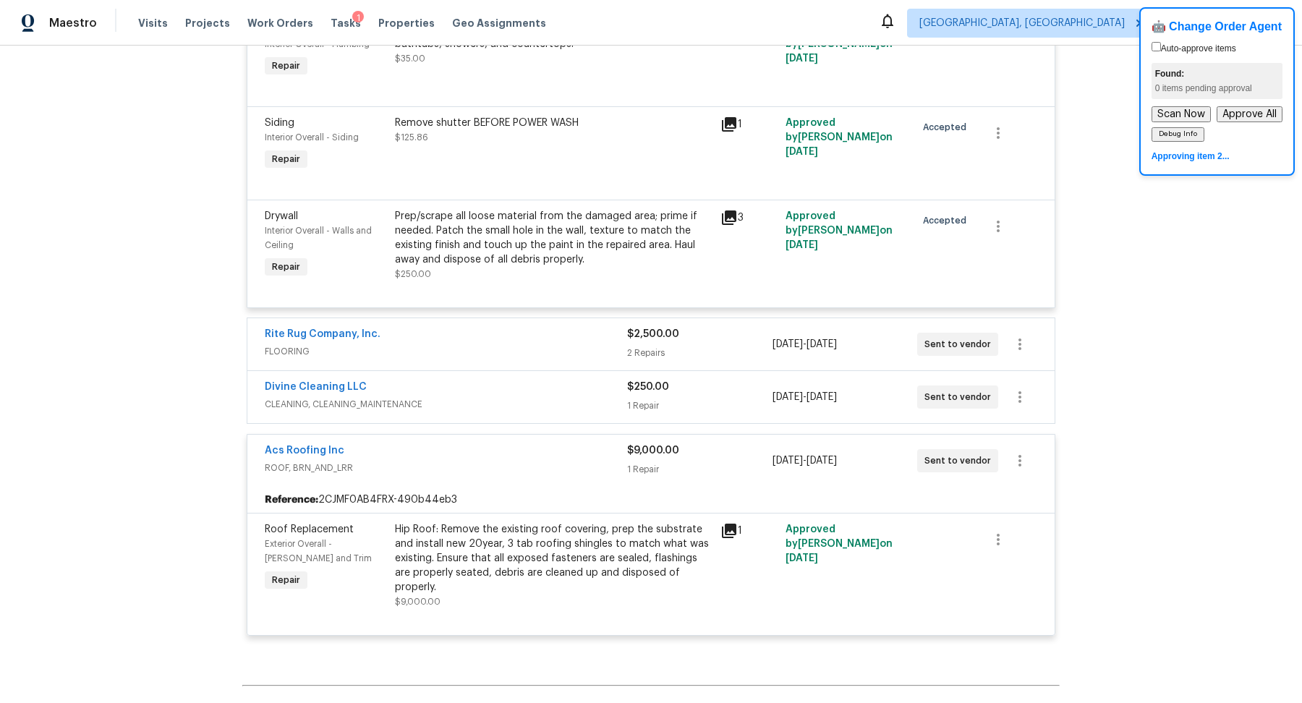
scroll to position [2736, 0]
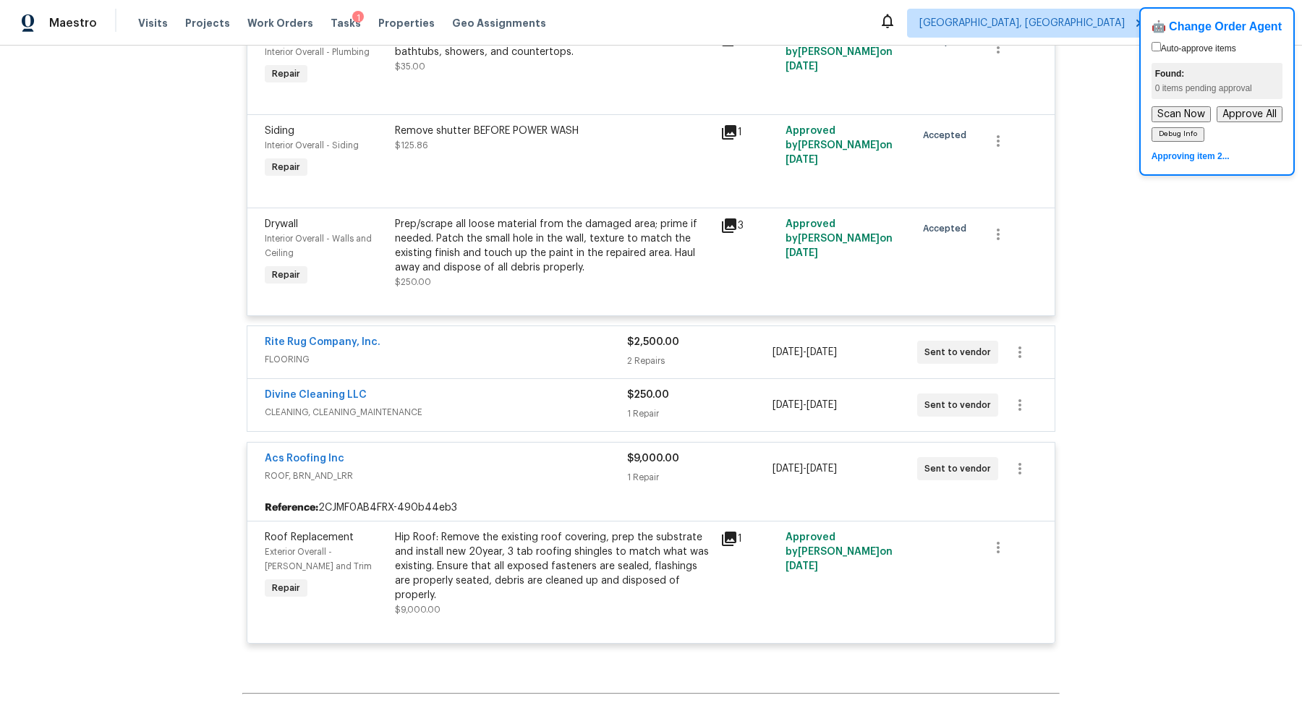
click at [745, 335] on div "$2,500.00" at bounding box center [699, 342] width 145 height 14
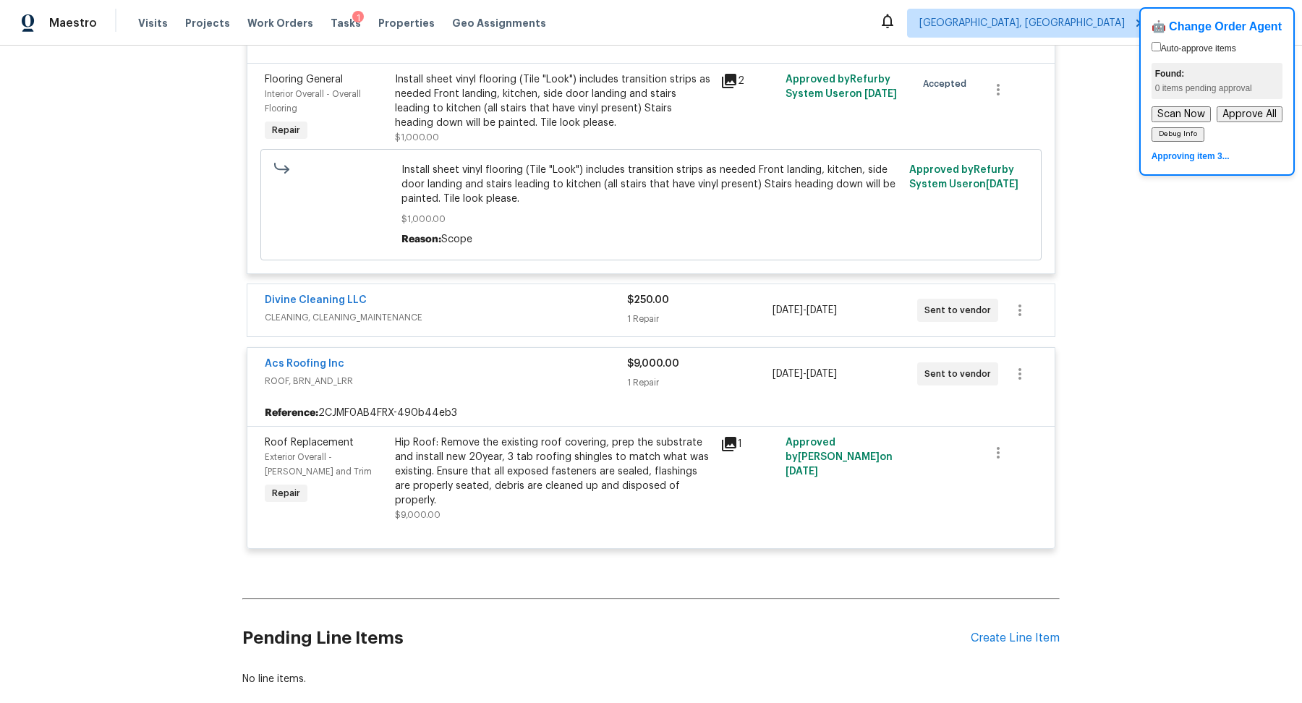
scroll to position [3139, 0]
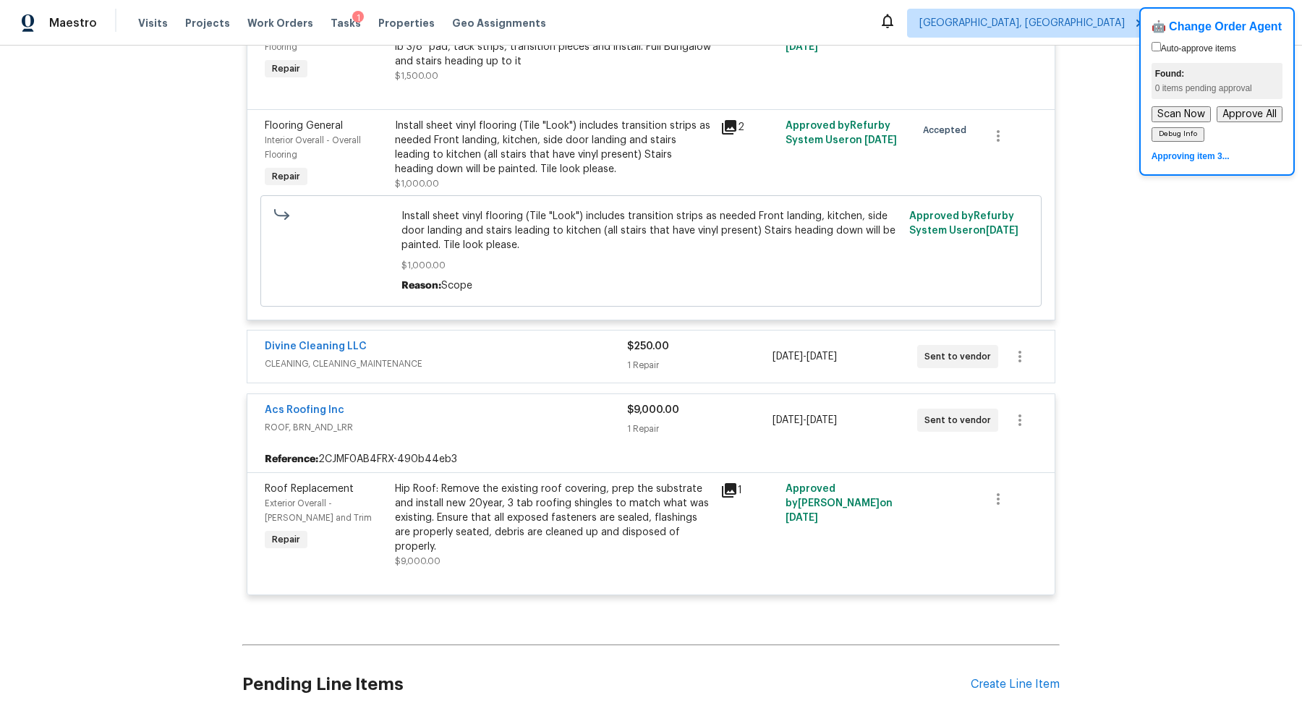
click at [740, 363] on div "$250.00 1 Repair" at bounding box center [699, 356] width 145 height 35
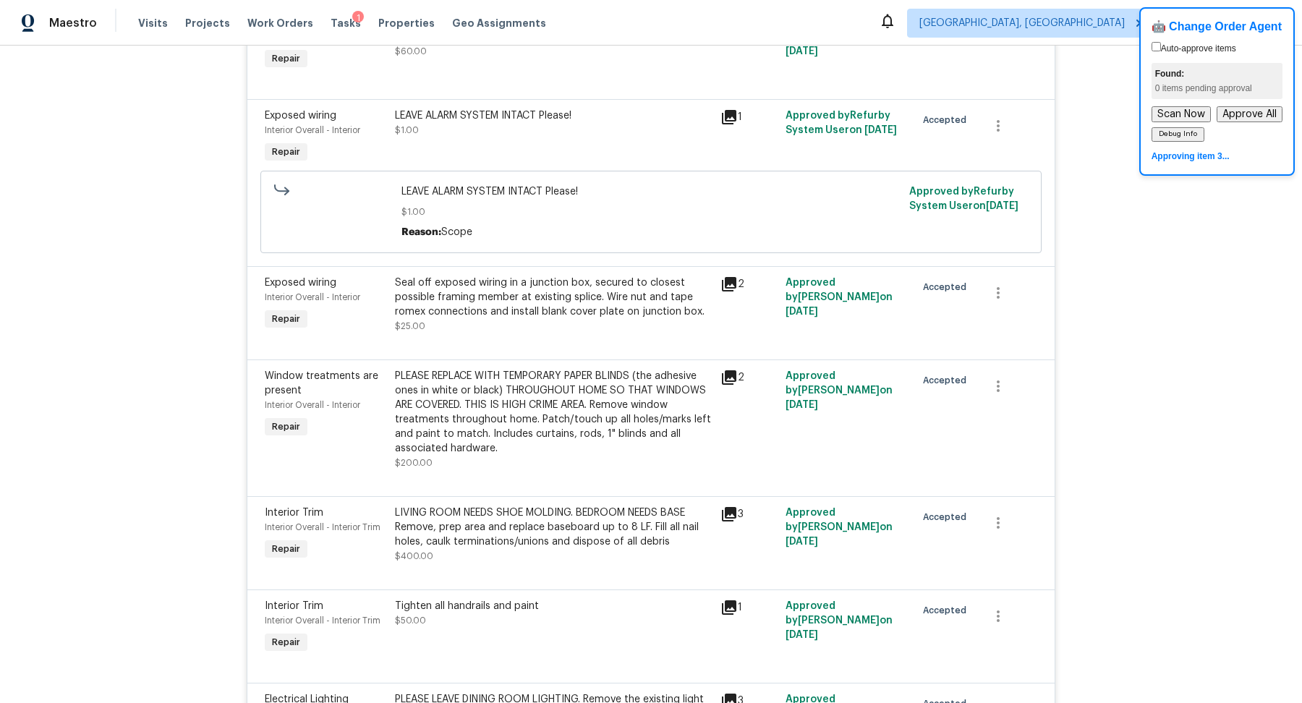
scroll to position [0, 0]
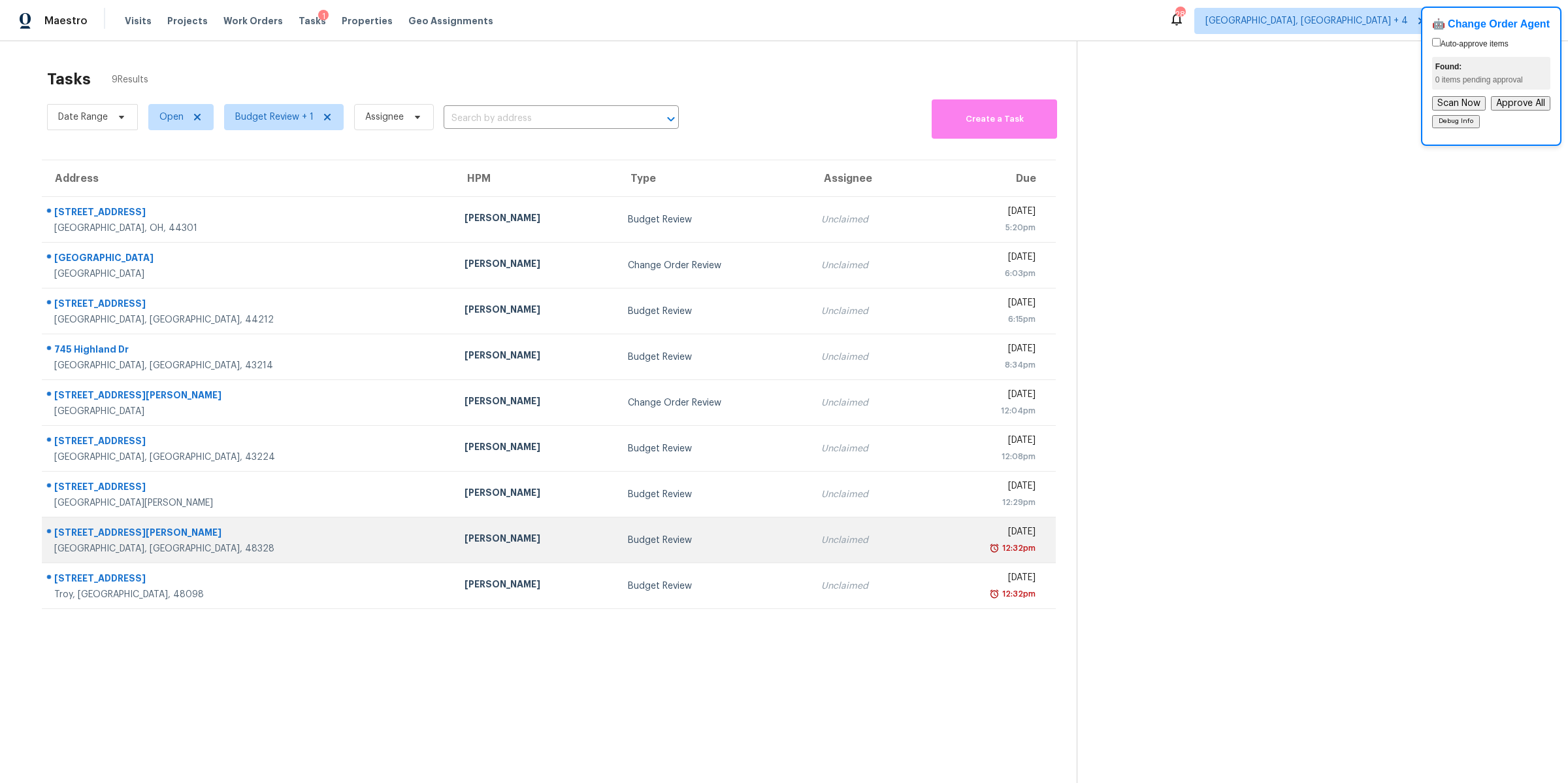
click at [678, 531] on td "Budget Review" at bounding box center [714, 540] width 193 height 46
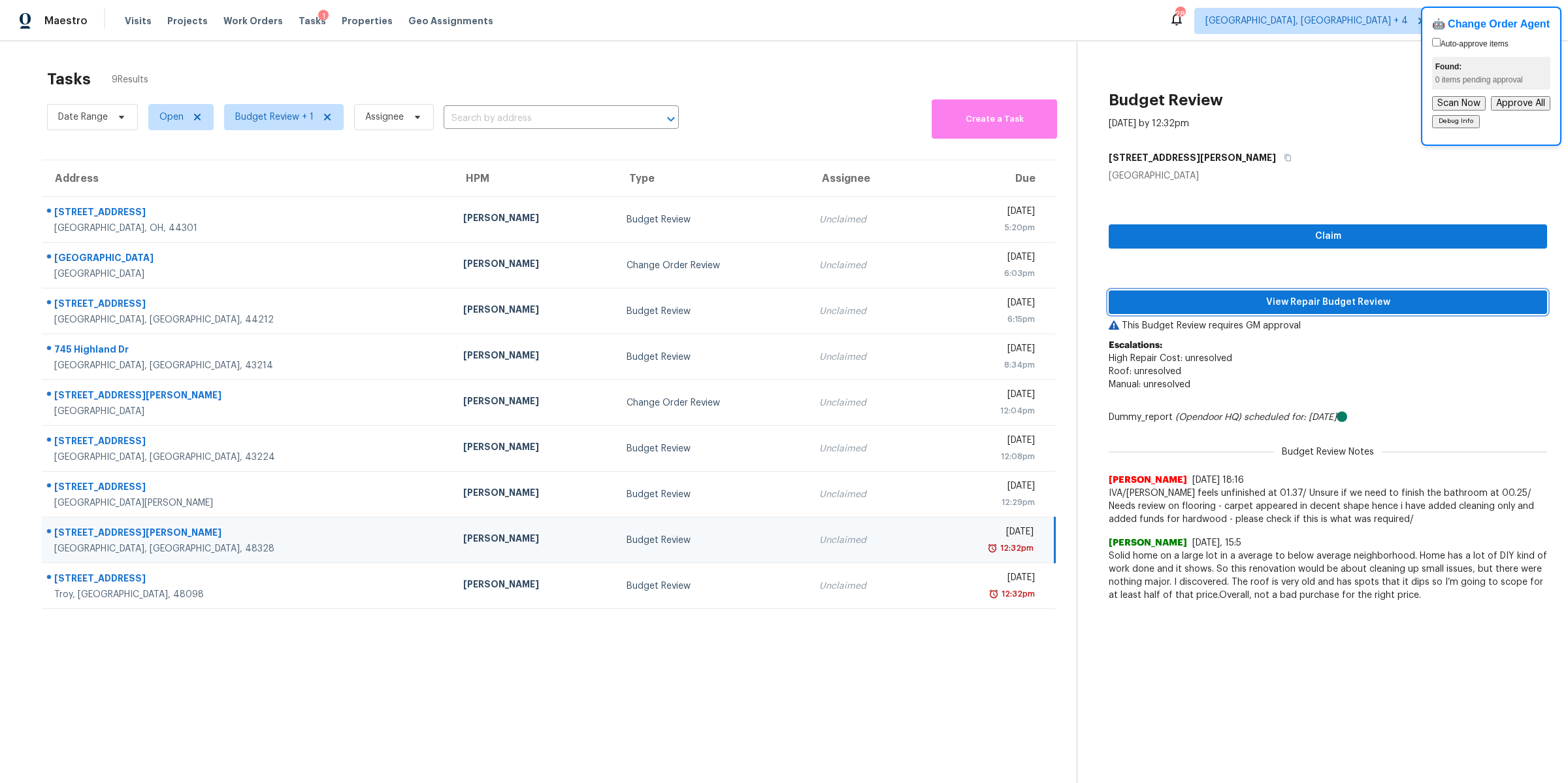
click at [1163, 301] on span "View Repair Budget Review" at bounding box center [1329, 302] width 418 height 16
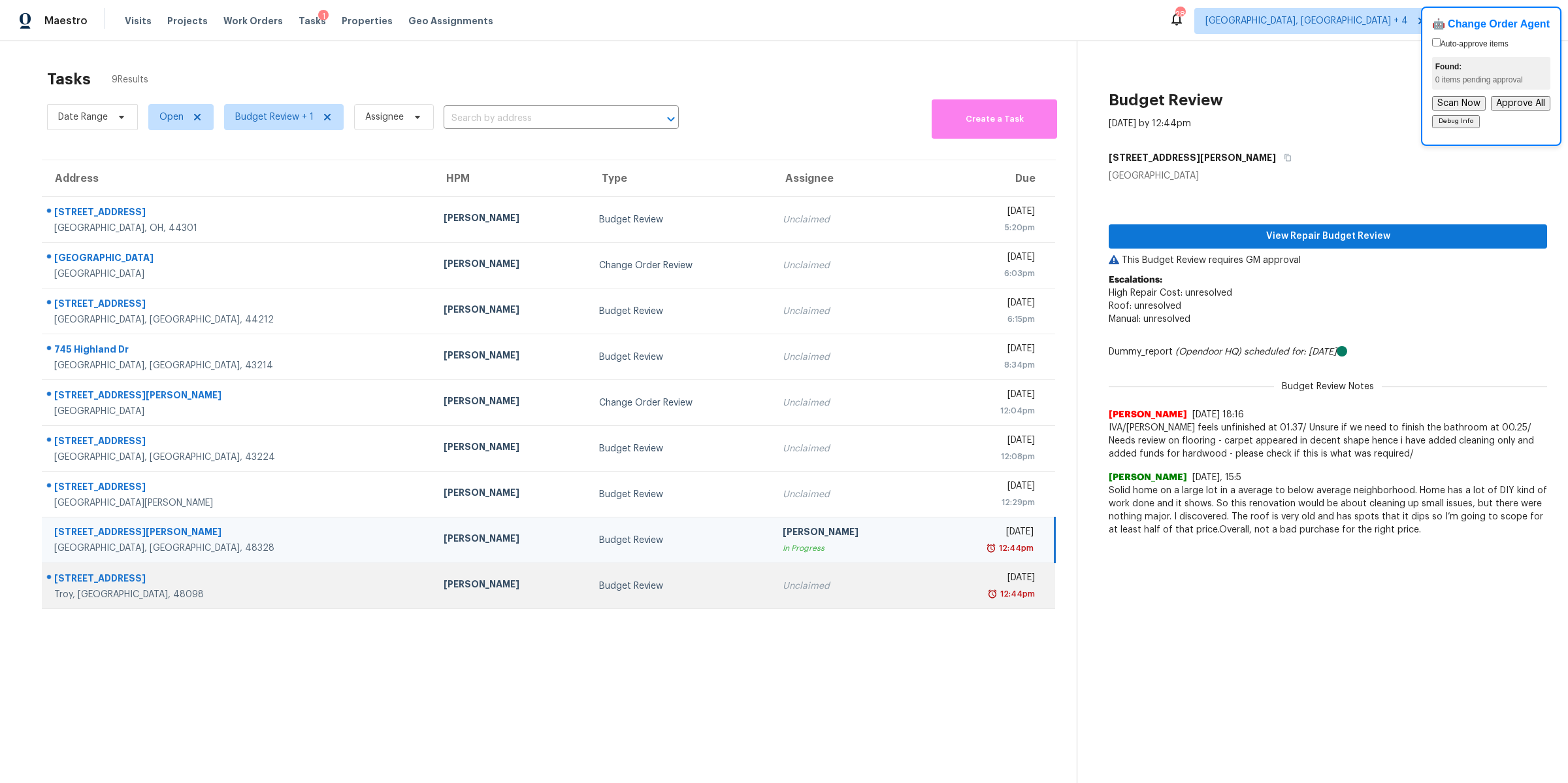
click at [686, 580] on div "Budget Review" at bounding box center [681, 586] width 163 height 13
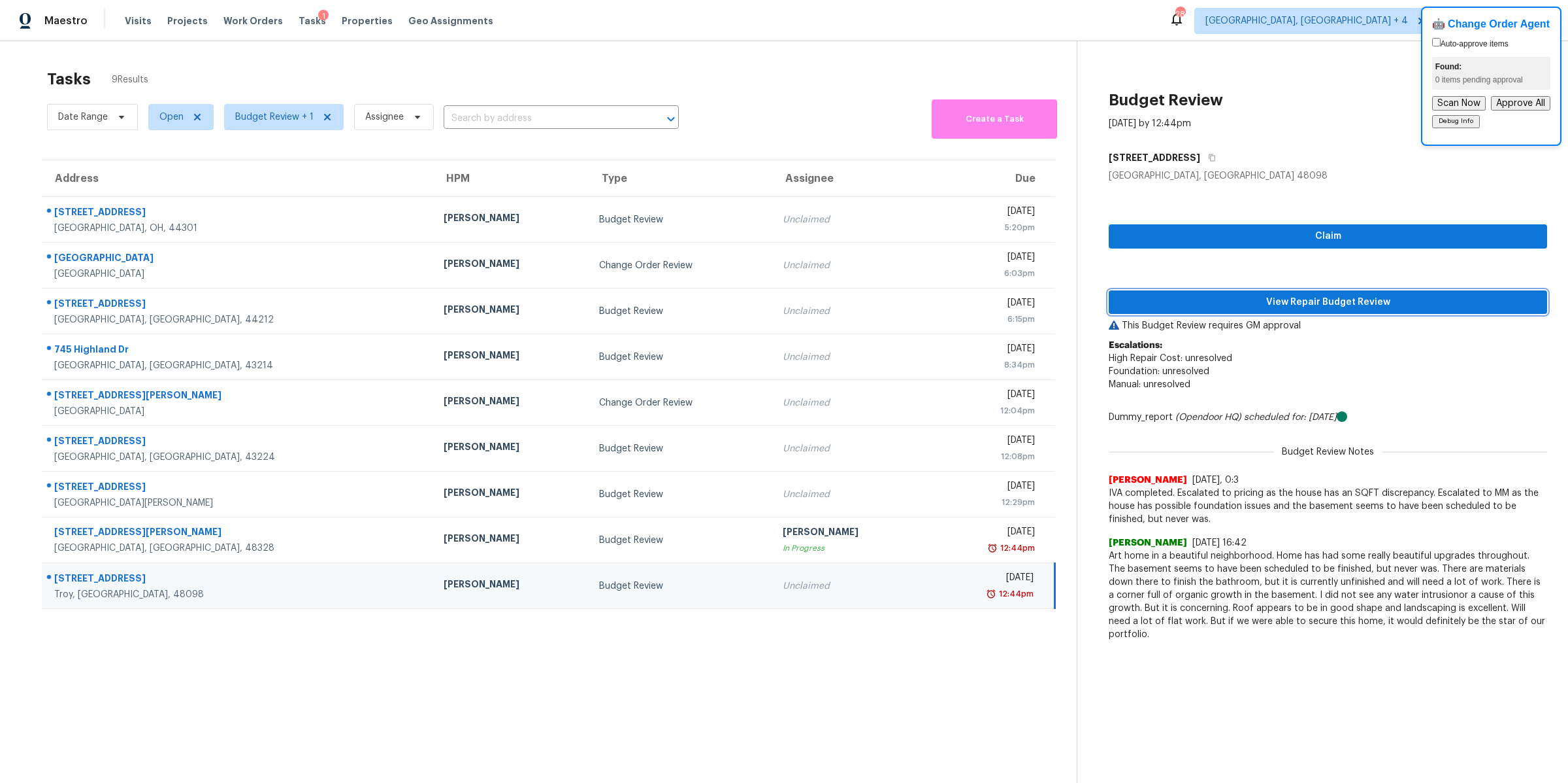
click at [1260, 297] on span "View Repair Budget Review" at bounding box center [1329, 302] width 418 height 16
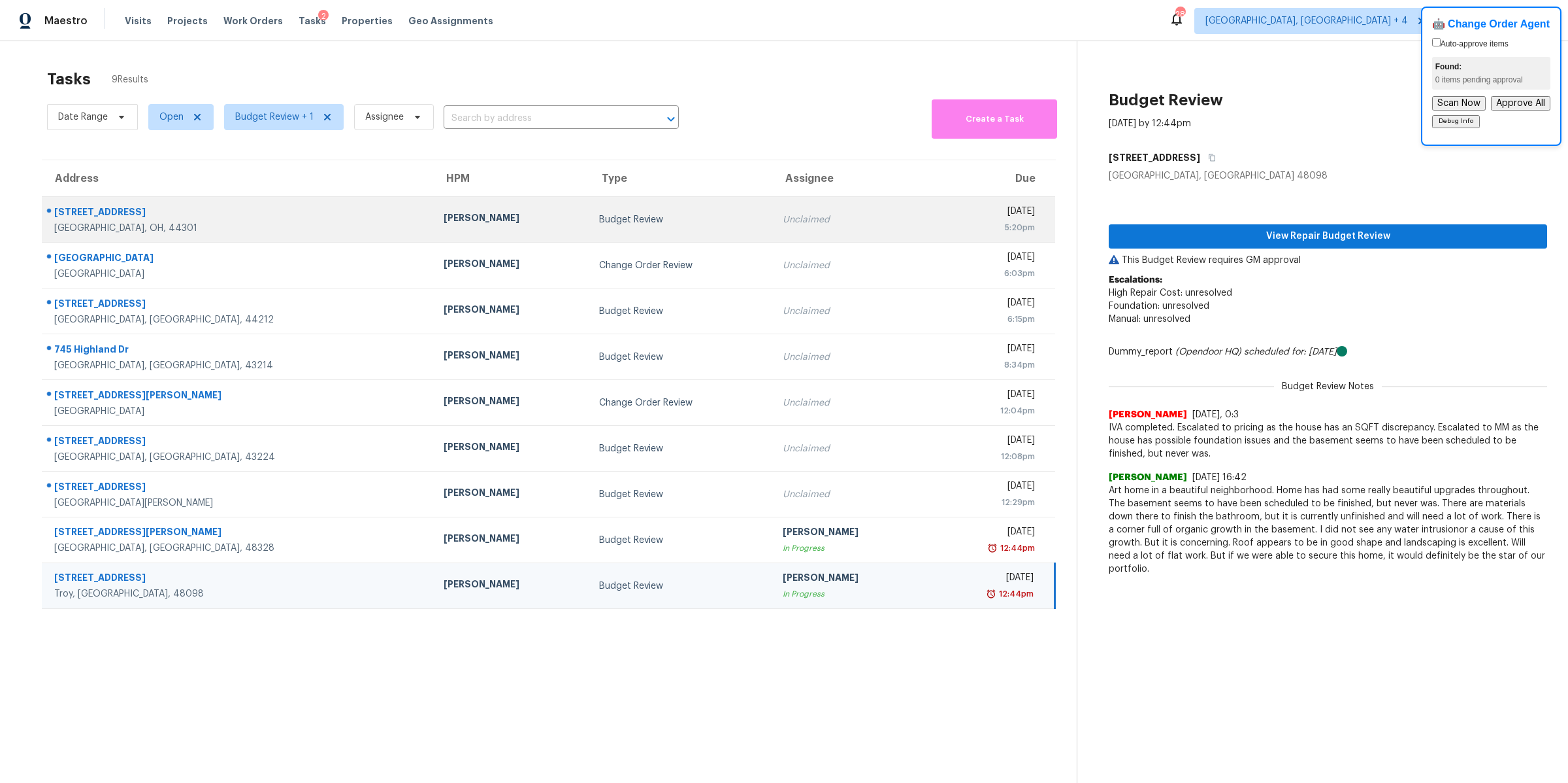
click at [641, 232] on td "Budget Review" at bounding box center [681, 220] width 183 height 46
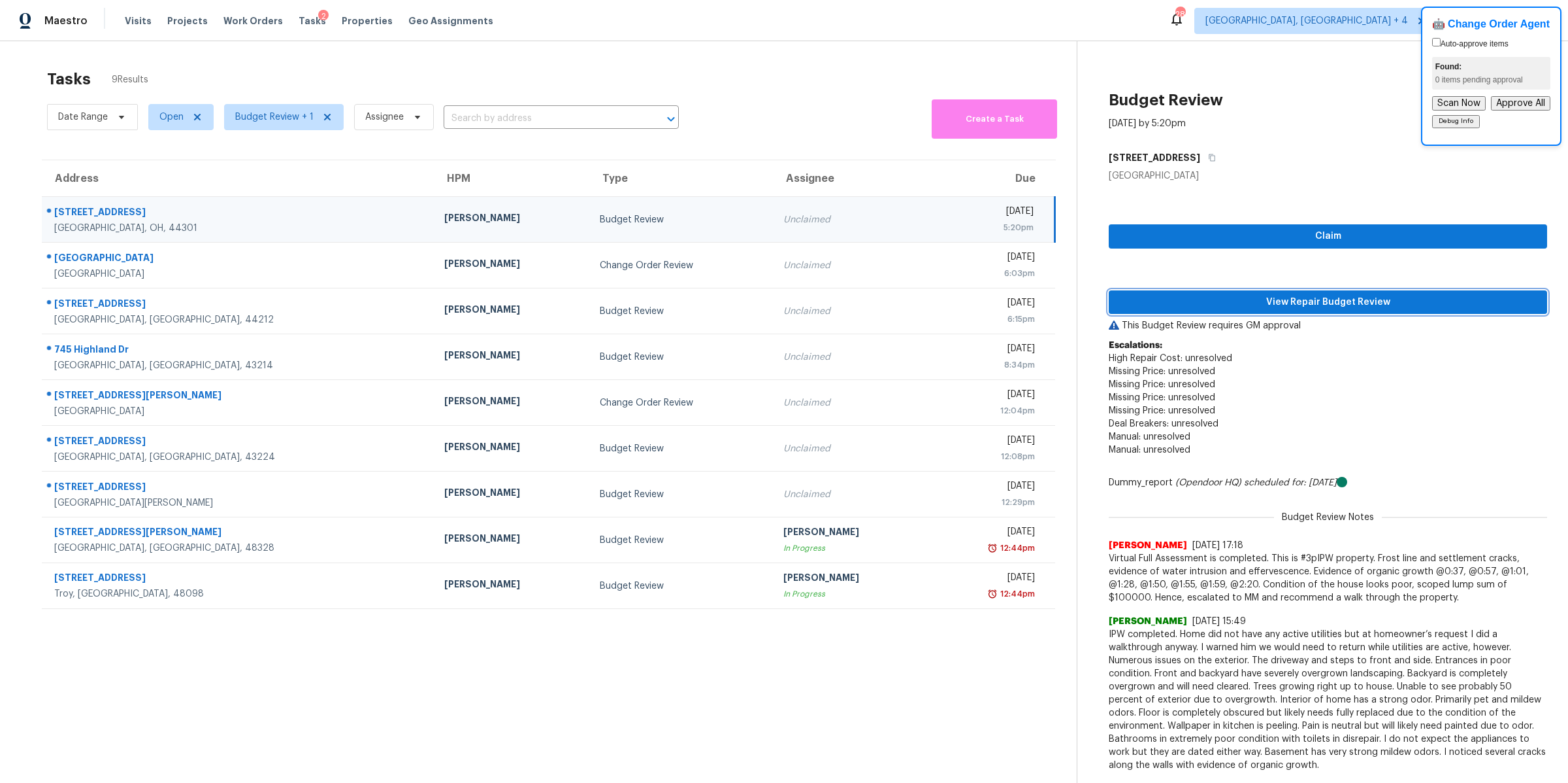
click at [1165, 297] on span "View Repair Budget Review" at bounding box center [1329, 302] width 418 height 16
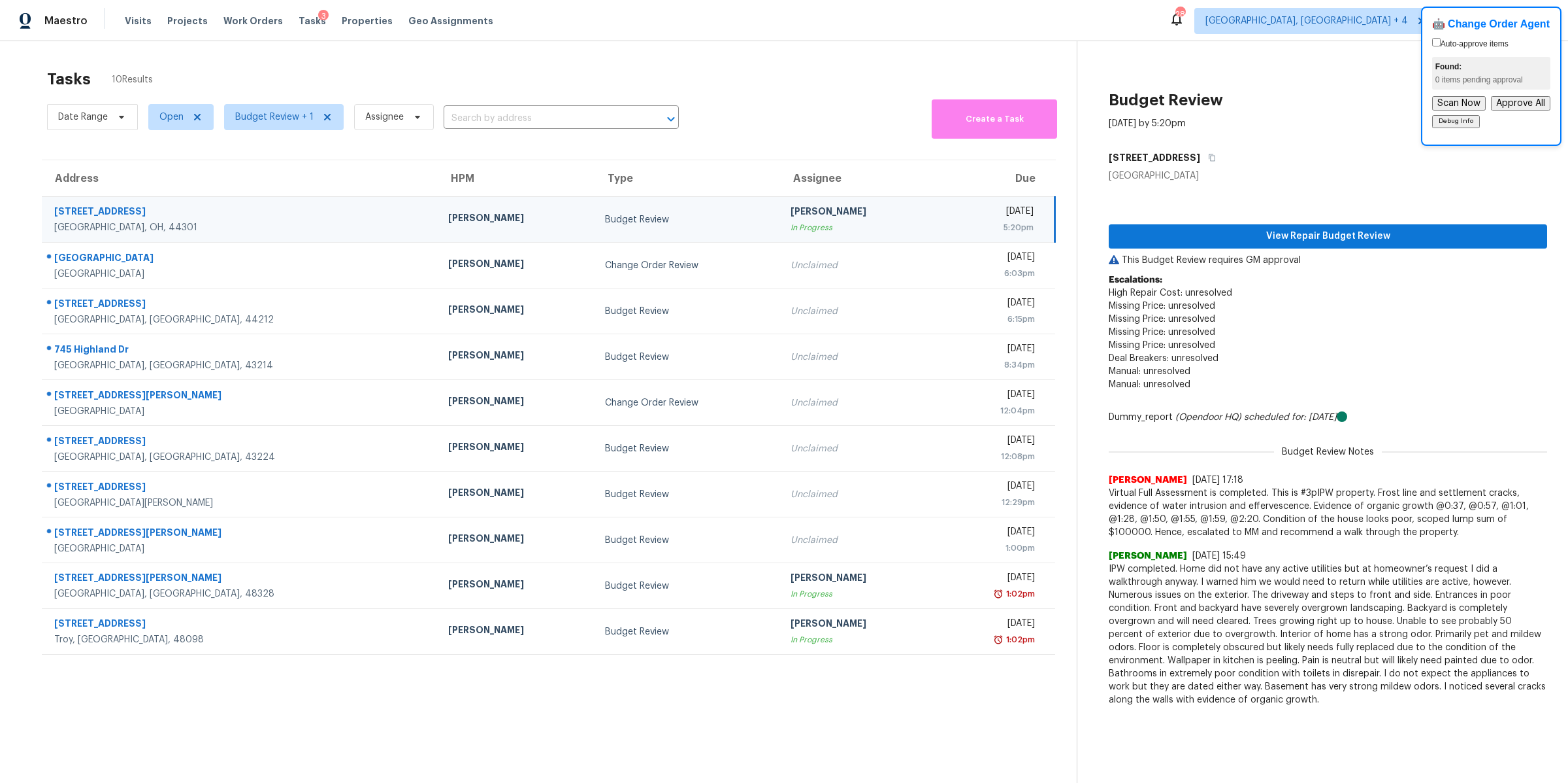
click at [173, 680] on section "Tasks 10 Results Date Range Open Budget Review + 1 Assignee ​ Create a Task Add…" at bounding box center [549, 443] width 1056 height 761
